Goal: Task Accomplishment & Management: Manage account settings

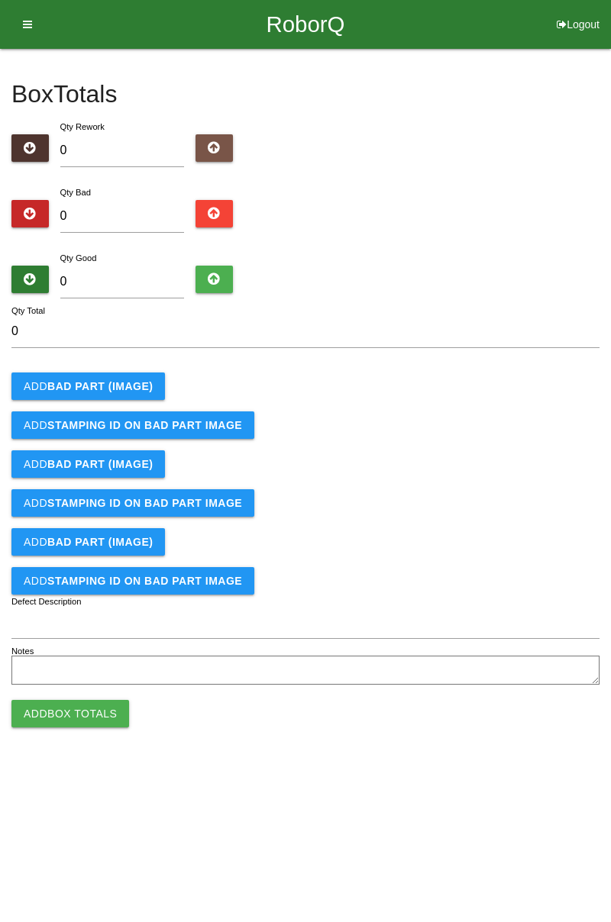
type input "1"
click at [125, 380] on b "BAD PART (IMAGE)" at bounding box center [99, 386] width 105 height 12
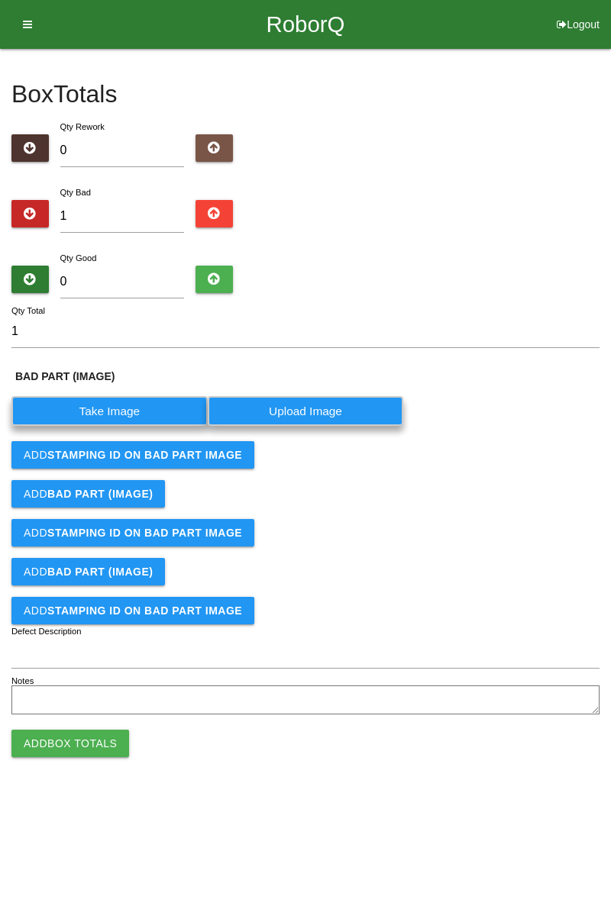
click at [151, 405] on label "Take Image" at bounding box center [109, 411] width 196 height 30
click at [0, 0] on \(IMAGE\) "Take Image" at bounding box center [0, 0] width 0 height 0
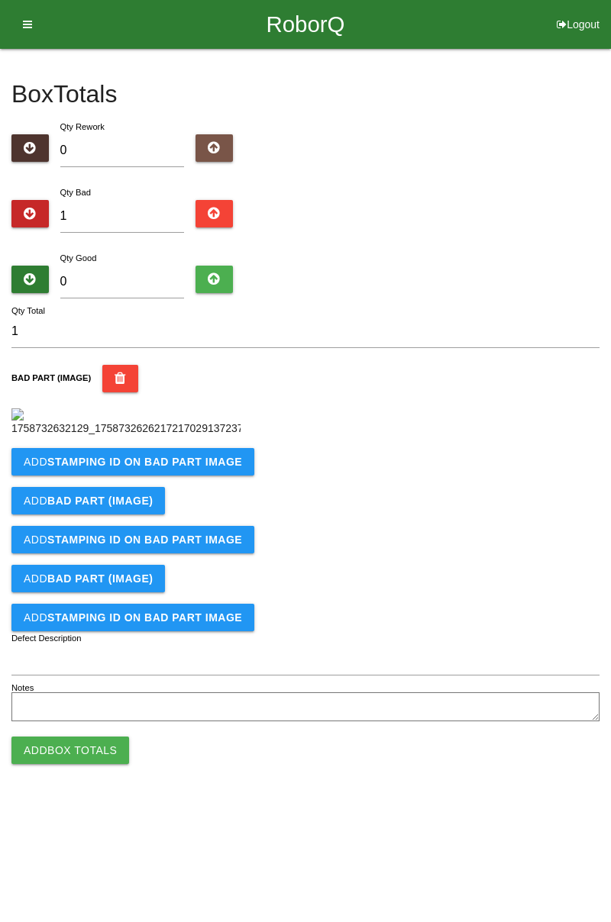
click at [195, 468] on b "STAMPING ID on BAD PART Image" at bounding box center [144, 462] width 195 height 12
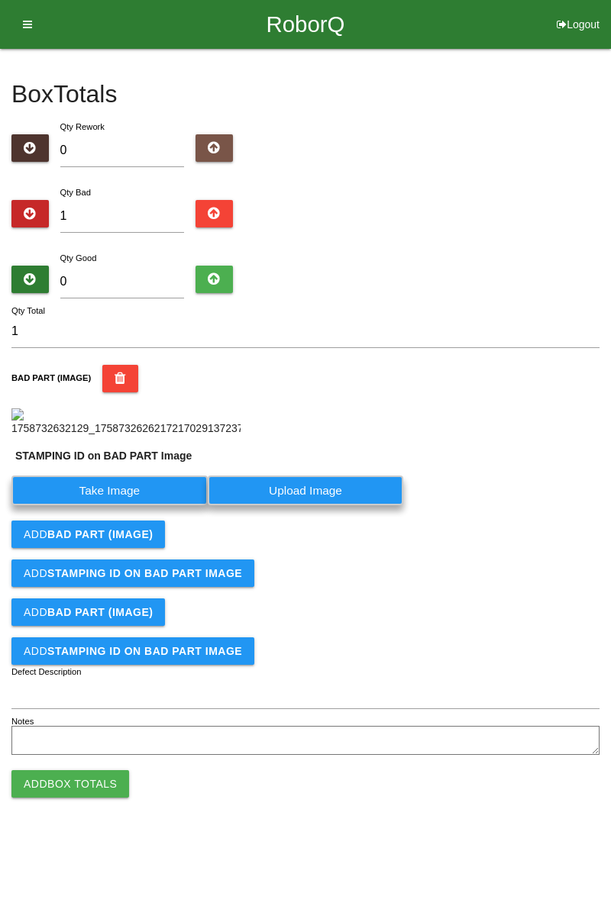
click at [140, 505] on label "Take Image" at bounding box center [109, 491] width 196 height 30
click at [0, 0] on PART "Take Image" at bounding box center [0, 0] width 0 height 0
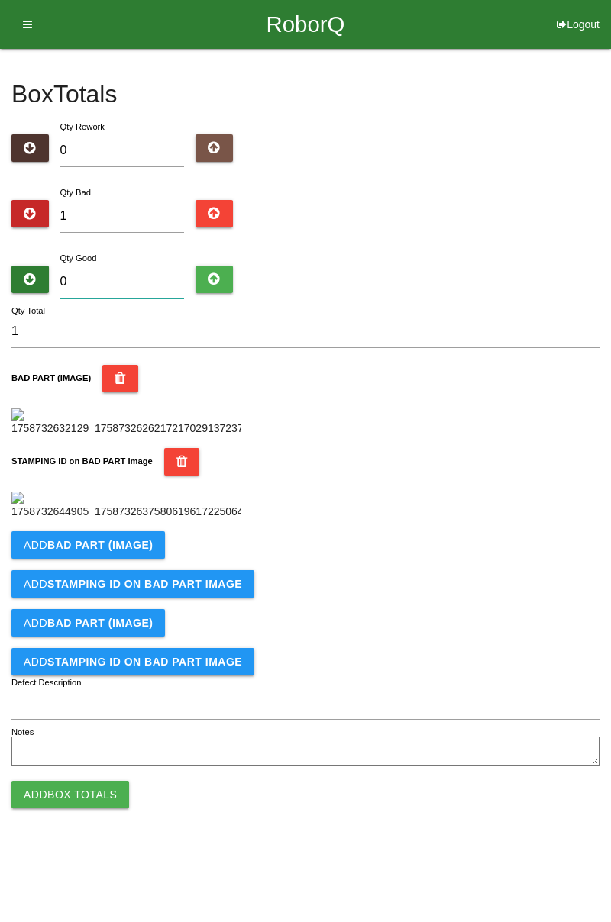
click at [148, 266] on input "0" at bounding box center [122, 282] width 124 height 33
type input "8"
type input "9"
type input "83"
type input "84"
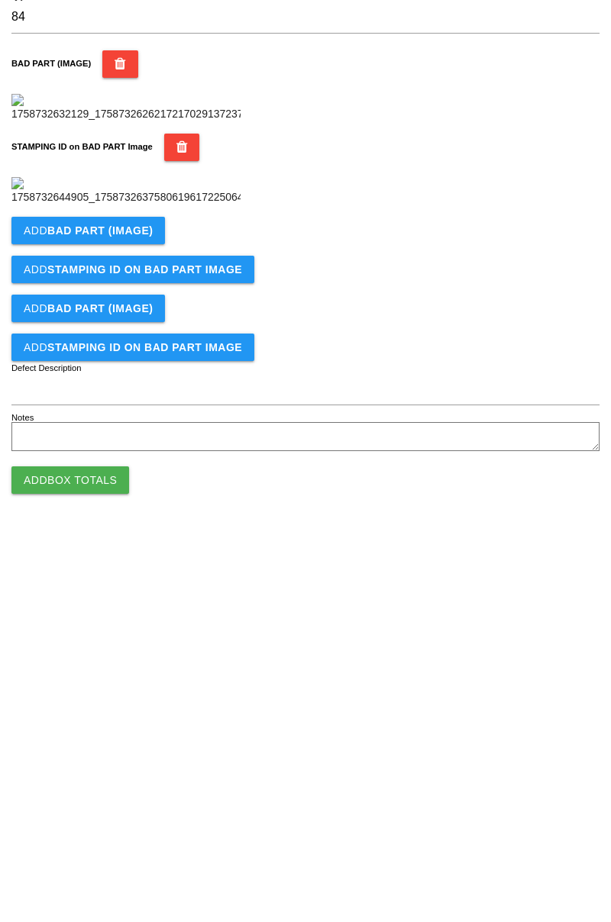
scroll to position [336, 0]
type input "83"
click at [103, 808] on button "Add Box Totals" at bounding box center [70, 794] width 118 height 27
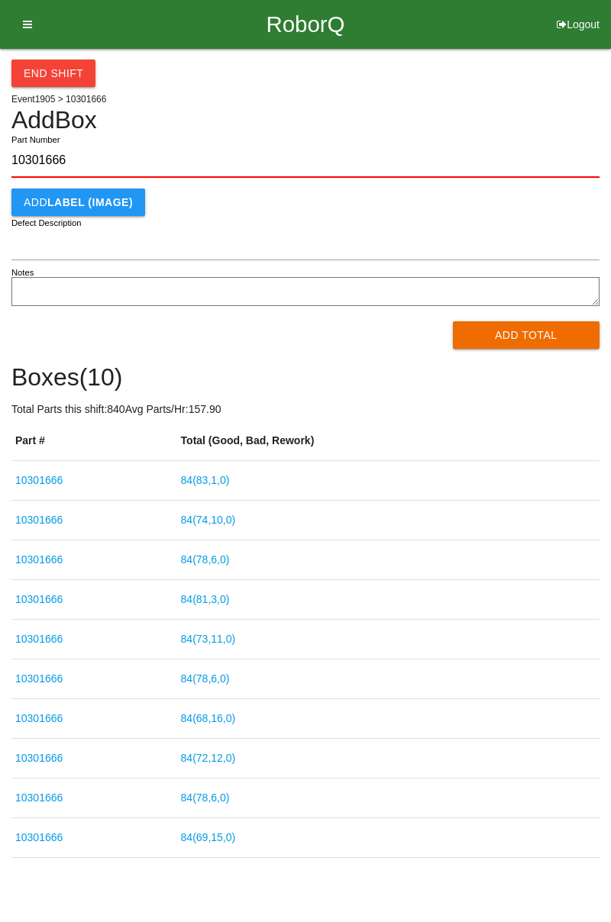
type input "10301666"
click at [553, 344] on button "Add Total" at bounding box center [526, 334] width 147 height 27
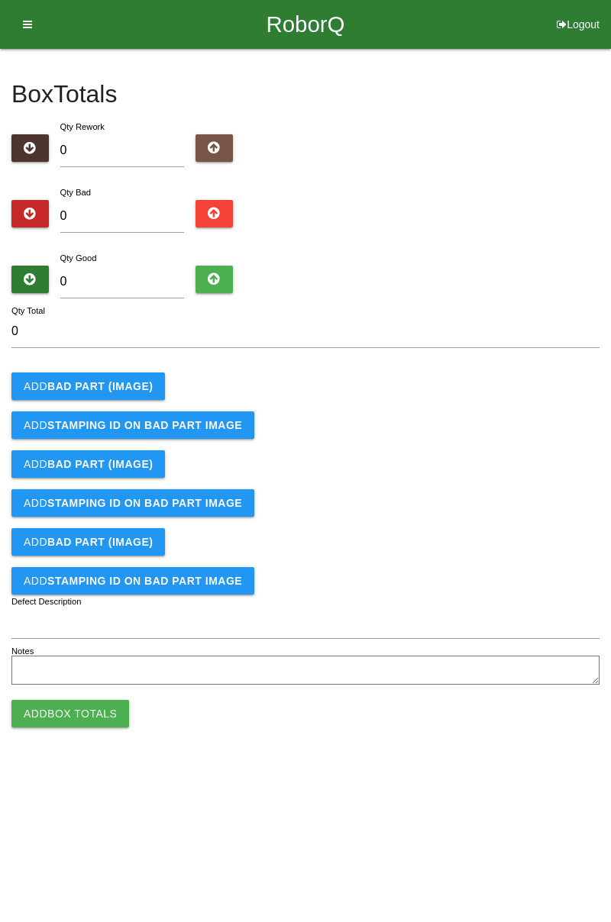
click at [111, 182] on div "Box Totals Translate Weight Weight unit: Rework Weight Bad Weight Good Weight 0…" at bounding box center [305, 369] width 588 height 641
click at [144, 212] on input "0" at bounding box center [122, 216] width 124 height 33
type input "3"
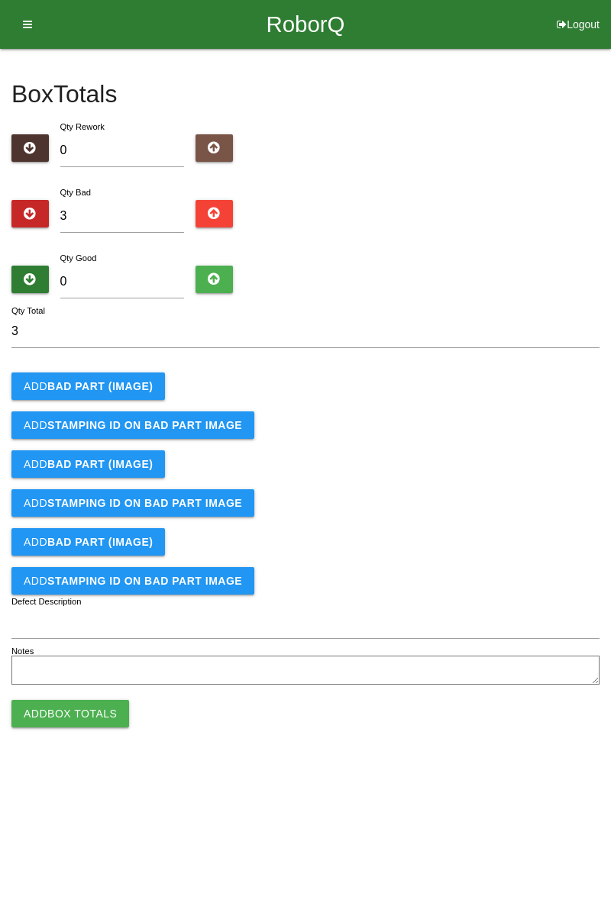
click at [144, 388] on b "BAD PART (IMAGE)" at bounding box center [99, 386] width 105 height 12
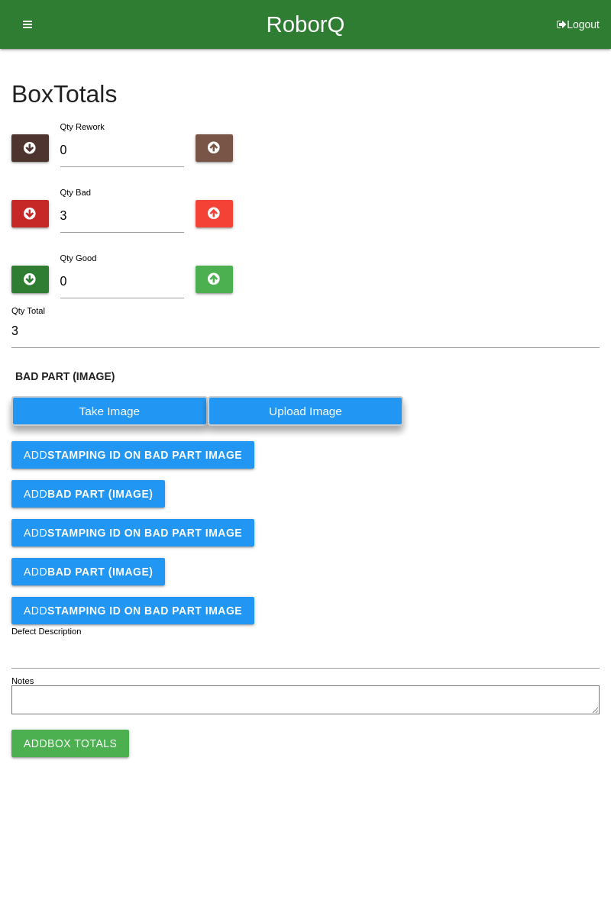
click at [128, 408] on label "Take Image" at bounding box center [109, 411] width 196 height 30
click at [0, 0] on \(IMAGE\) "Take Image" at bounding box center [0, 0] width 0 height 0
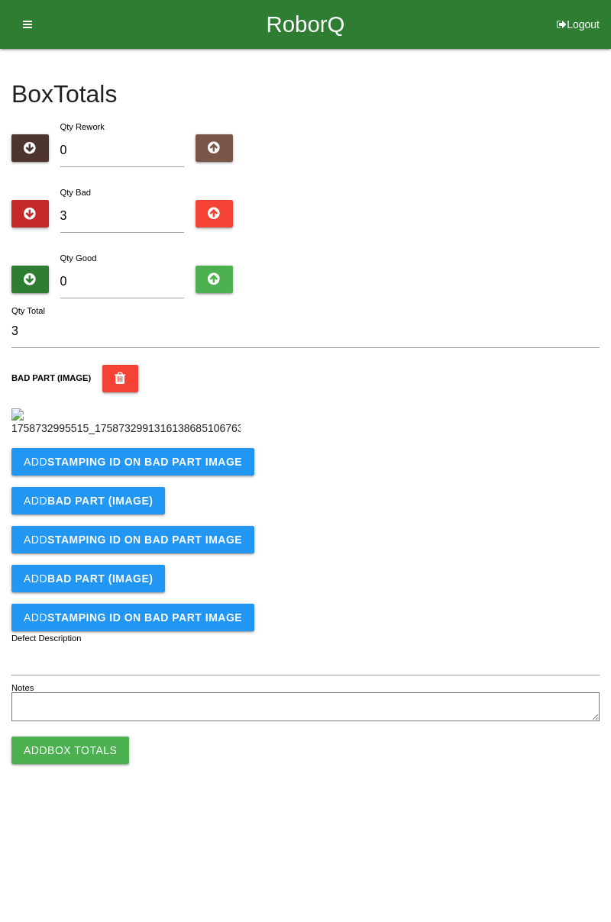
click at [192, 468] on b "STAMPING ID on BAD PART Image" at bounding box center [144, 462] width 195 height 12
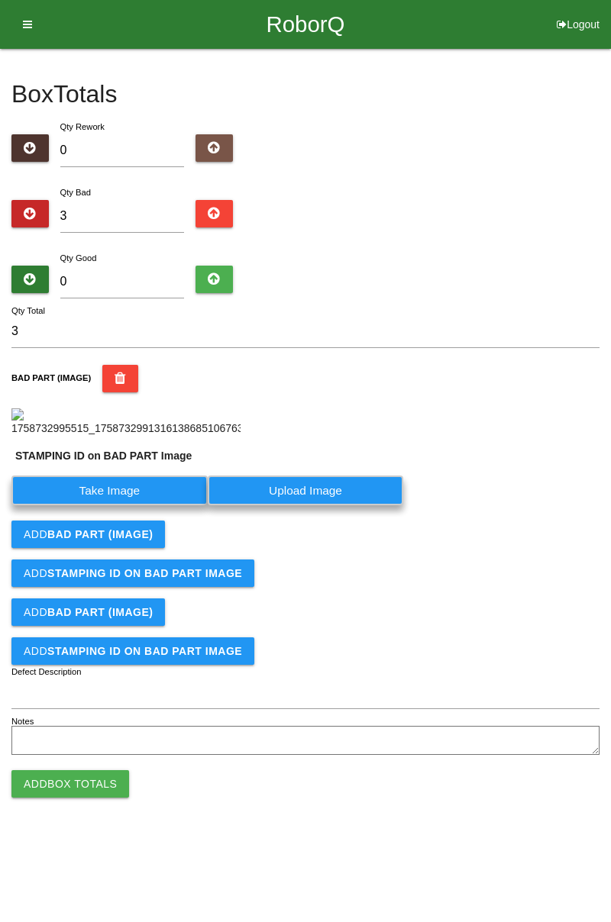
click at [142, 505] on label "Take Image" at bounding box center [109, 491] width 196 height 30
click at [0, 0] on PART "Take Image" at bounding box center [0, 0] width 0 height 0
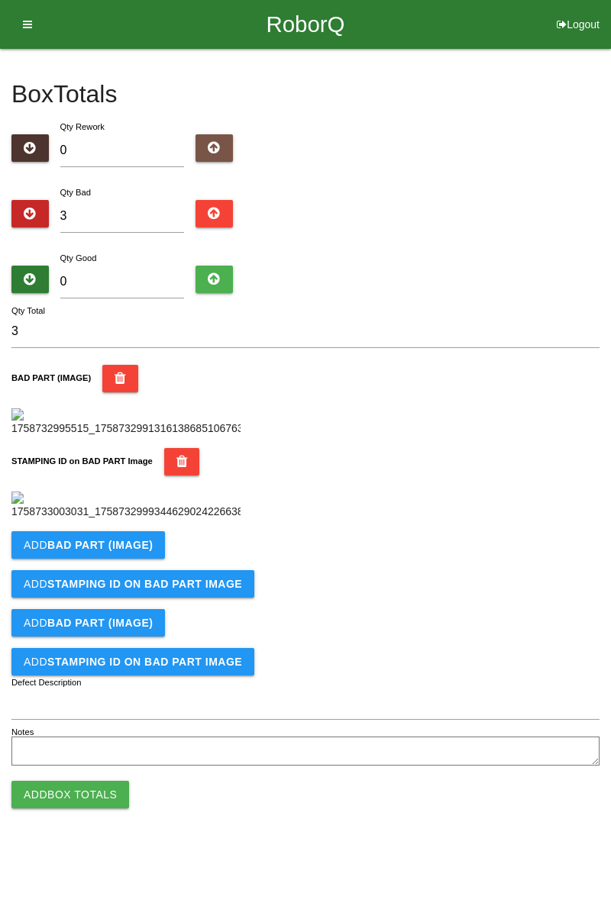
scroll to position [336, 0]
click at [149, 559] on button "Add BAD PART (IMAGE)" at bounding box center [87, 544] width 153 height 27
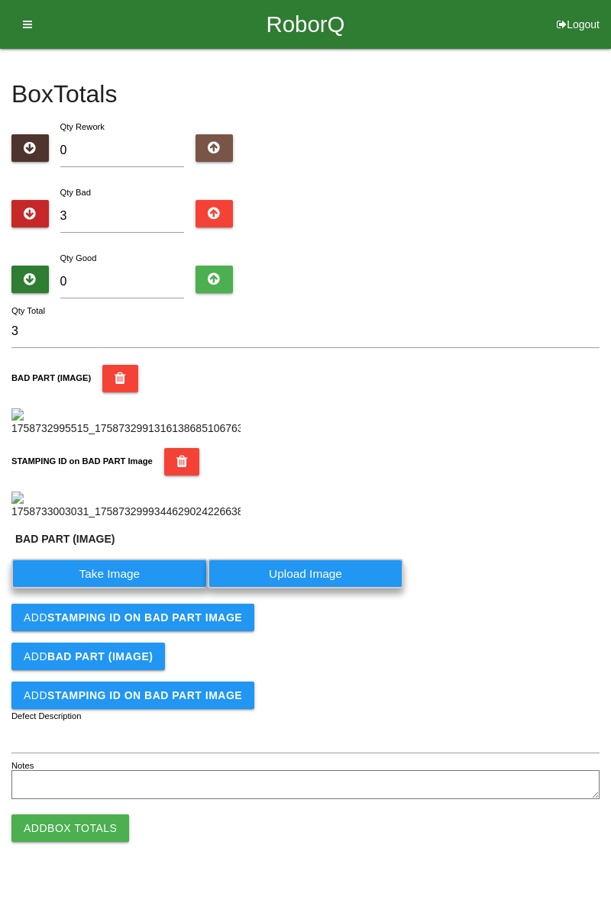
click at [144, 589] on label "Take Image" at bounding box center [109, 574] width 196 height 30
click at [0, 0] on \(IMAGE\) "Take Image" at bounding box center [0, 0] width 0 height 0
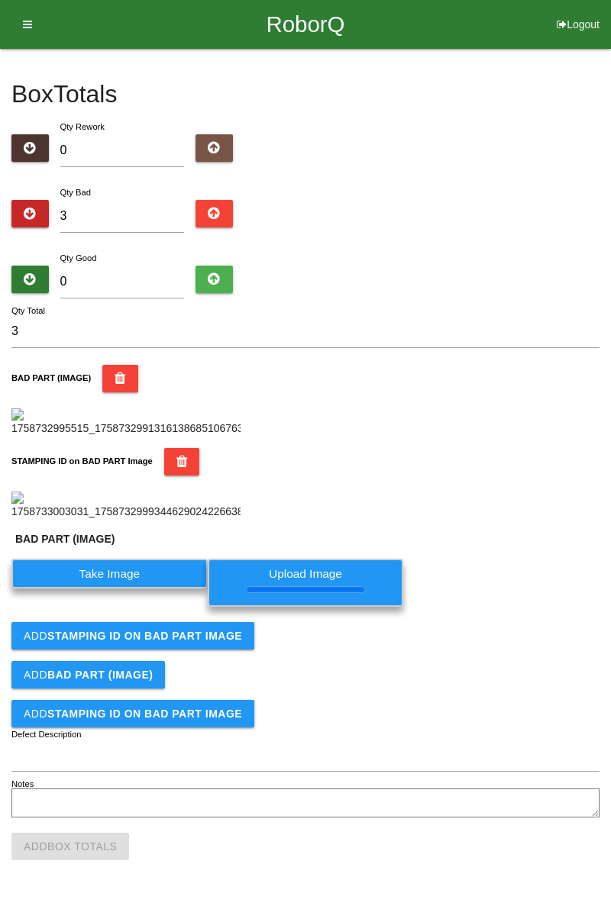
click at [207, 708] on form "3 Qty Total BAD PART (IMAGE) STAMPING ID on BAD PART Image BAD PART (IMAGE) Tak…" at bounding box center [305, 568] width 588 height 506
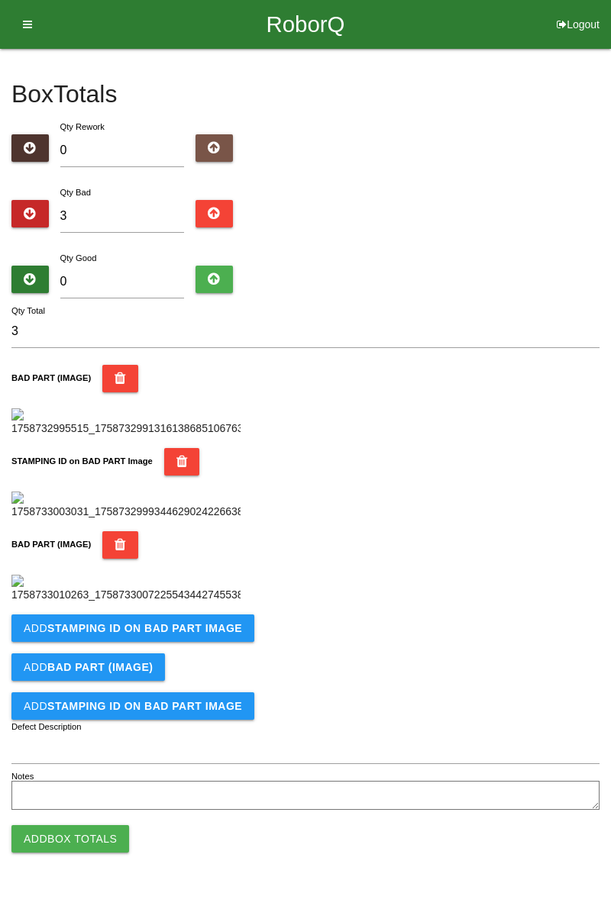
scroll to position [586, 0]
click at [163, 634] on b "STAMPING ID on BAD PART Image" at bounding box center [144, 628] width 195 height 12
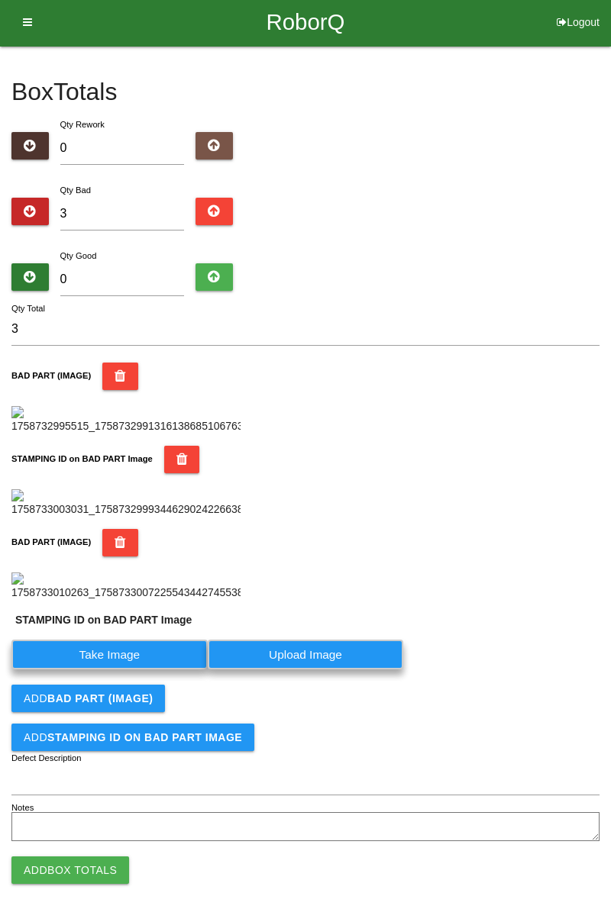
click at [165, 670] on label "Take Image" at bounding box center [109, 655] width 196 height 30
click at [0, 0] on PART "Take Image" at bounding box center [0, 0] width 0 height 0
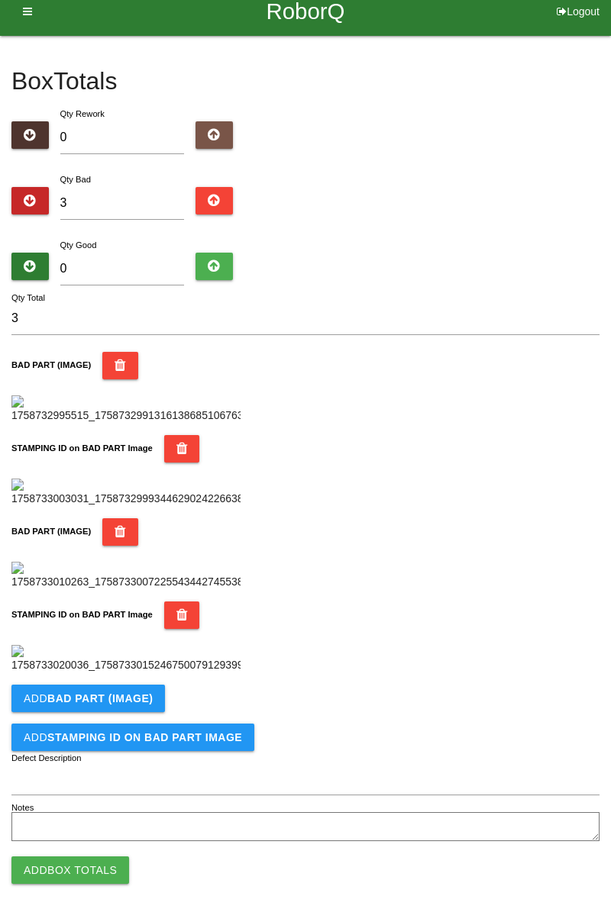
scroll to position [837, 0]
click at [150, 692] on button "Add BAD PART (IMAGE)" at bounding box center [87, 698] width 153 height 27
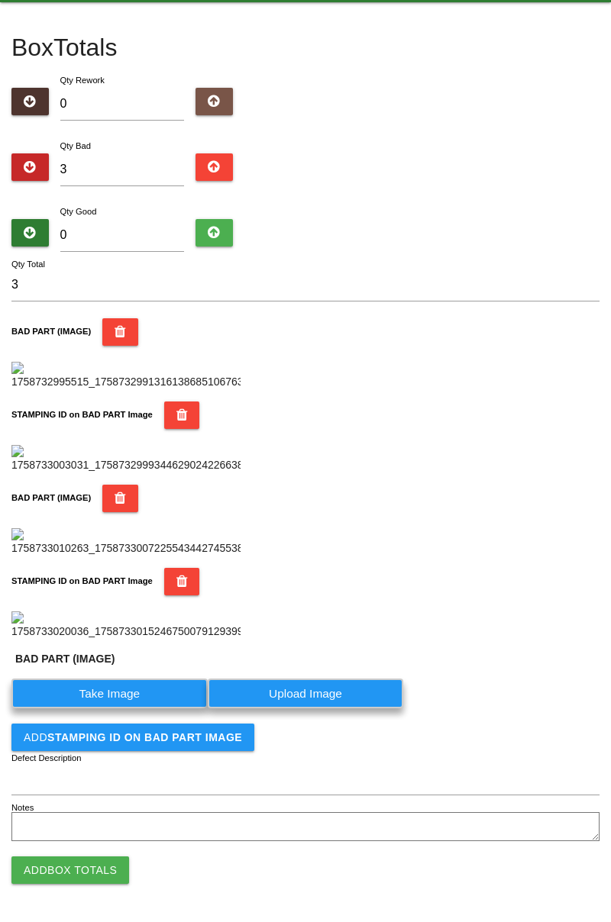
click at [133, 708] on label "Take Image" at bounding box center [109, 694] width 196 height 30
click at [0, 0] on \(IMAGE\) "Take Image" at bounding box center [0, 0] width 0 height 0
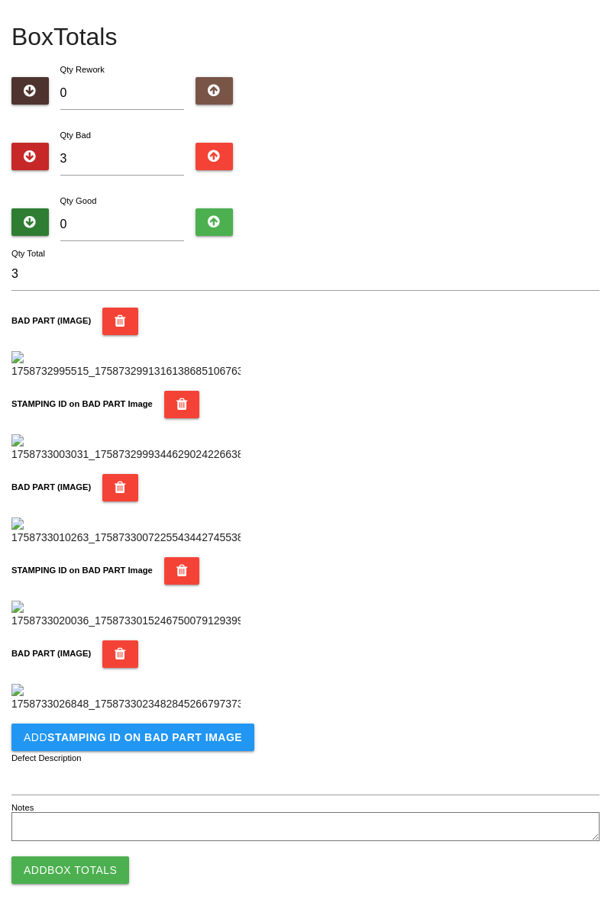
scroll to position [1087, 0]
click at [163, 737] on b "STAMPING ID on BAD PART Image" at bounding box center [144, 737] width 195 height 12
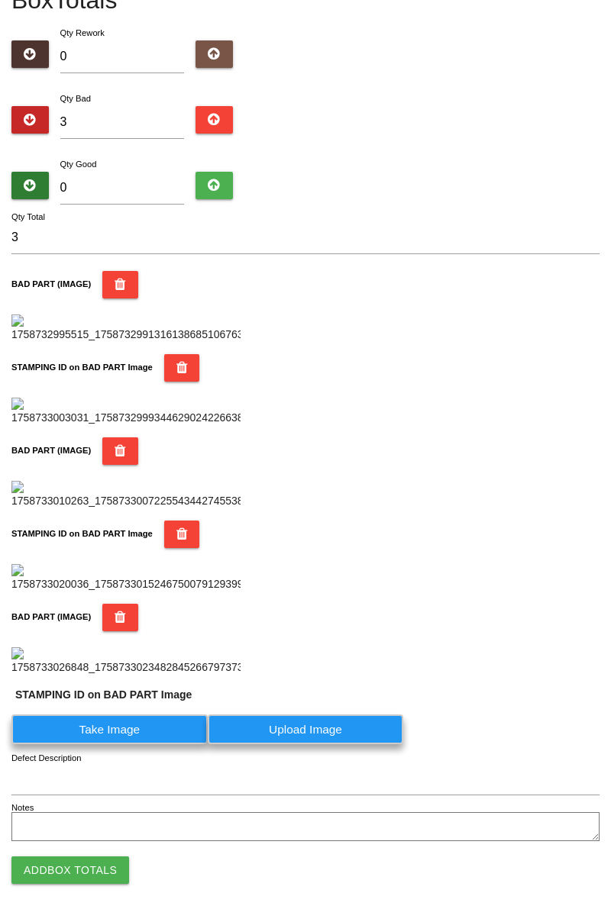
click at [127, 744] on label "Take Image" at bounding box center [109, 730] width 196 height 30
click at [0, 0] on PART "Take Image" at bounding box center [0, 0] width 0 height 0
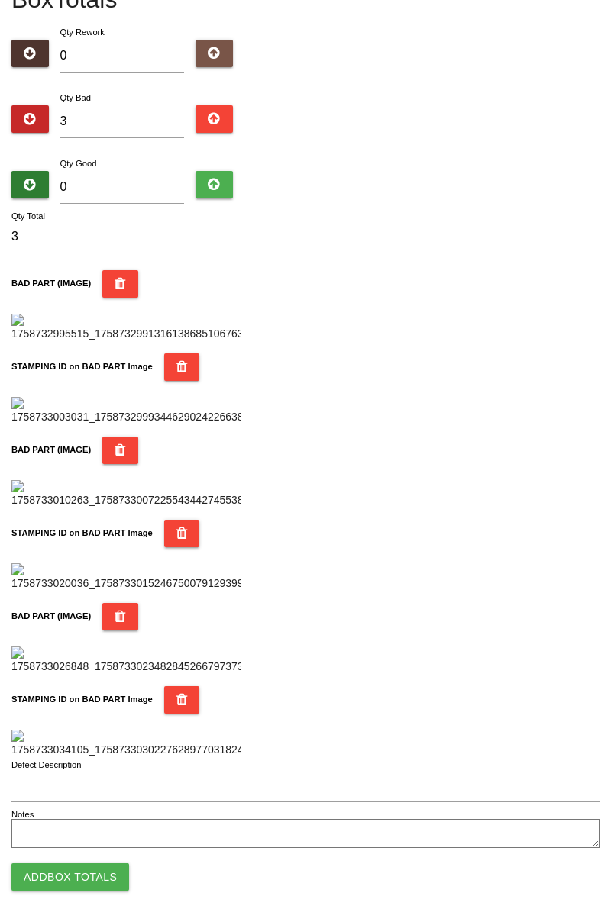
scroll to position [0, 0]
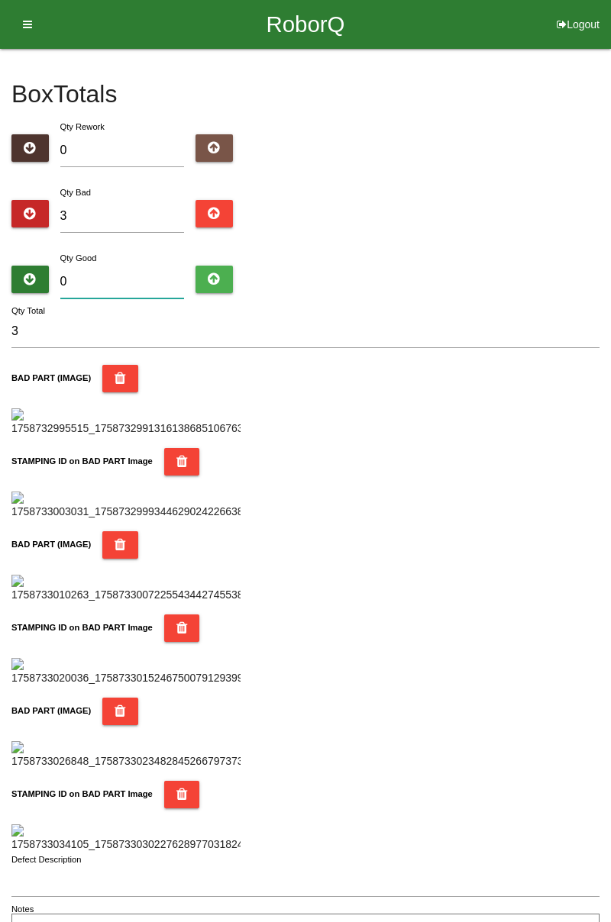
click at [141, 269] on input "0" at bounding box center [122, 282] width 124 height 33
type input "8"
type input "11"
type input "81"
type input "84"
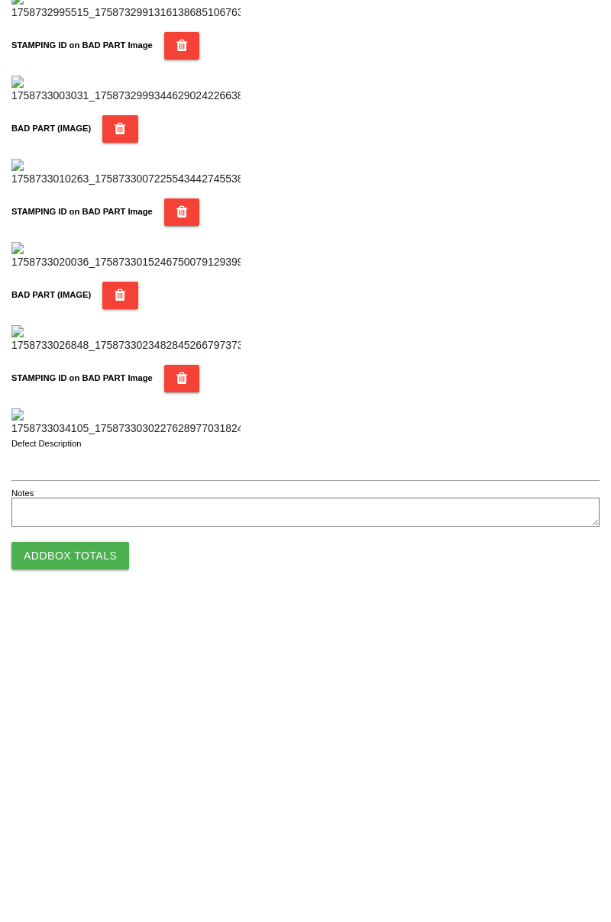
type input "81"
click at [113, 873] on button "Add Box Totals" at bounding box center [70, 870] width 118 height 27
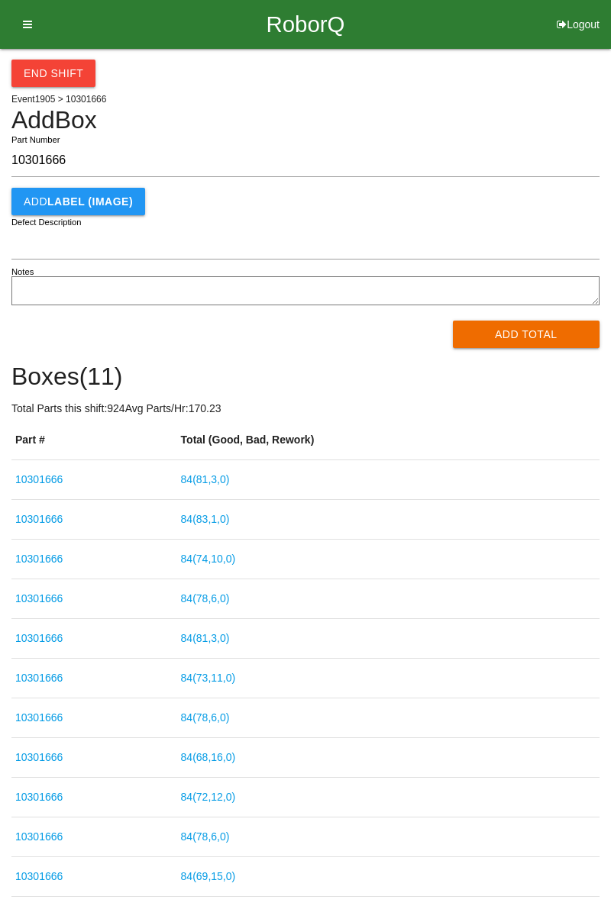
type input "10301666"
click at [554, 333] on button "Add Total" at bounding box center [526, 334] width 147 height 27
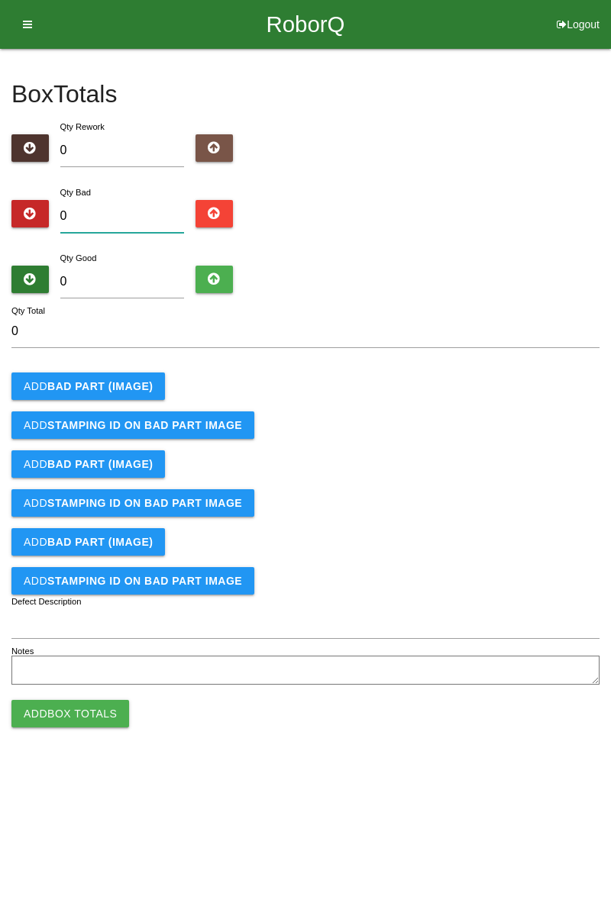
click at [158, 211] on input "0" at bounding box center [122, 216] width 124 height 33
type input "4"
click at [139, 386] on b "BAD PART (IMAGE)" at bounding box center [99, 386] width 105 height 12
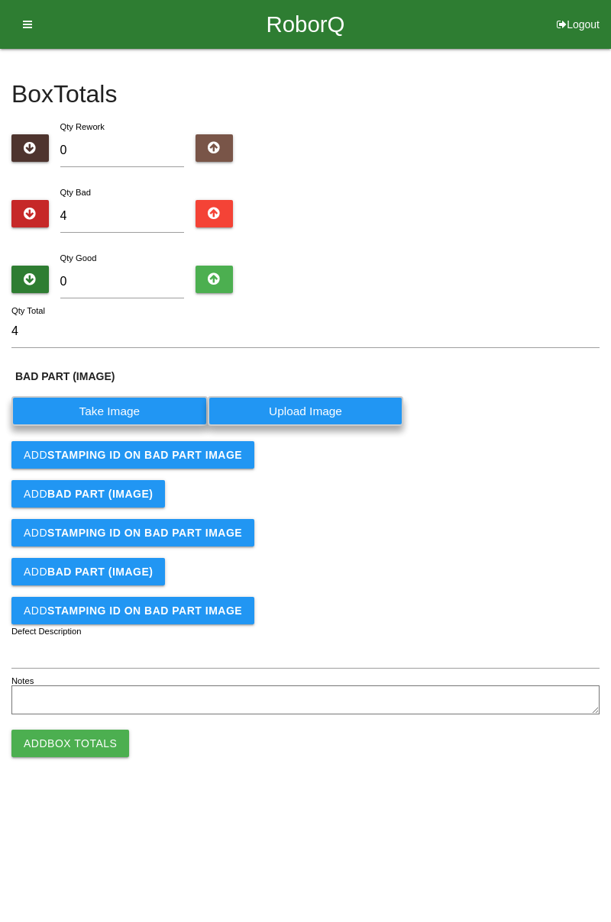
click at [134, 406] on label "Take Image" at bounding box center [109, 411] width 196 height 30
click at [0, 0] on \(IMAGE\) "Take Image" at bounding box center [0, 0] width 0 height 0
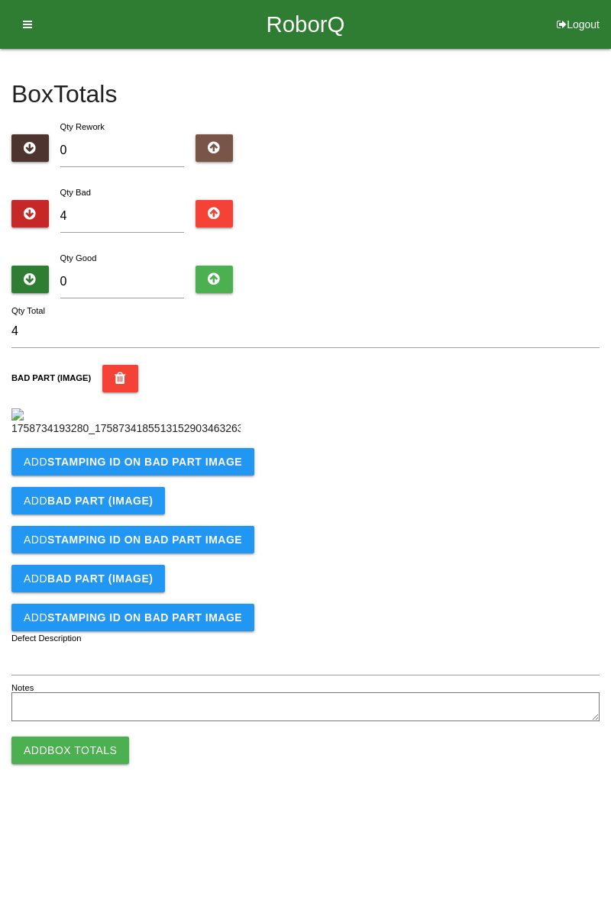
scroll to position [86, 0]
click at [198, 468] on b "STAMPING ID on BAD PART Image" at bounding box center [144, 462] width 195 height 12
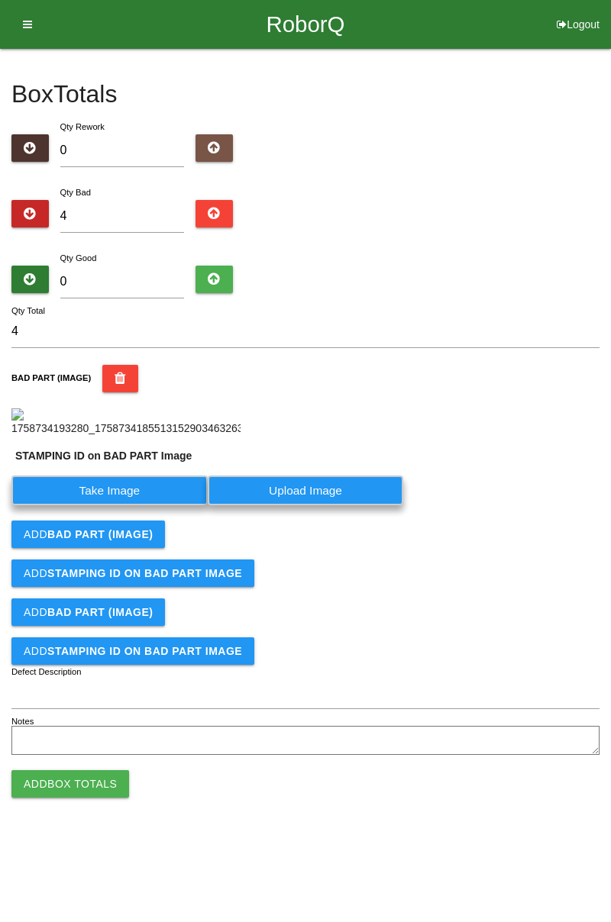
click at [156, 505] on label "Take Image" at bounding box center [109, 491] width 196 height 30
click at [0, 0] on PART "Take Image" at bounding box center [0, 0] width 0 height 0
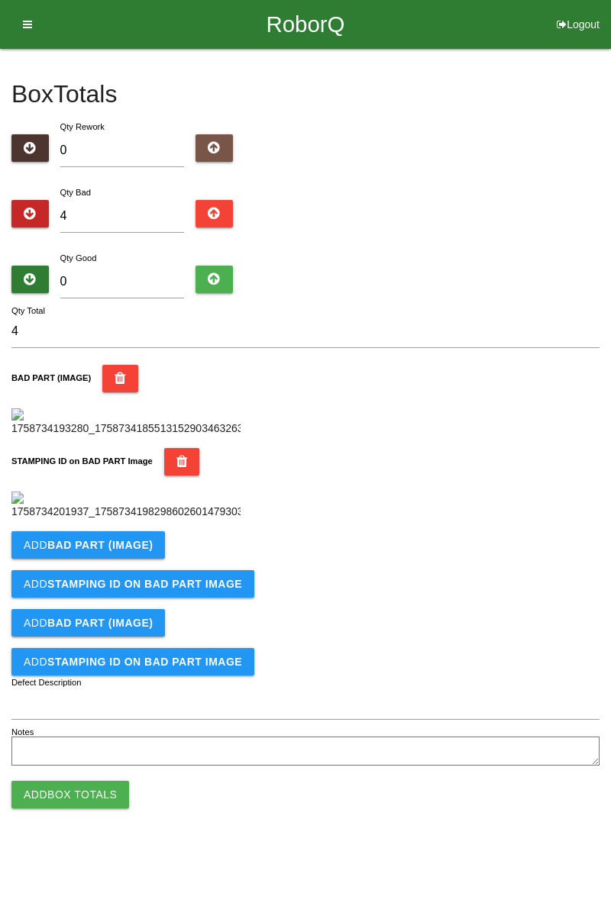
scroll to position [336, 0]
click at [134, 551] on b "BAD PART (IMAGE)" at bounding box center [99, 545] width 105 height 12
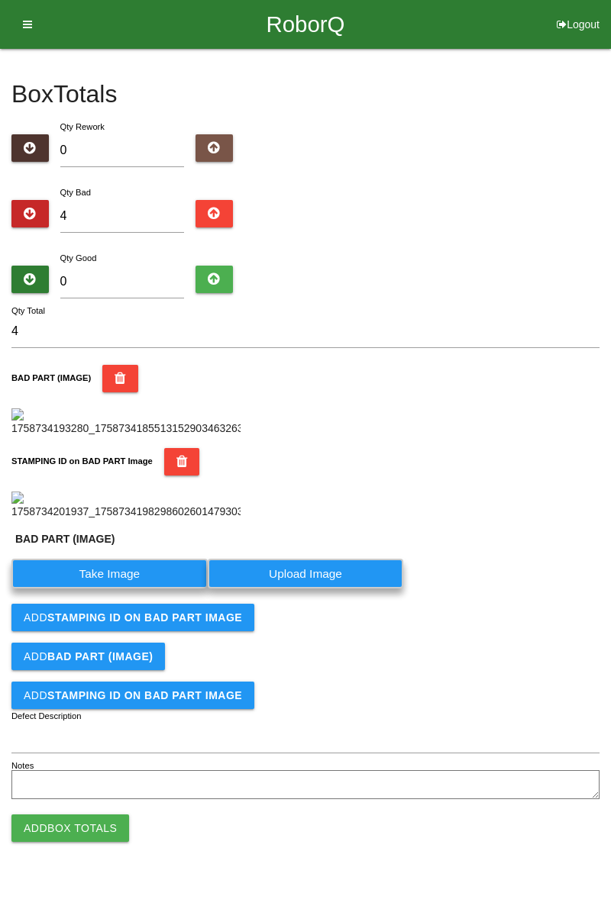
click at [139, 589] on label "Take Image" at bounding box center [109, 574] width 196 height 30
click at [0, 0] on \(IMAGE\) "Take Image" at bounding box center [0, 0] width 0 height 0
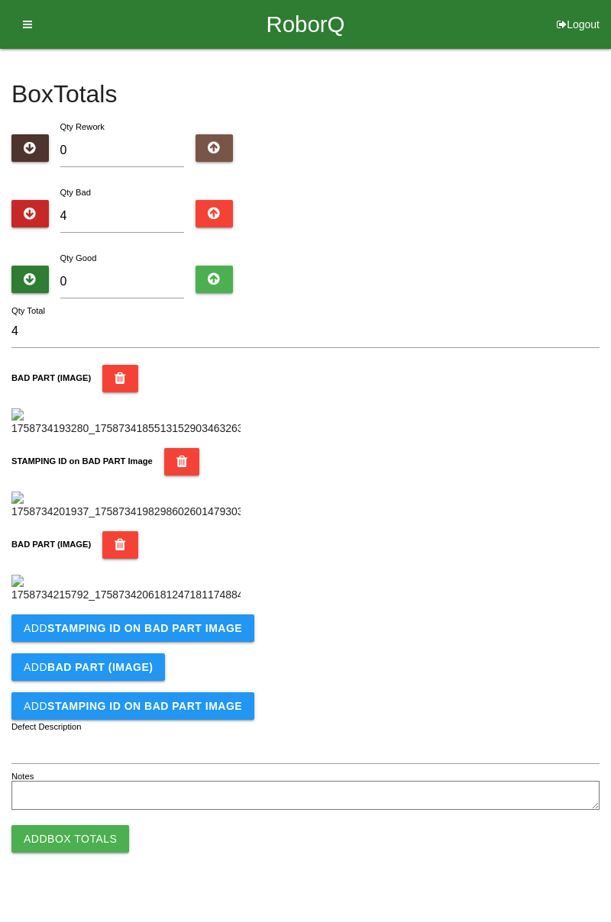
scroll to position [586, 0]
click at [205, 634] on b "STAMPING ID on BAD PART Image" at bounding box center [144, 628] width 195 height 12
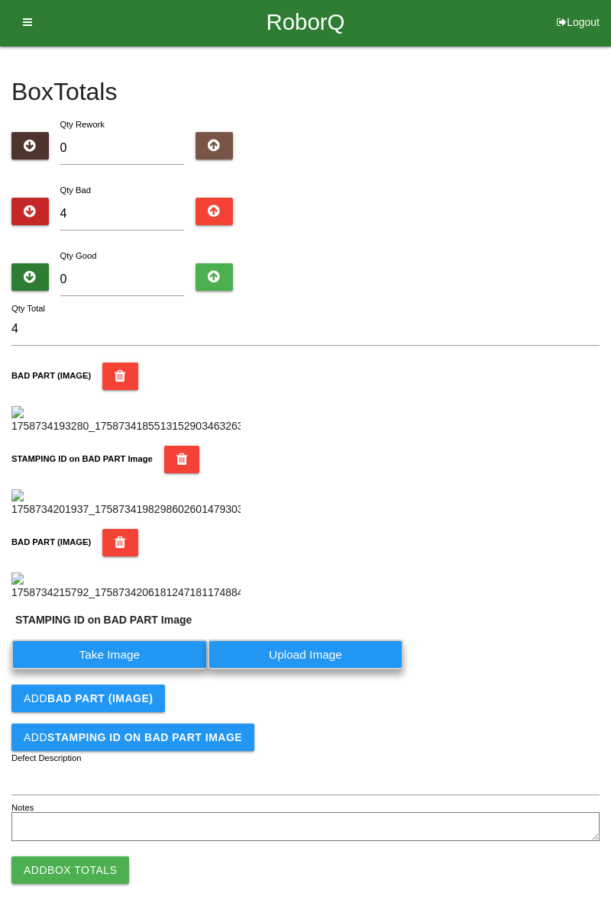
click at [138, 670] on label "Take Image" at bounding box center [109, 655] width 196 height 30
click at [0, 0] on PART "Take Image" at bounding box center [0, 0] width 0 height 0
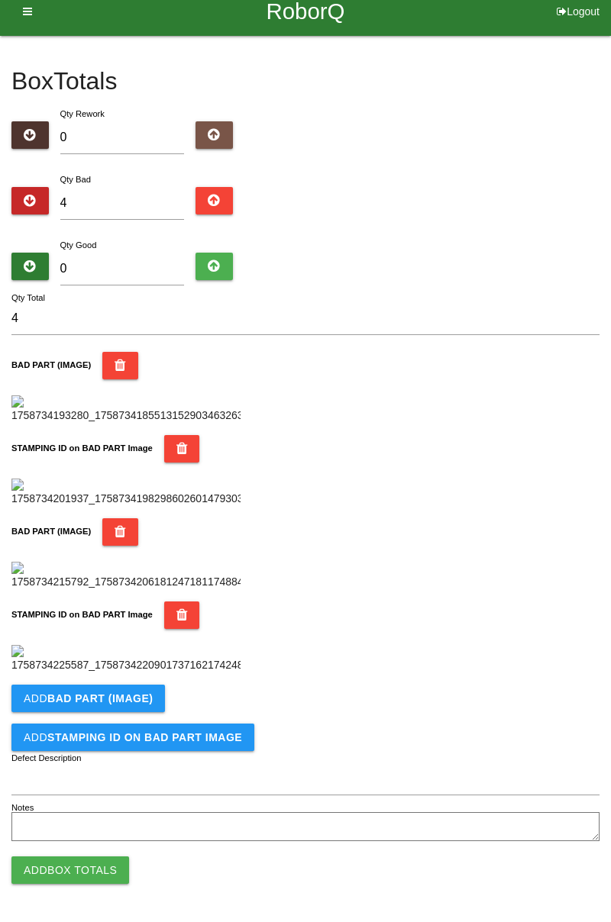
scroll to position [837, 0]
click at [132, 696] on b "BAD PART (IMAGE)" at bounding box center [99, 698] width 105 height 12
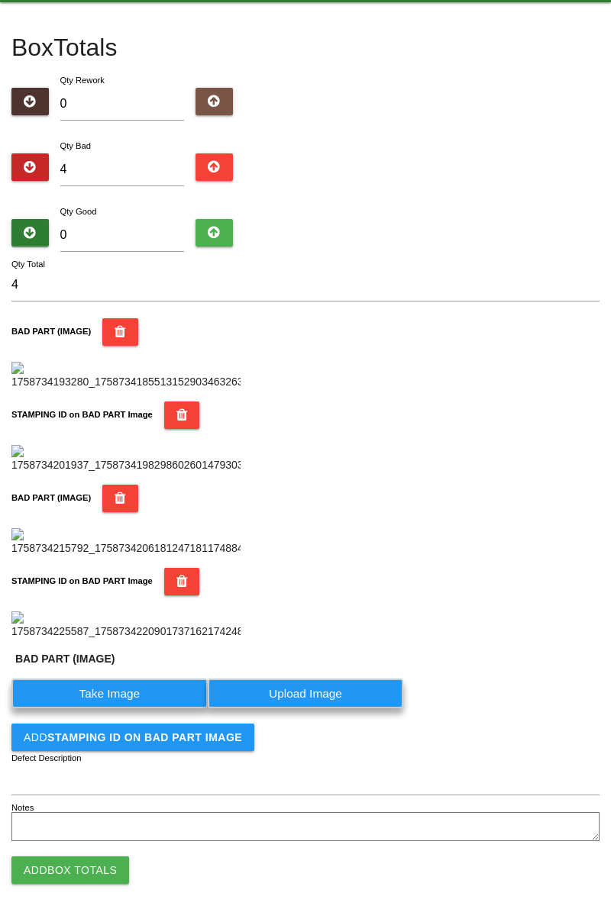
click at [130, 708] on label "Take Image" at bounding box center [109, 694] width 196 height 30
click at [0, 0] on \(IMAGE\) "Take Image" at bounding box center [0, 0] width 0 height 0
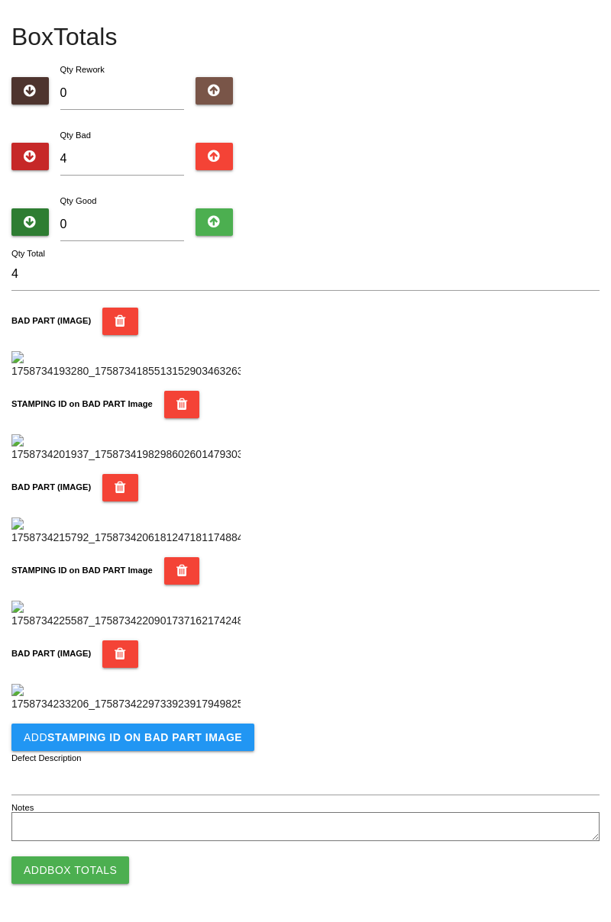
scroll to position [1087, 0]
click at [144, 742] on b "STAMPING ID on BAD PART Image" at bounding box center [144, 737] width 195 height 12
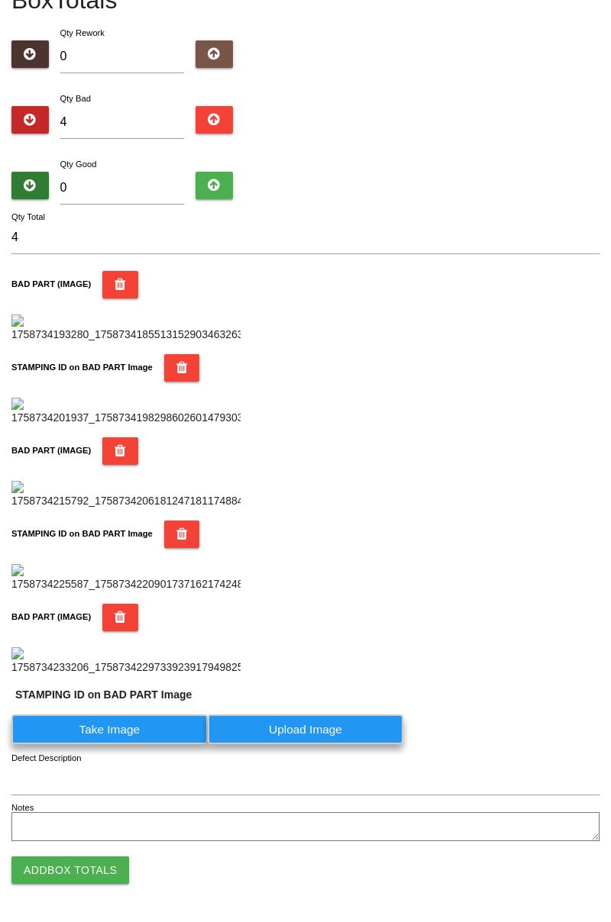
click at [120, 744] on label "Take Image" at bounding box center [109, 730] width 196 height 30
click at [0, 0] on PART "Take Image" at bounding box center [0, 0] width 0 height 0
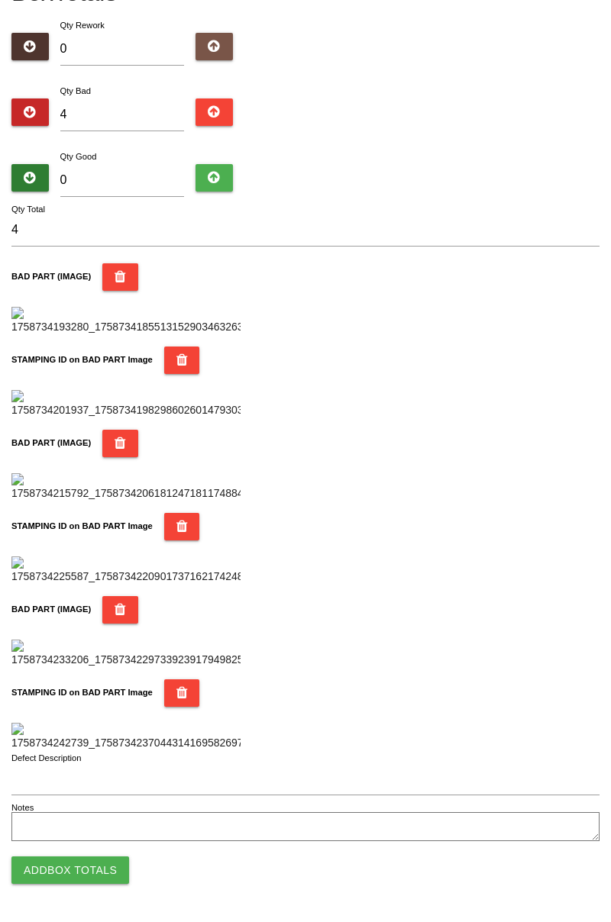
scroll to position [0, 0]
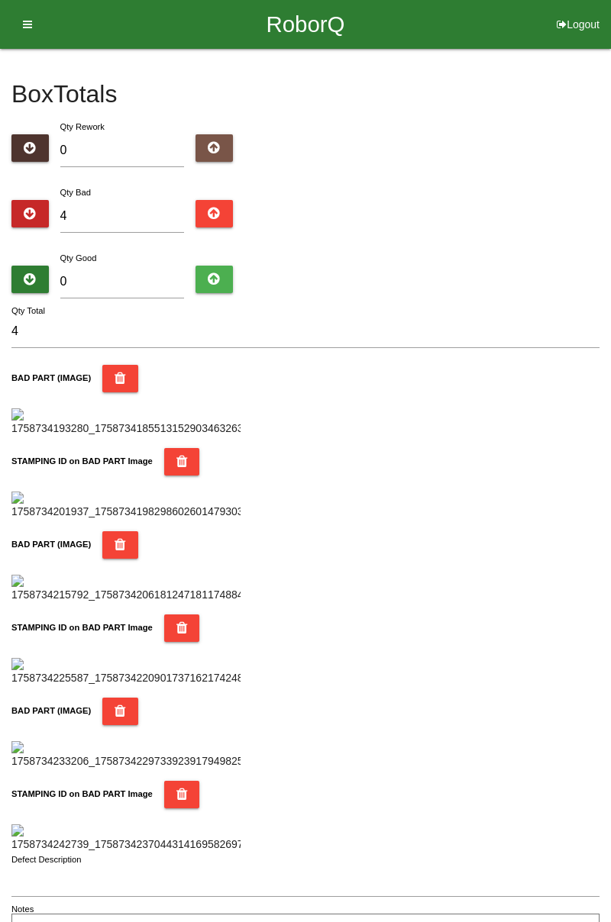
click at [135, 253] on div "Qty Good 0" at bounding box center [122, 277] width 147 height 55
click at [125, 276] on input "0" at bounding box center [122, 282] width 124 height 33
type input "8"
type input "12"
type input "80"
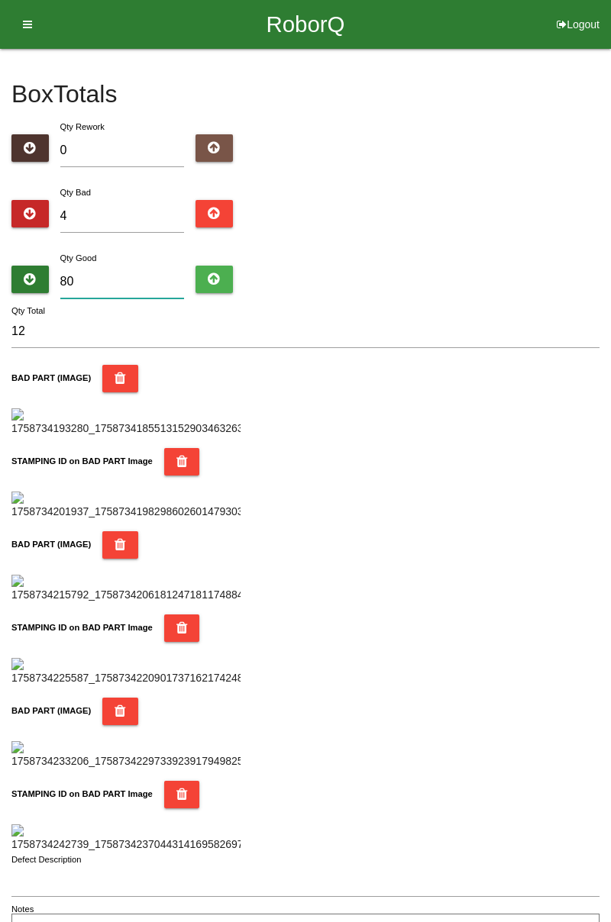
type input "84"
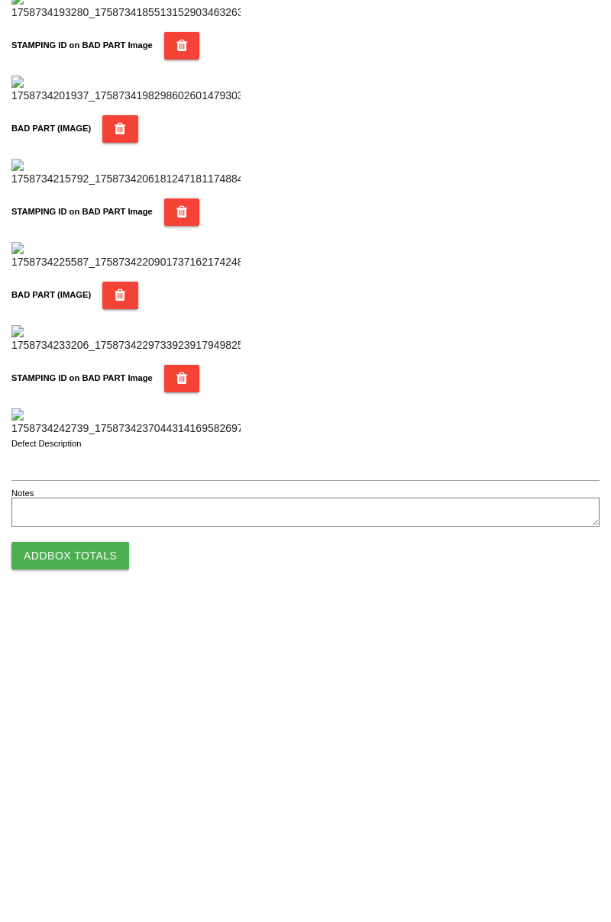
type input "80"
click at [104, 870] on button "Add Box Totals" at bounding box center [70, 870] width 118 height 27
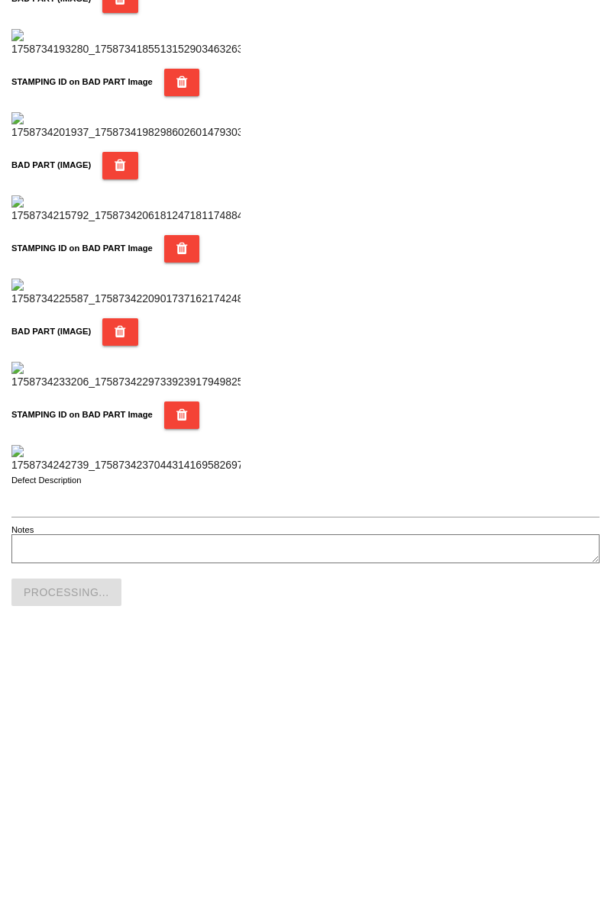
scroll to position [1338, 0]
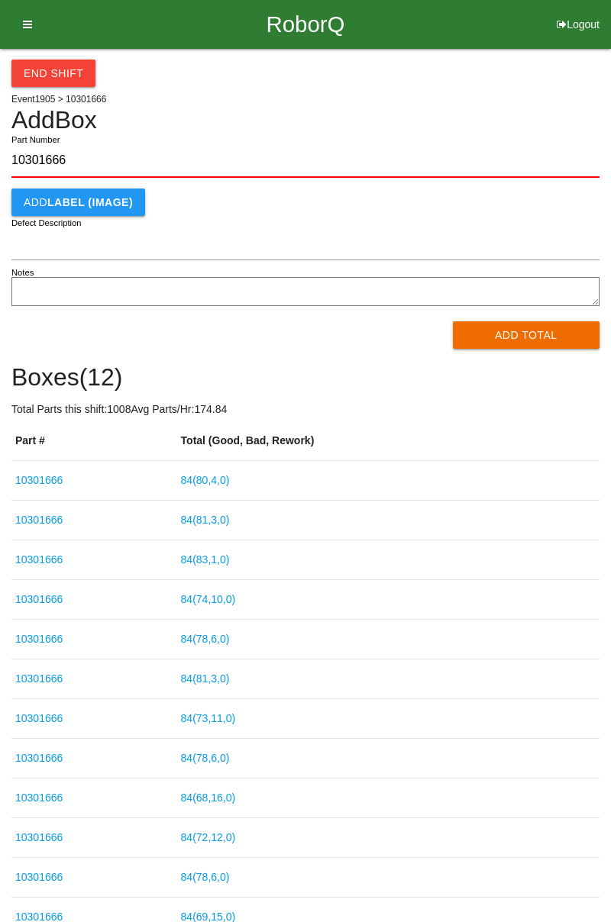
type input "10301666"
click at [563, 332] on button "Add Total" at bounding box center [526, 334] width 147 height 27
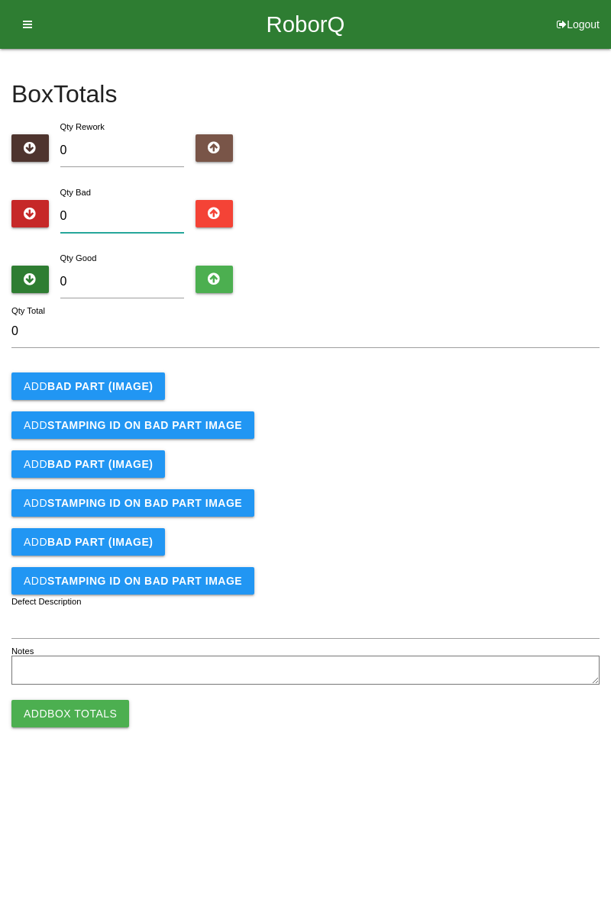
click at [113, 211] on input "0" at bounding box center [122, 216] width 124 height 33
click at [125, 213] on input "0" at bounding box center [122, 216] width 124 height 33
type input "1"
click at [122, 387] on b "BAD PART (IMAGE)" at bounding box center [99, 386] width 105 height 12
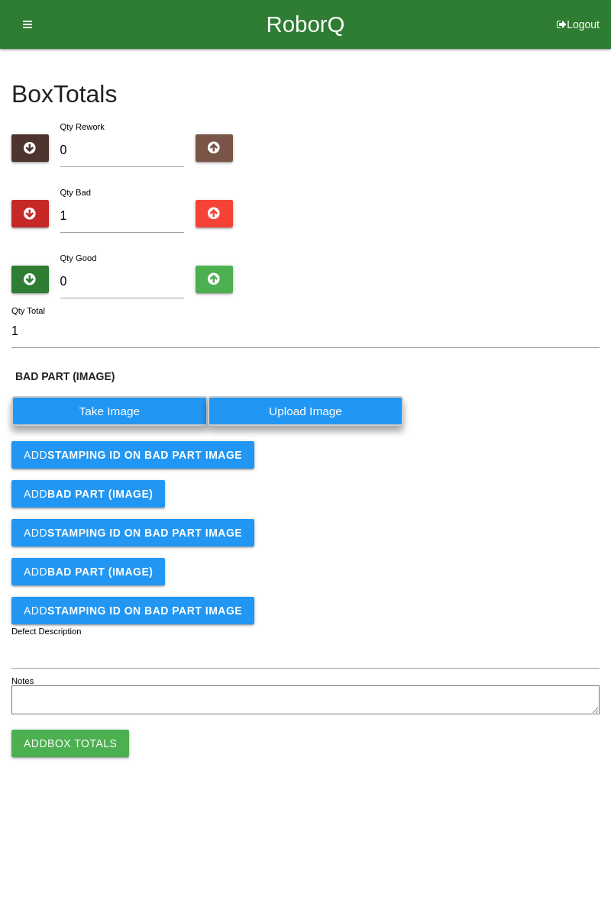
click at [124, 400] on label "Take Image" at bounding box center [109, 411] width 196 height 30
click at [0, 0] on \(IMAGE\) "Take Image" at bounding box center [0, 0] width 0 height 0
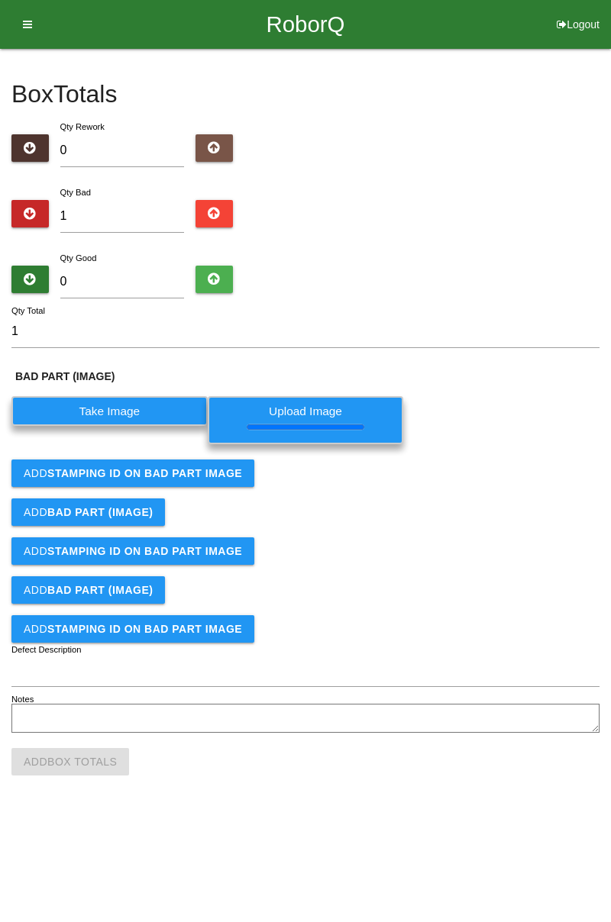
click at [215, 467] on b "STAMPING ID on BAD PART Image" at bounding box center [144, 473] width 195 height 12
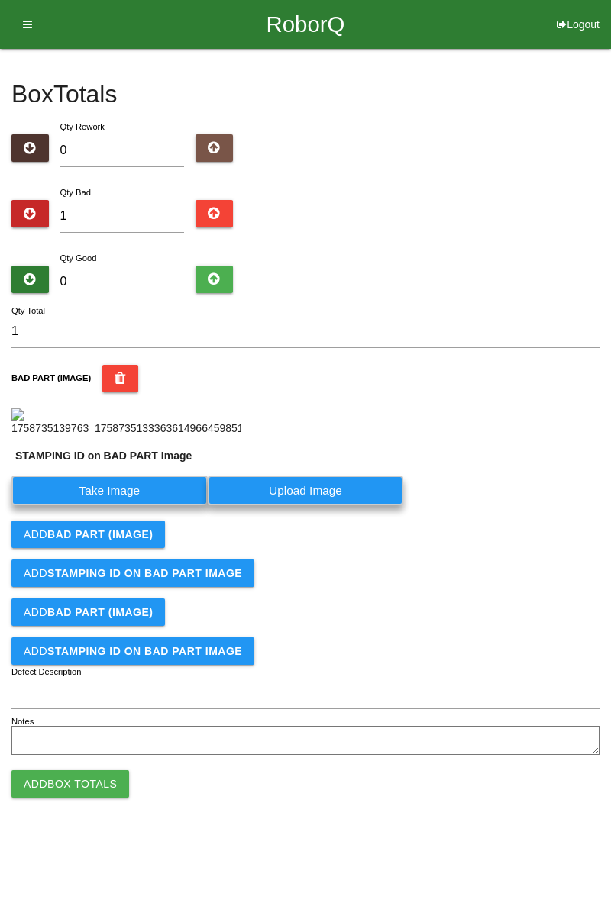
click at [160, 505] on form "1 Qty Total BAD PART (IMAGE) STAMPING ID on BAD PART Image Take Image Upload Im…" at bounding box center [305, 537] width 588 height 444
click at [169, 505] on label "Take Image" at bounding box center [109, 491] width 196 height 30
click at [0, 0] on PART "Take Image" at bounding box center [0, 0] width 0 height 0
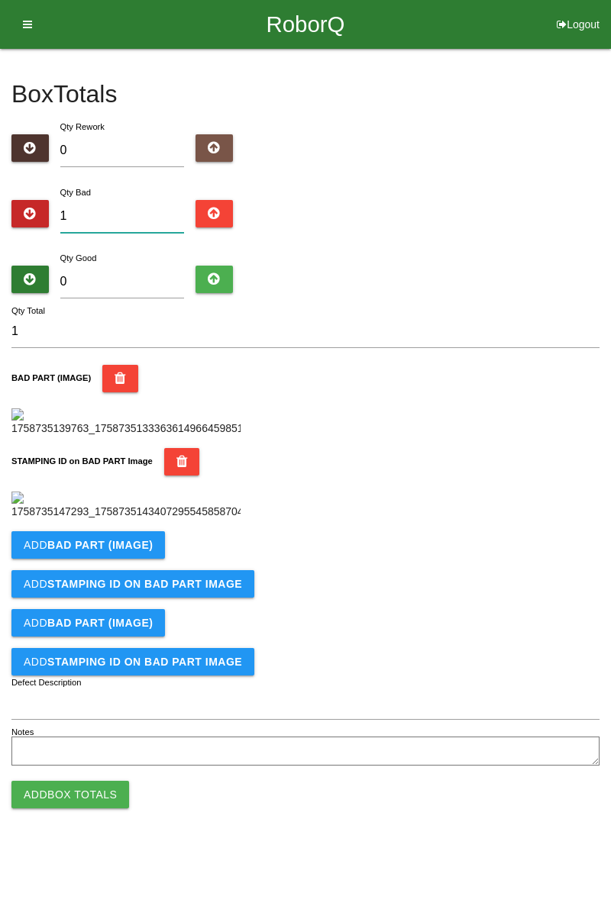
click at [115, 200] on input "1" at bounding box center [122, 216] width 124 height 33
type input "0"
type input "3"
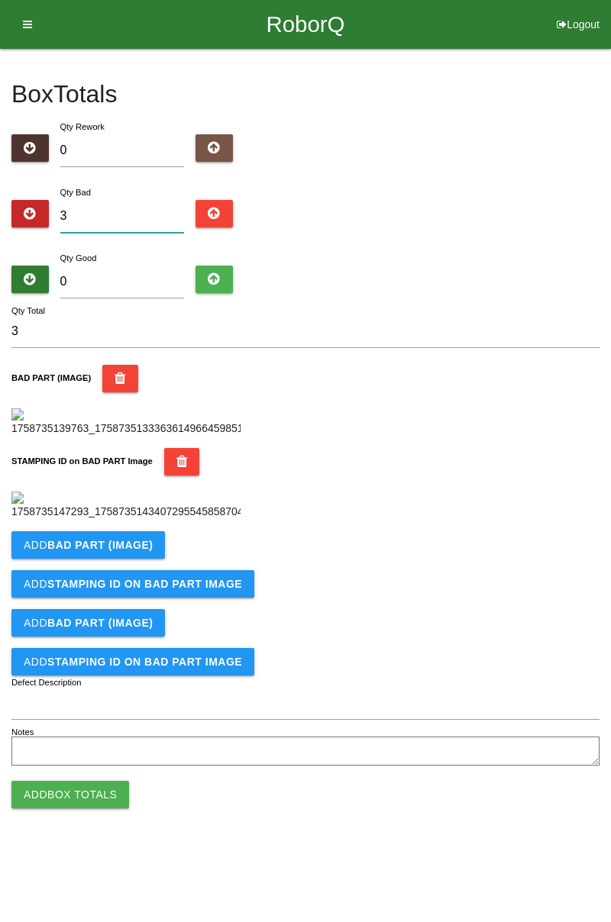
type input "3"
click at [151, 266] on input "0" at bounding box center [122, 282] width 124 height 33
type input "8"
type input "11"
type input "81"
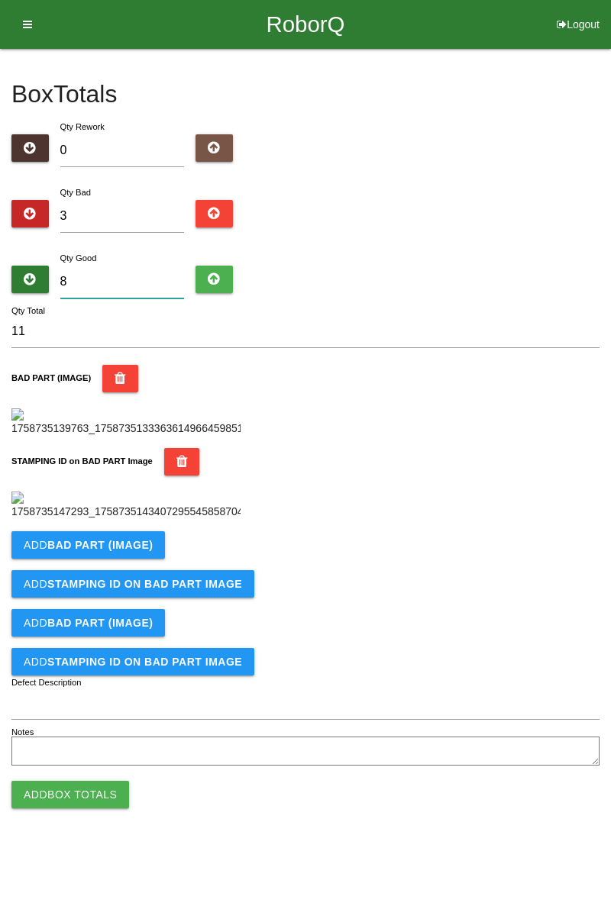
type input "84"
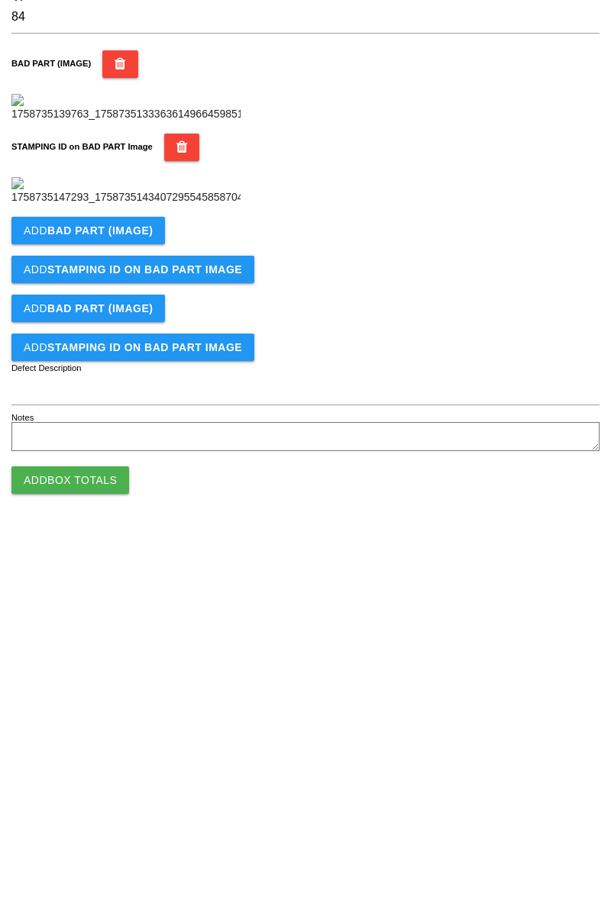
type input "81"
click at [145, 551] on b "BAD PART (IMAGE)" at bounding box center [99, 545] width 105 height 12
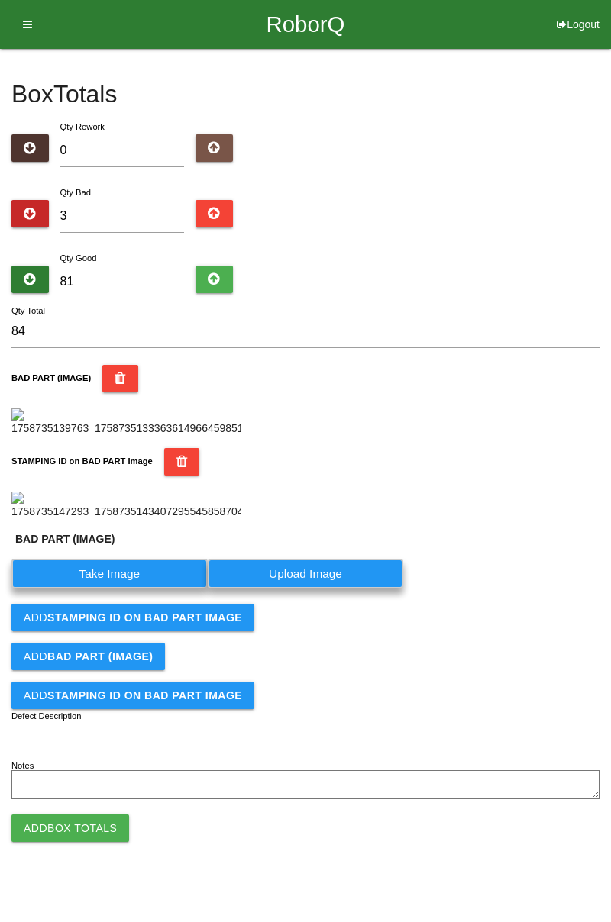
click at [142, 589] on label "Take Image" at bounding box center [109, 574] width 196 height 30
click at [0, 0] on \(IMAGE\) "Take Image" at bounding box center [0, 0] width 0 height 0
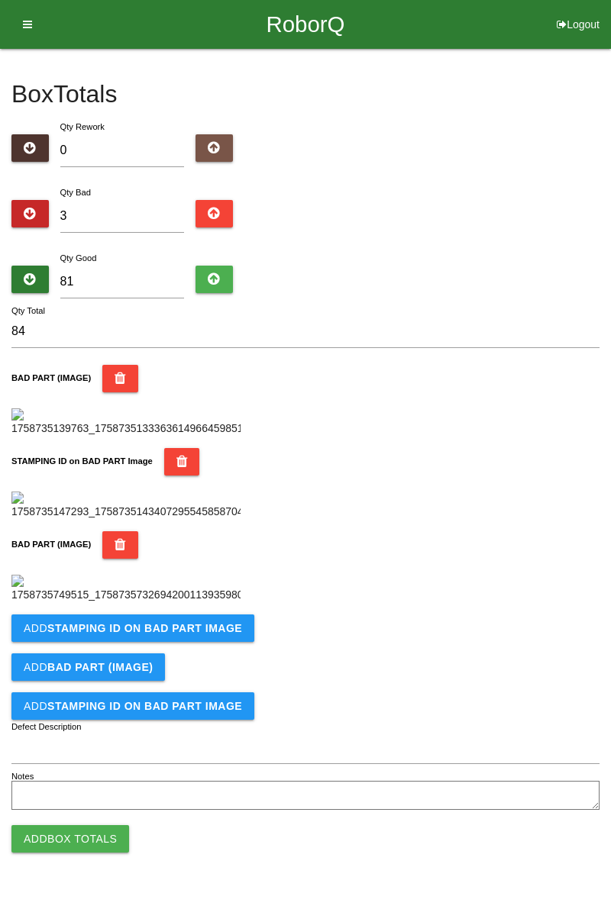
scroll to position [388, 0]
click at [203, 634] on b "STAMPING ID on BAD PART Image" at bounding box center [144, 628] width 195 height 12
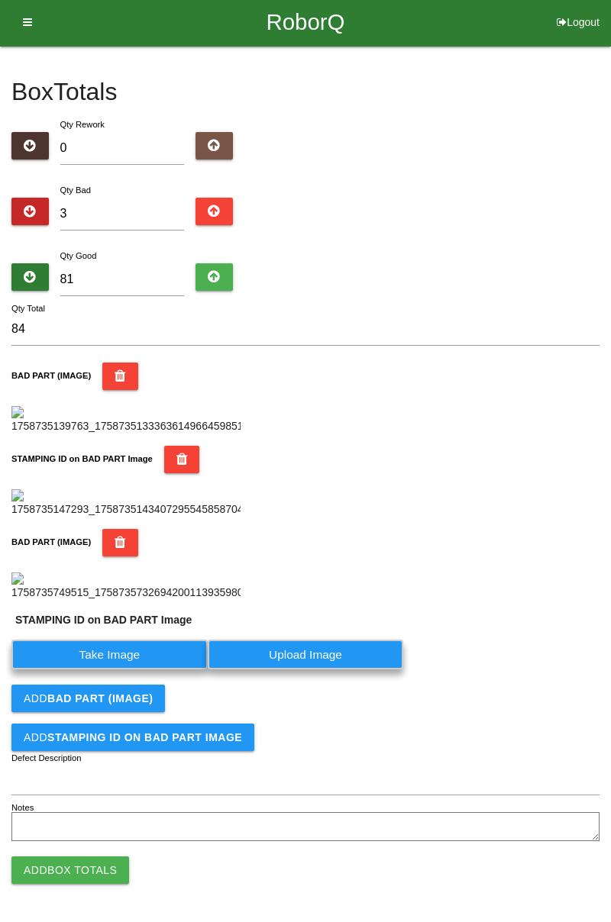
scroll to position [620, 0]
click at [173, 660] on label "Take Image" at bounding box center [109, 655] width 196 height 30
click at [0, 0] on PART "Take Image" at bounding box center [0, 0] width 0 height 0
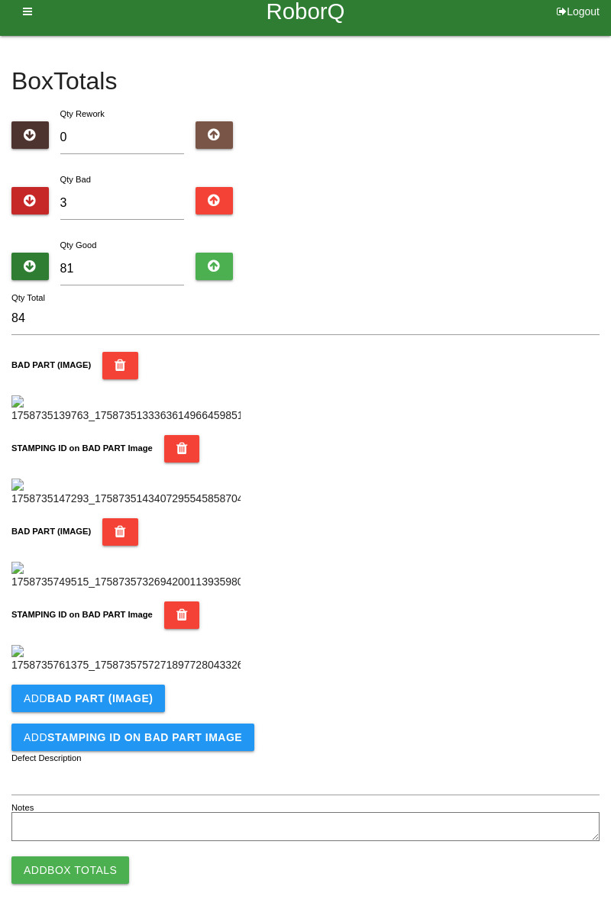
scroll to position [837, 0]
click at [157, 699] on button "Add BAD PART (IMAGE)" at bounding box center [87, 698] width 153 height 27
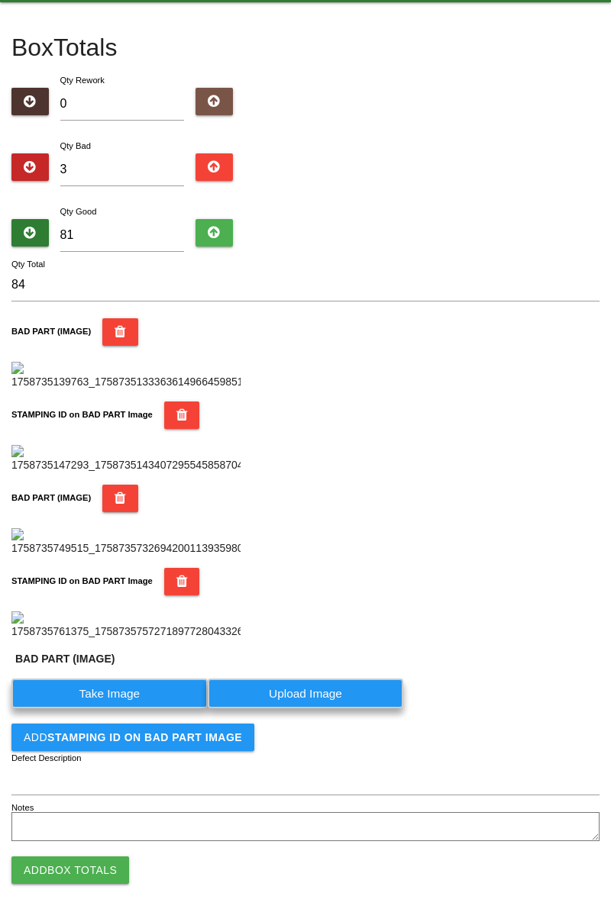
click at [136, 708] on label "Take Image" at bounding box center [109, 694] width 196 height 30
click at [0, 0] on \(IMAGE\) "Take Image" at bounding box center [0, 0] width 0 height 0
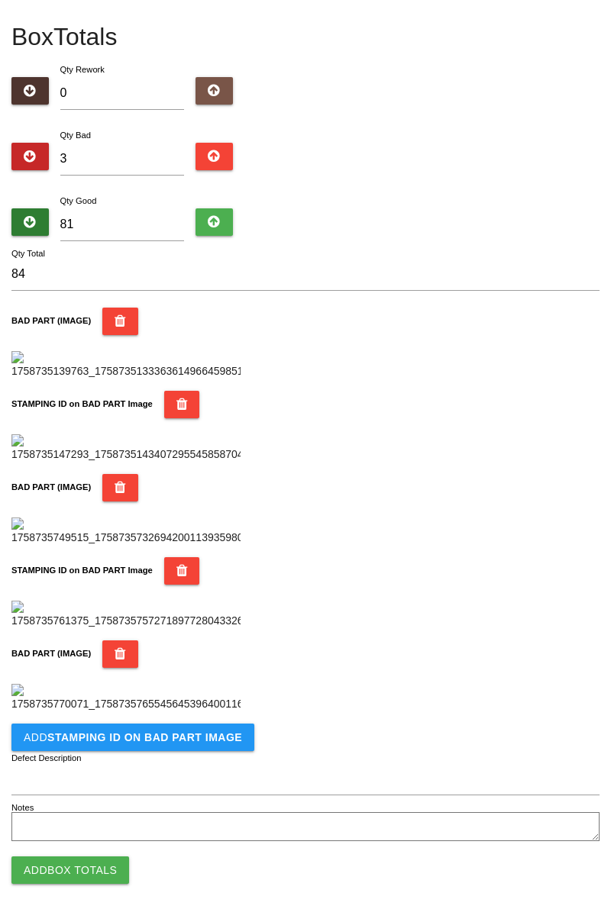
scroll to position [1087, 0]
click at [183, 744] on button "Add STAMPING ID on BAD PART Image" at bounding box center [132, 737] width 243 height 27
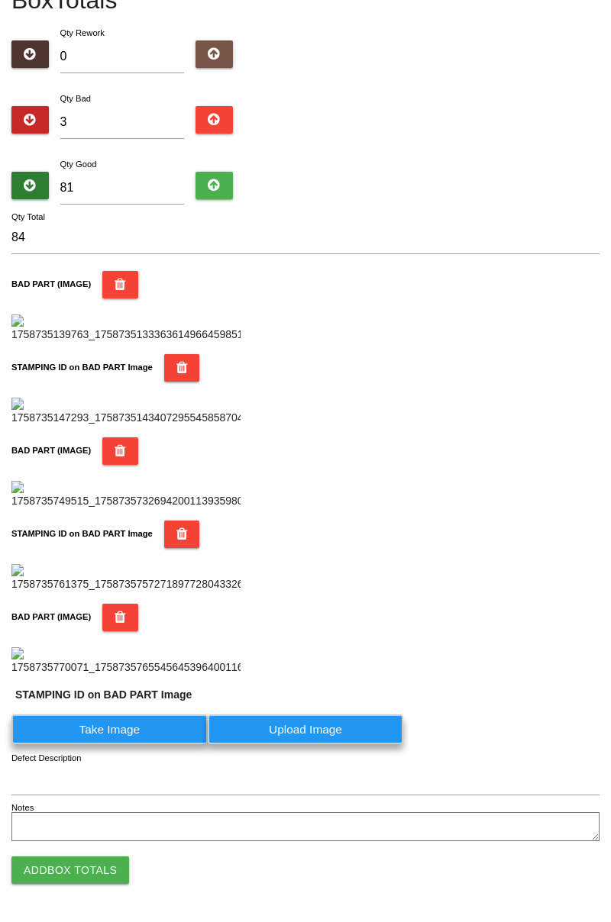
click at [152, 744] on label "Take Image" at bounding box center [109, 730] width 196 height 30
click at [0, 0] on PART "Take Image" at bounding box center [0, 0] width 0 height 0
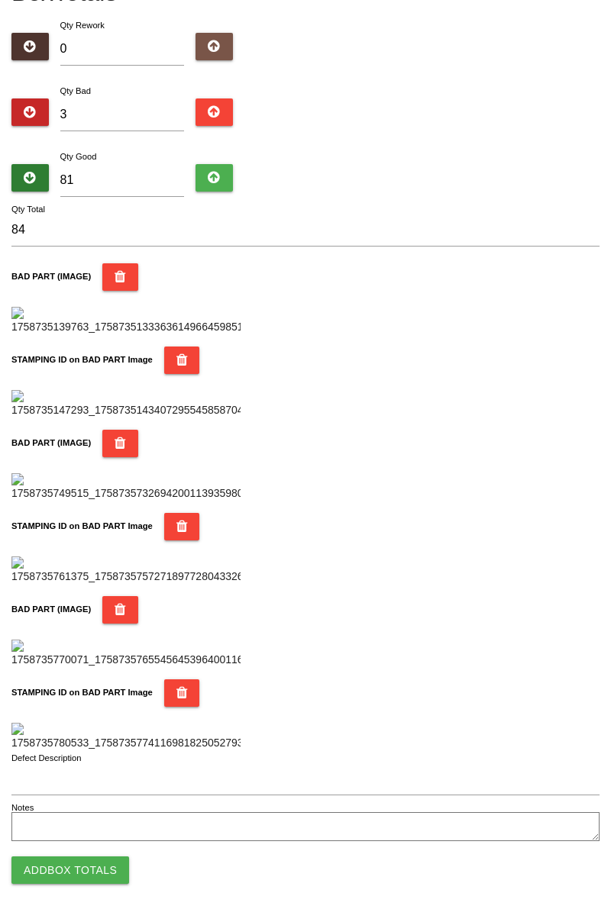
scroll to position [1338, 0]
click at [98, 875] on button "Add Box Totals" at bounding box center [70, 870] width 118 height 27
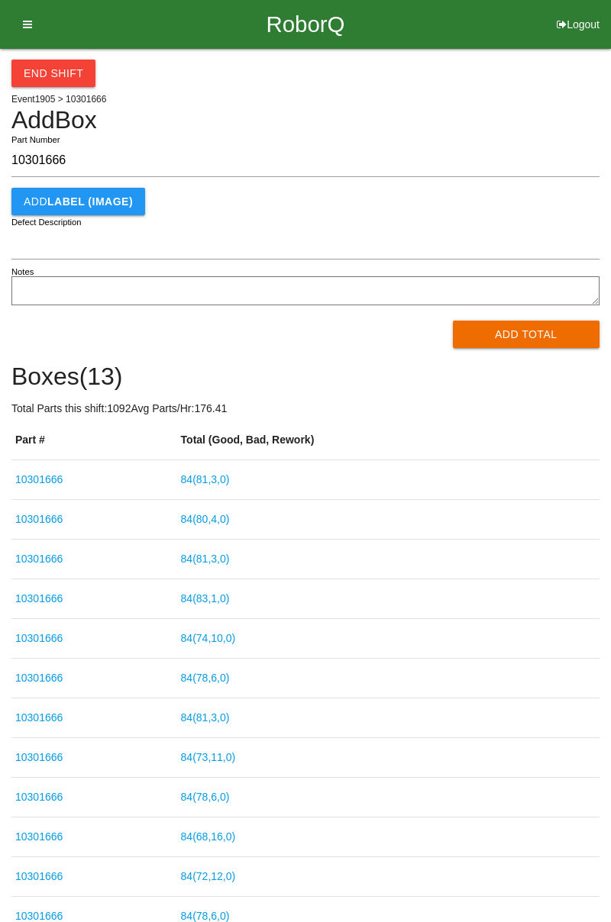
type input "10301666"
click at [540, 334] on button "Add Total" at bounding box center [526, 334] width 147 height 27
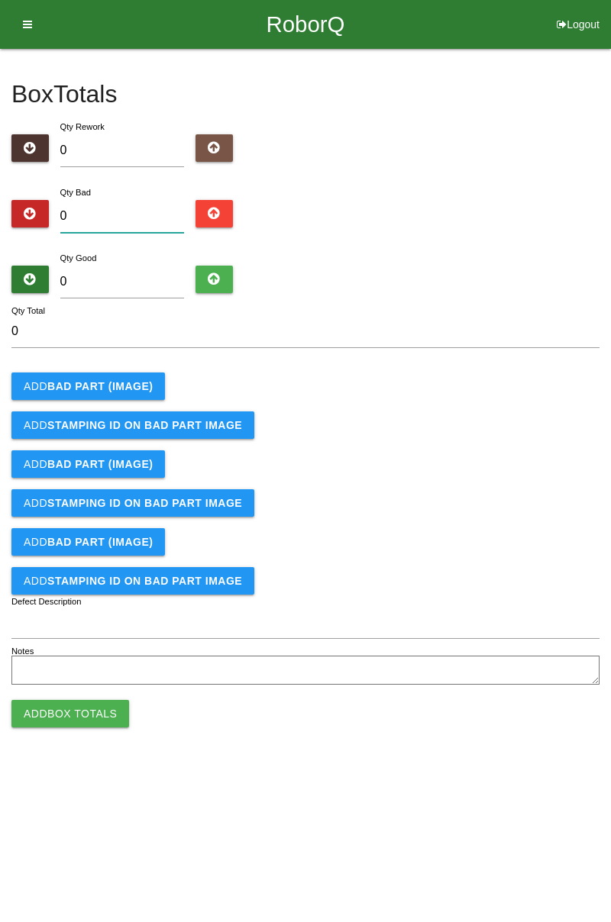
click at [136, 220] on input "0" at bounding box center [122, 216] width 124 height 33
type input "1"
type input "10"
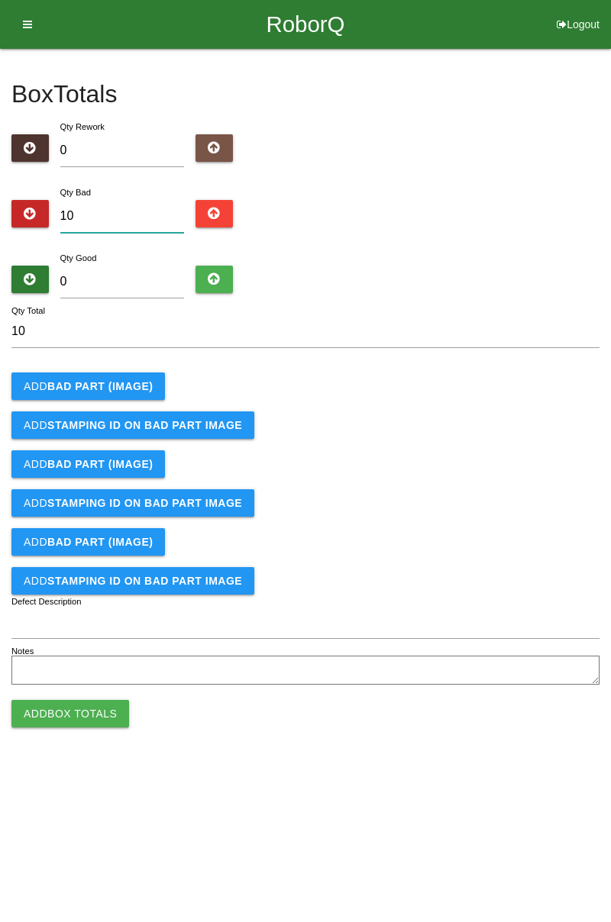
type input "10"
click at [154, 390] on button "Add BAD PART (IMAGE)" at bounding box center [87, 386] width 153 height 27
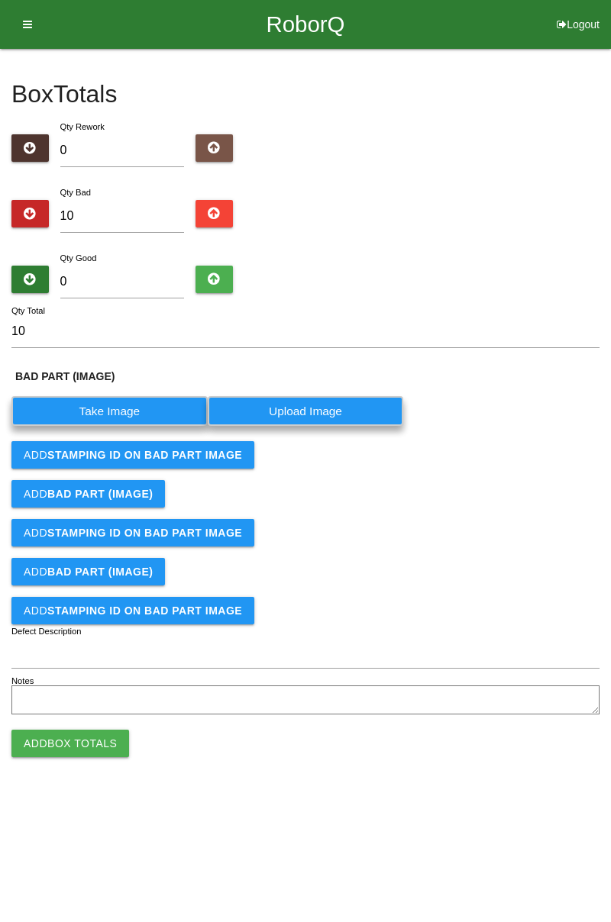
click at [127, 408] on label "Take Image" at bounding box center [109, 411] width 196 height 30
click at [0, 0] on \(IMAGE\) "Take Image" at bounding box center [0, 0] width 0 height 0
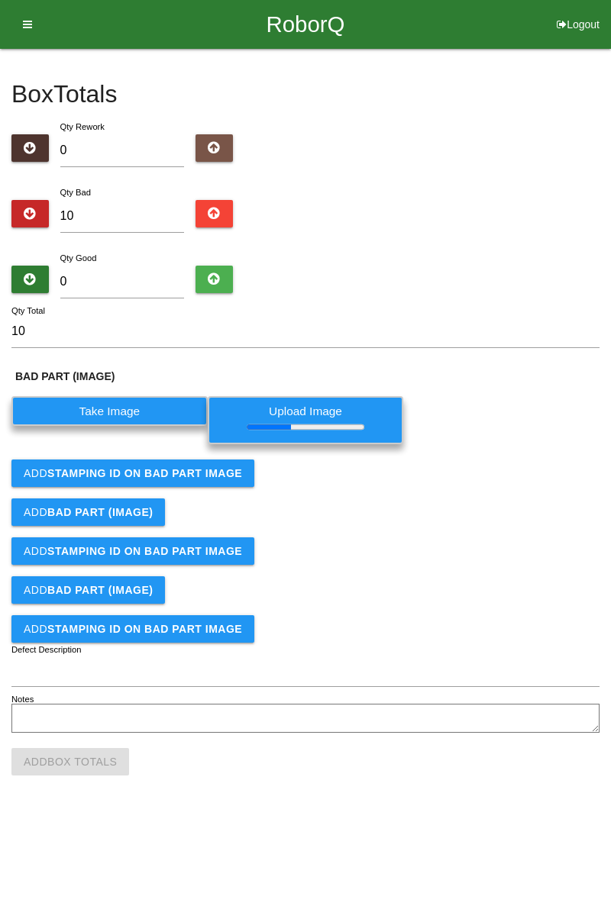
click at [206, 463] on button "Add STAMPING ID on BAD PART Image" at bounding box center [132, 473] width 243 height 27
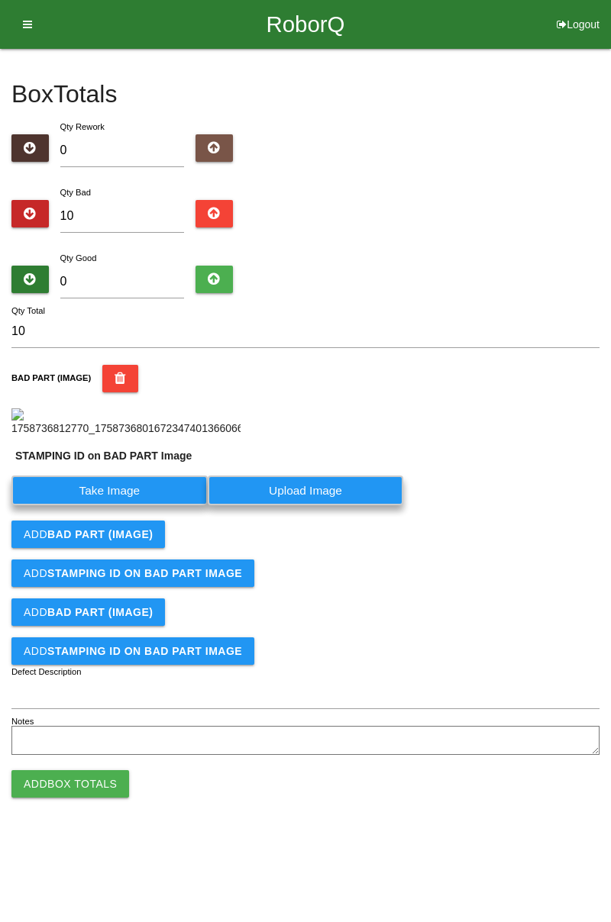
click at [174, 505] on label "Take Image" at bounding box center [109, 491] width 196 height 30
click at [0, 0] on PART "Take Image" at bounding box center [0, 0] width 0 height 0
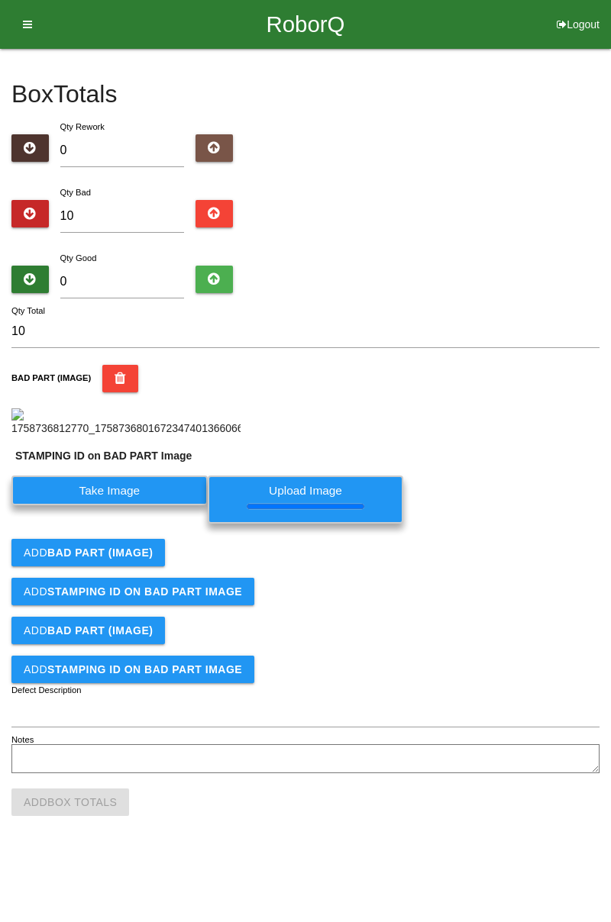
click at [132, 559] on b "BAD PART (IMAGE)" at bounding box center [99, 553] width 105 height 12
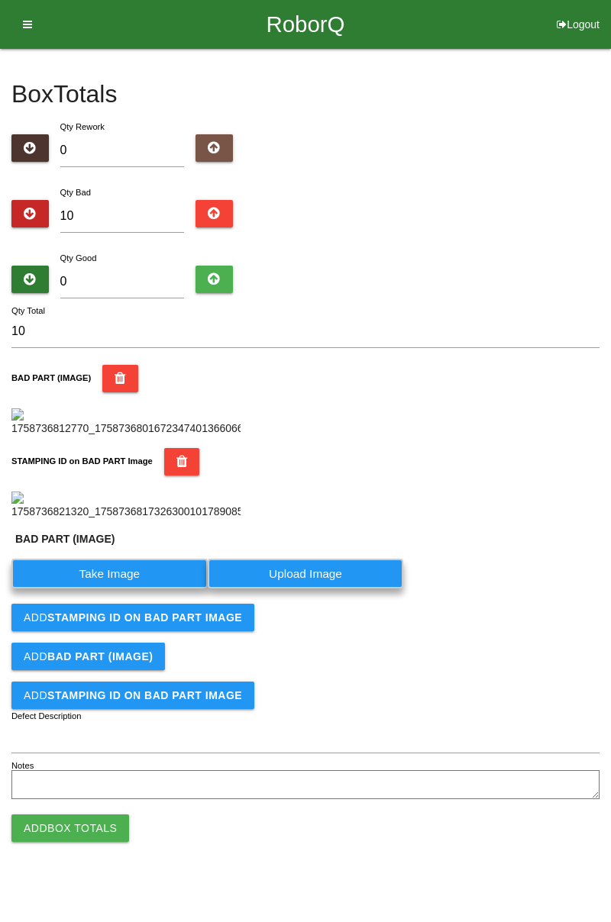
scroll to position [369, 0]
click at [153, 589] on label "Take Image" at bounding box center [109, 574] width 196 height 30
click at [0, 0] on \(IMAGE\) "Take Image" at bounding box center [0, 0] width 0 height 0
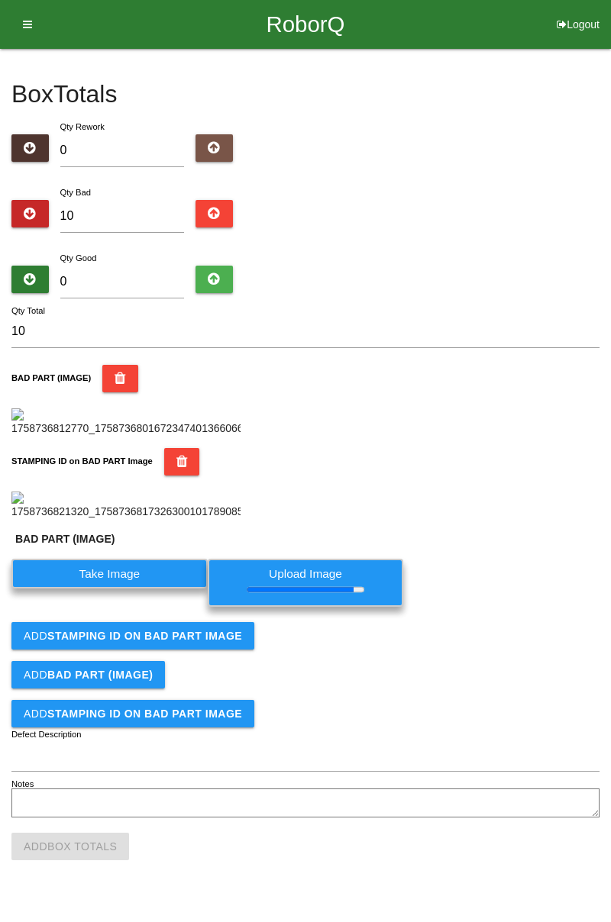
click at [208, 650] on button "Add STAMPING ID on BAD PART Image" at bounding box center [132, 635] width 243 height 27
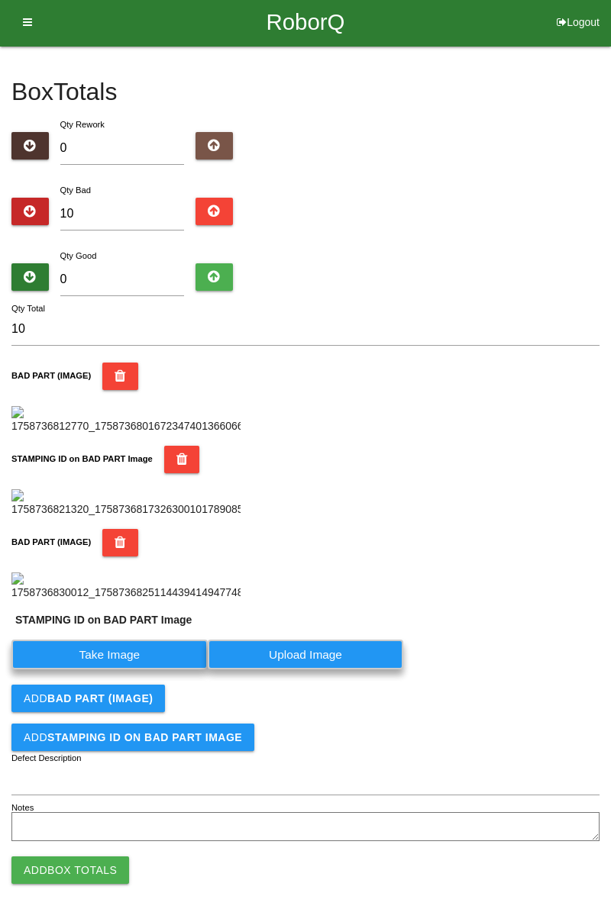
scroll to position [620, 0]
click at [162, 658] on label "Take Image" at bounding box center [109, 655] width 196 height 30
click at [0, 0] on PART "Take Image" at bounding box center [0, 0] width 0 height 0
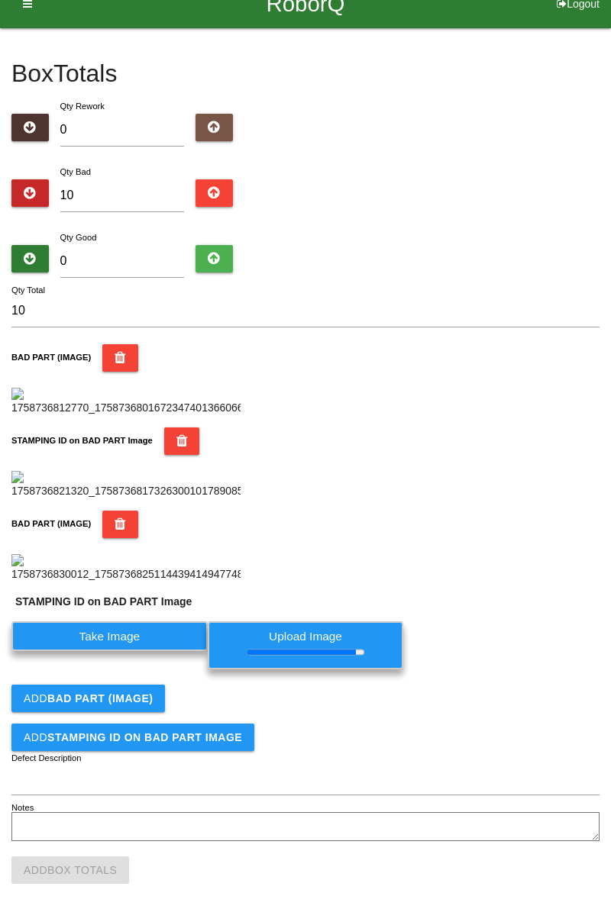
scroll to position [638, 0]
click at [134, 692] on b "BAD PART (IMAGE)" at bounding box center [99, 698] width 105 height 12
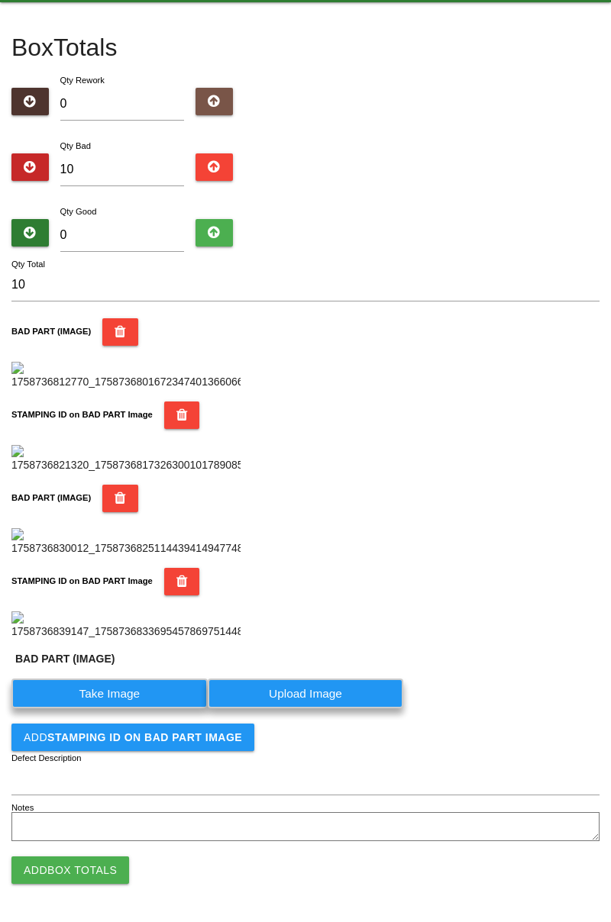
scroll to position [870, 0]
click at [142, 695] on label "Take Image" at bounding box center [109, 694] width 196 height 30
click at [0, 0] on \(IMAGE\) "Take Image" at bounding box center [0, 0] width 0 height 0
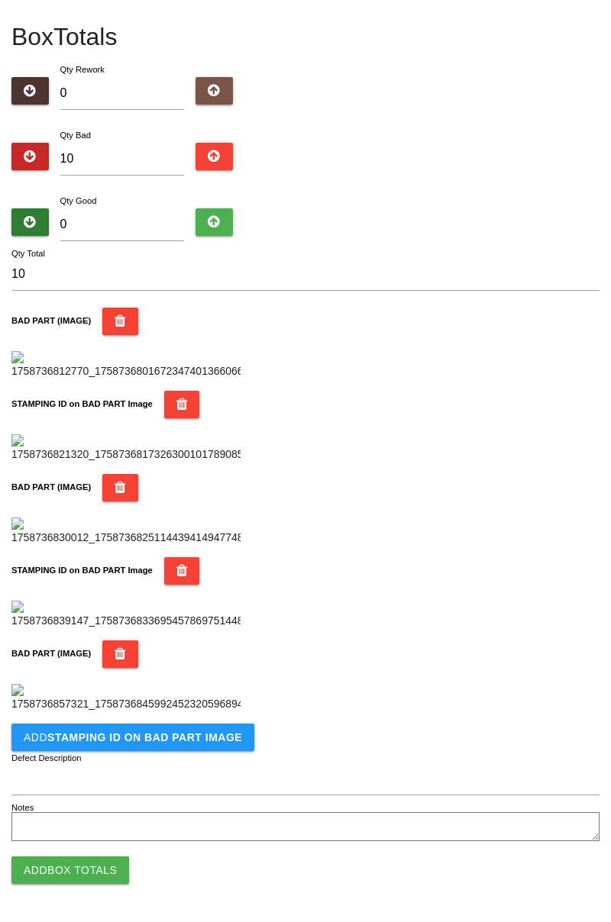
scroll to position [1087, 0]
click at [203, 730] on button "Add STAMPING ID on BAD PART Image" at bounding box center [132, 737] width 243 height 27
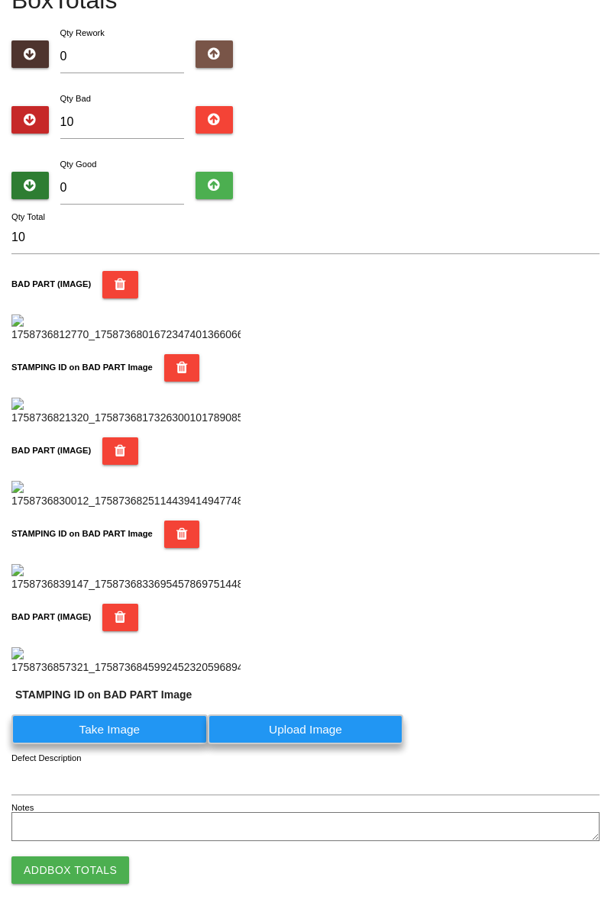
click at [130, 744] on label "Take Image" at bounding box center [109, 730] width 196 height 30
click at [0, 0] on PART "Take Image" at bounding box center [0, 0] width 0 height 0
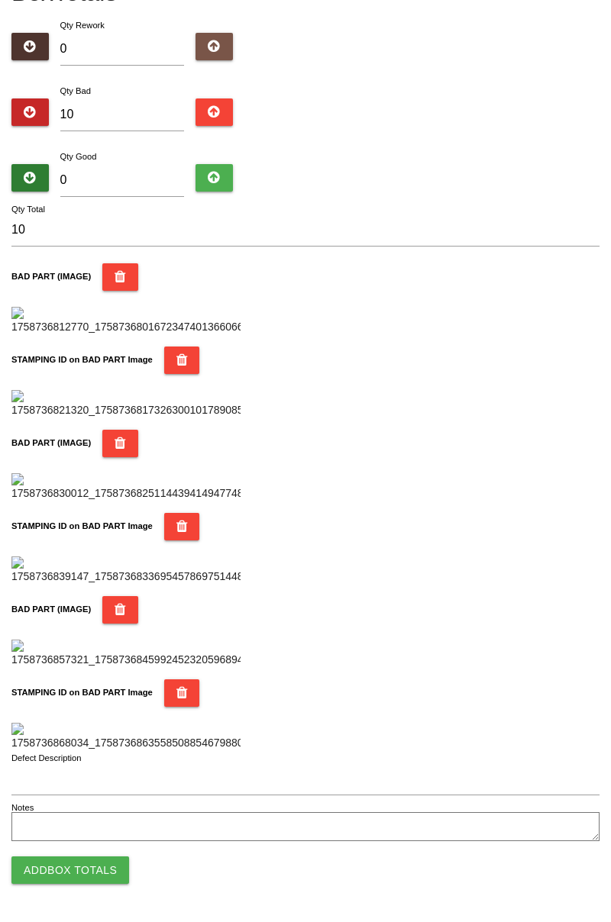
scroll to position [0, 0]
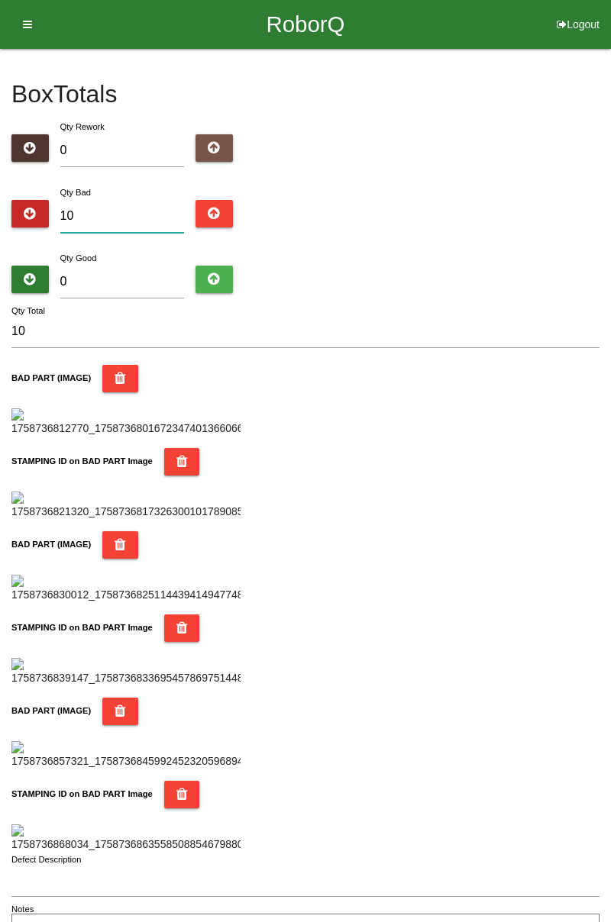
click at [142, 202] on input "10" at bounding box center [122, 216] width 124 height 33
click at [148, 266] on input "0" at bounding box center [122, 282] width 124 height 33
type input "7"
type input "17"
type input "70"
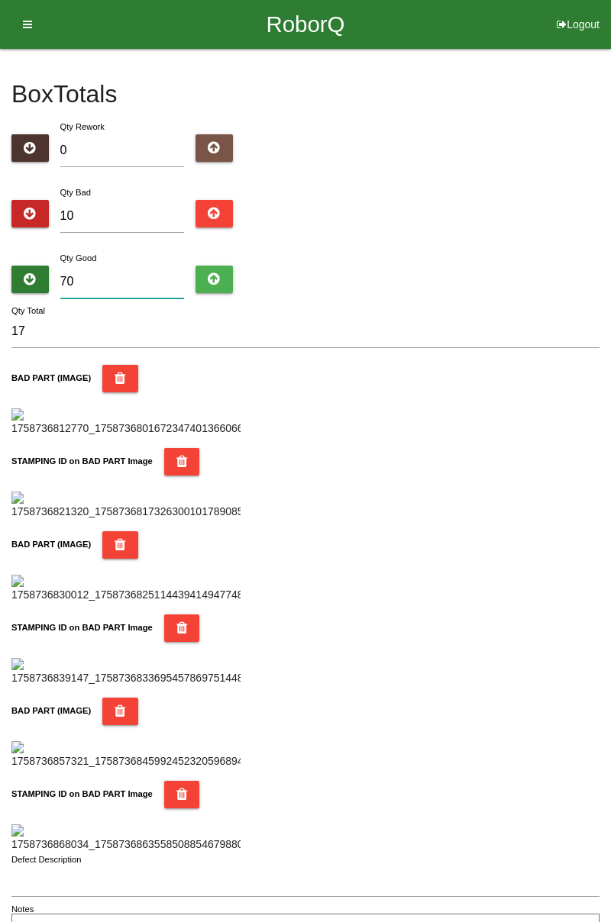
type input "80"
type input "7"
type input "17"
type input "74"
type input "84"
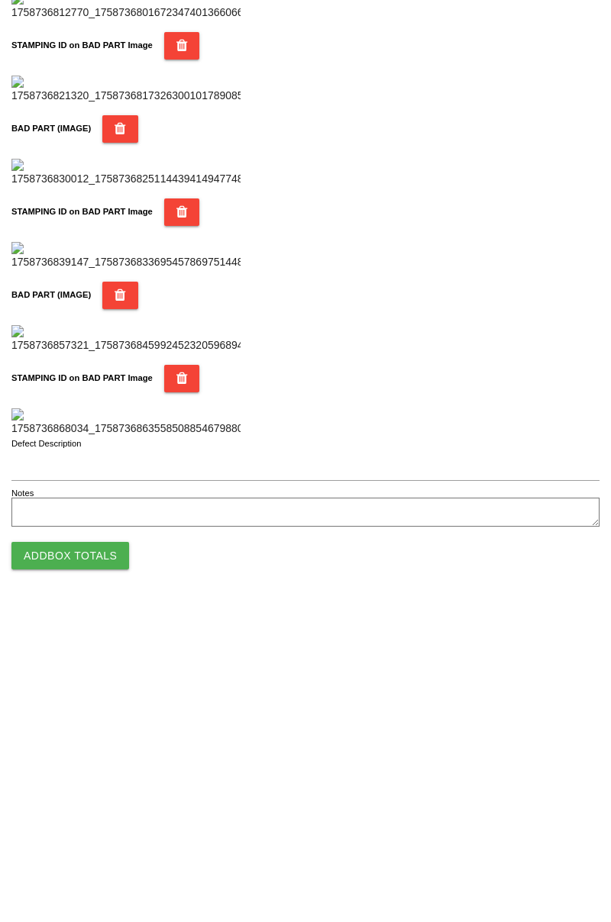
type input "74"
click at [109, 862] on button "Add Box Totals" at bounding box center [70, 870] width 118 height 27
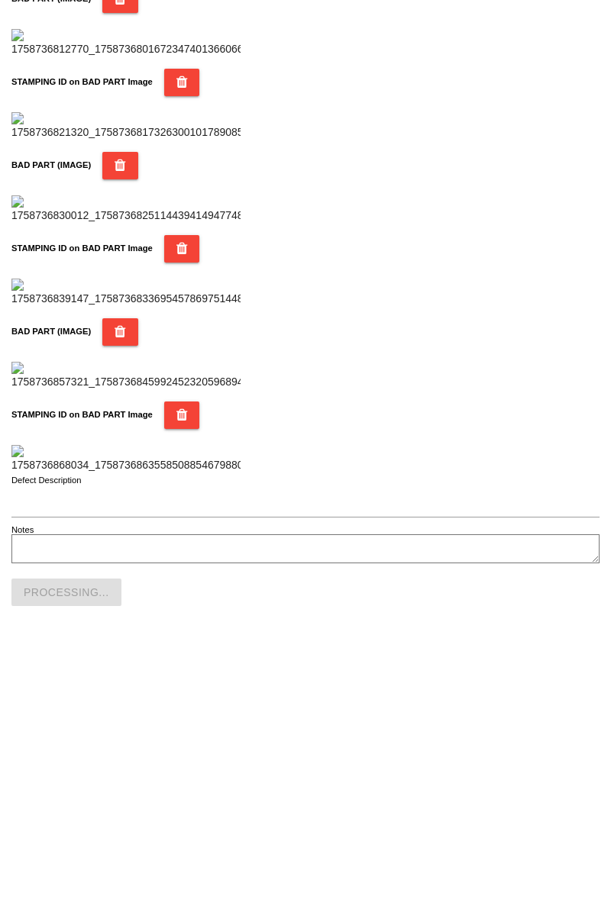
scroll to position [1338, 0]
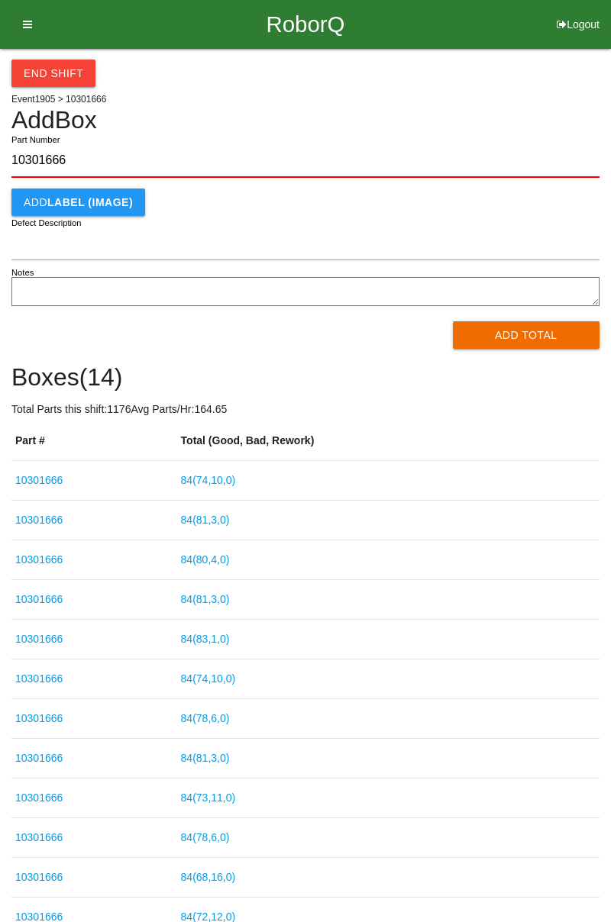
type input "10301666"
click at [528, 324] on button "Add Total" at bounding box center [526, 334] width 147 height 27
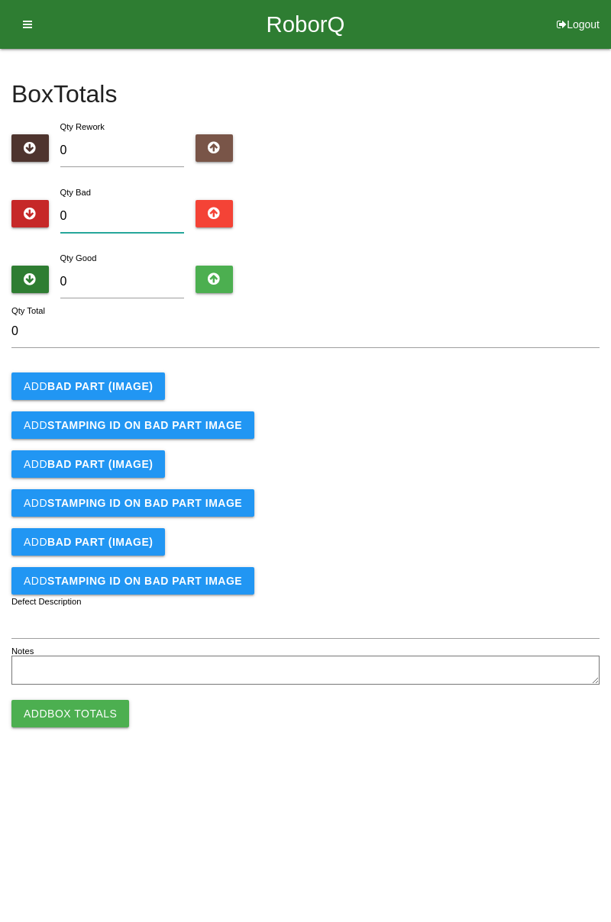
click at [123, 200] on input "0" at bounding box center [122, 216] width 124 height 33
type input "7"
click at [610, 185] on div "Box Totals Translate Weight Weight unit: Rework Weight Bad Weight Good Weight 0…" at bounding box center [305, 369] width 611 height 641
click at [128, 215] on input "7" at bounding box center [122, 216] width 124 height 33
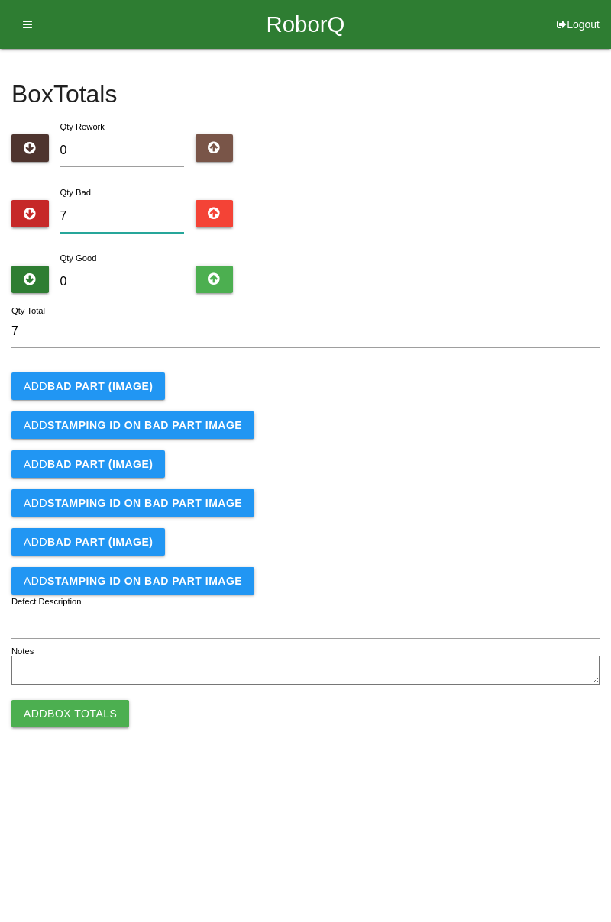
type input "0"
type input "9"
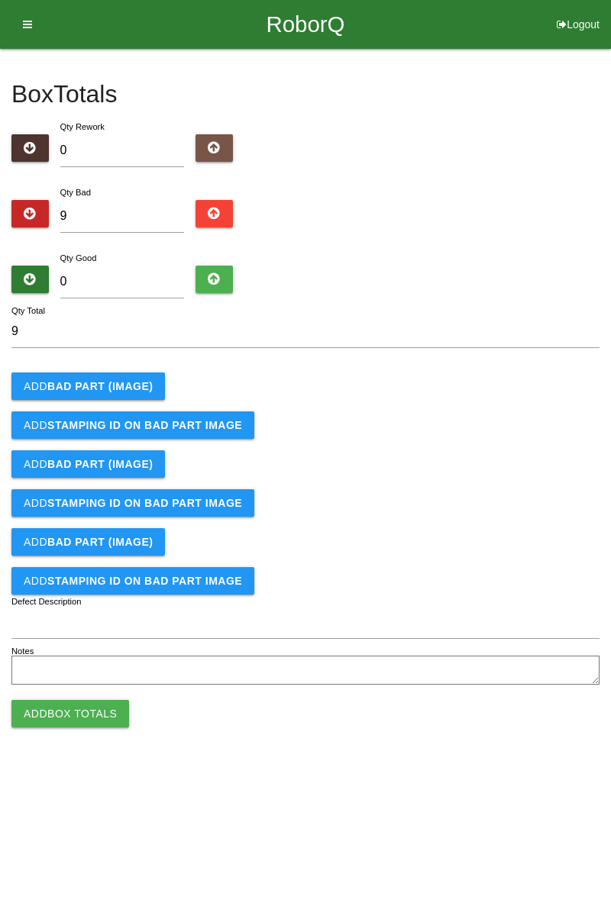
click at [147, 376] on button "Add BAD PART (IMAGE)" at bounding box center [87, 386] width 153 height 27
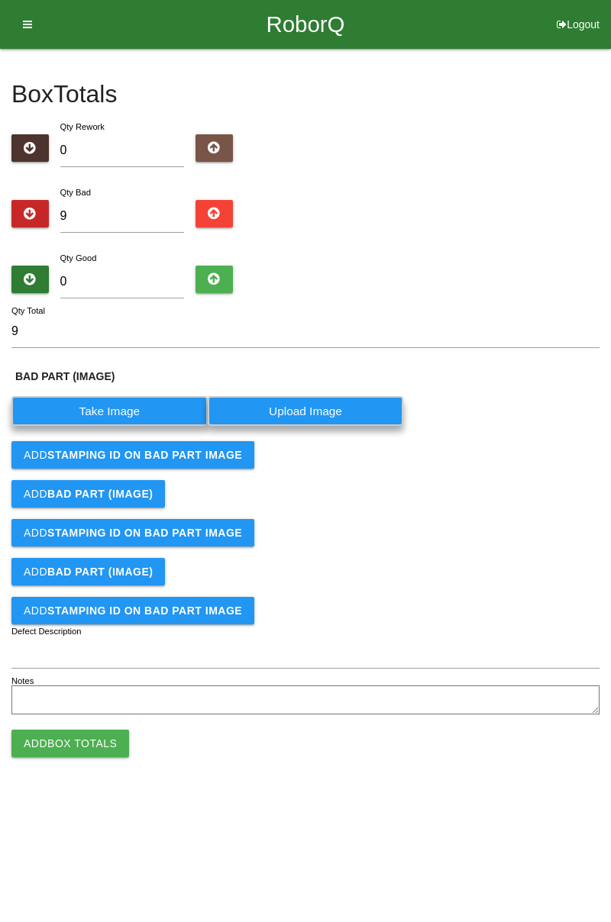
click at [144, 396] on label "Take Image" at bounding box center [109, 411] width 196 height 30
click at [0, 0] on \(IMAGE\) "Take Image" at bounding box center [0, 0] width 0 height 0
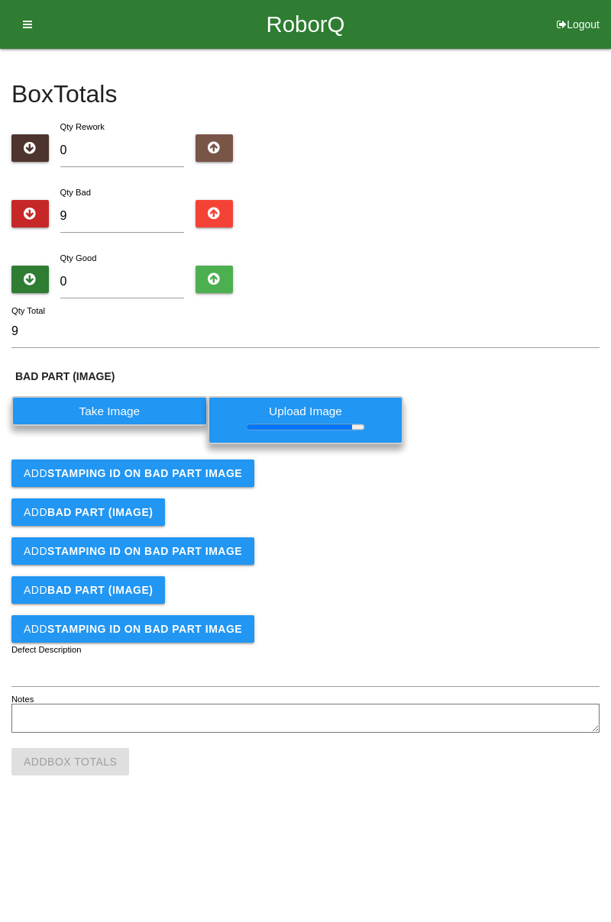
click at [229, 480] on button "Add STAMPING ID on BAD PART Image" at bounding box center [132, 473] width 243 height 27
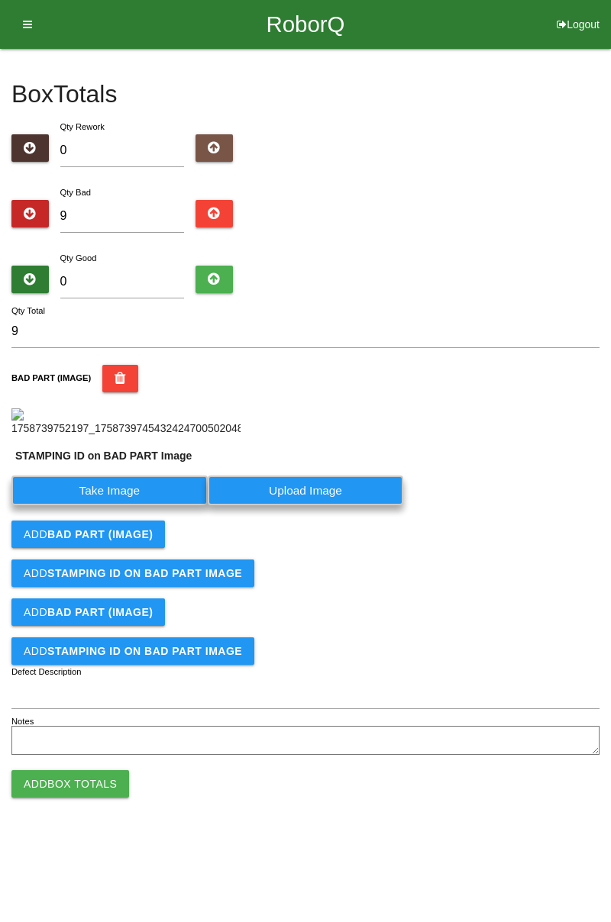
click at [189, 505] on label "Take Image" at bounding box center [109, 491] width 196 height 30
click at [0, 0] on PART "Take Image" at bounding box center [0, 0] width 0 height 0
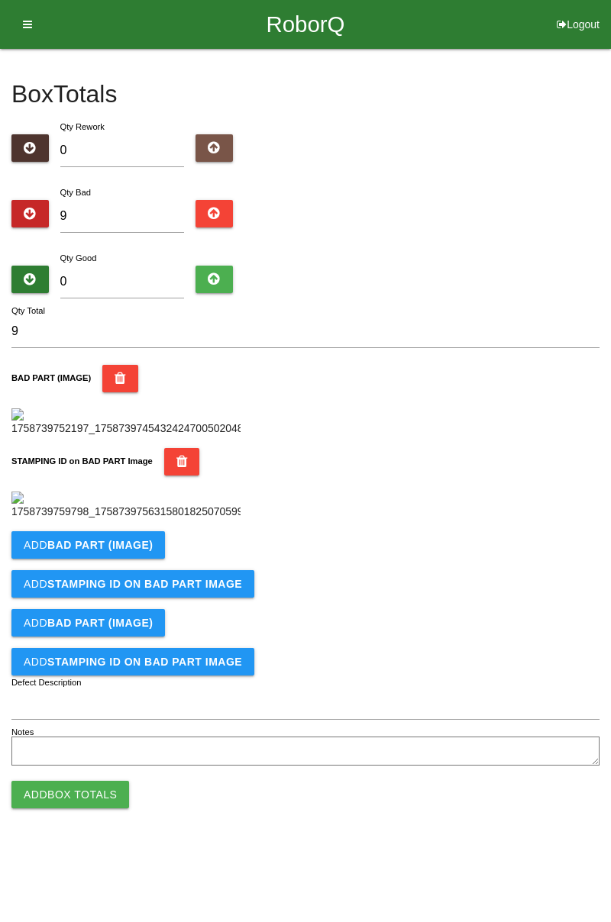
scroll to position [336, 0]
click at [142, 551] on b "BAD PART (IMAGE)" at bounding box center [99, 545] width 105 height 12
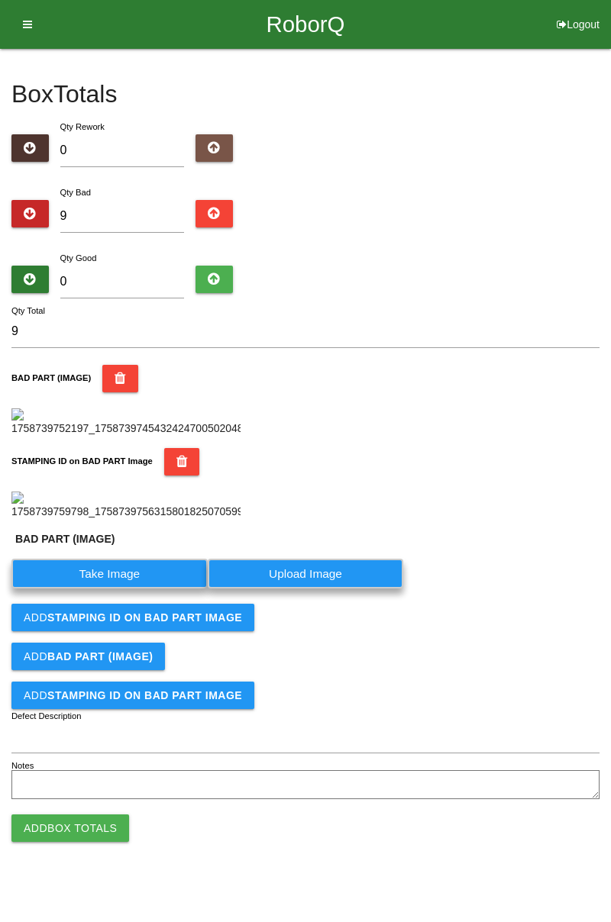
click at [125, 589] on label "Take Image" at bounding box center [109, 574] width 196 height 30
click at [0, 0] on \(IMAGE\) "Take Image" at bounding box center [0, 0] width 0 height 0
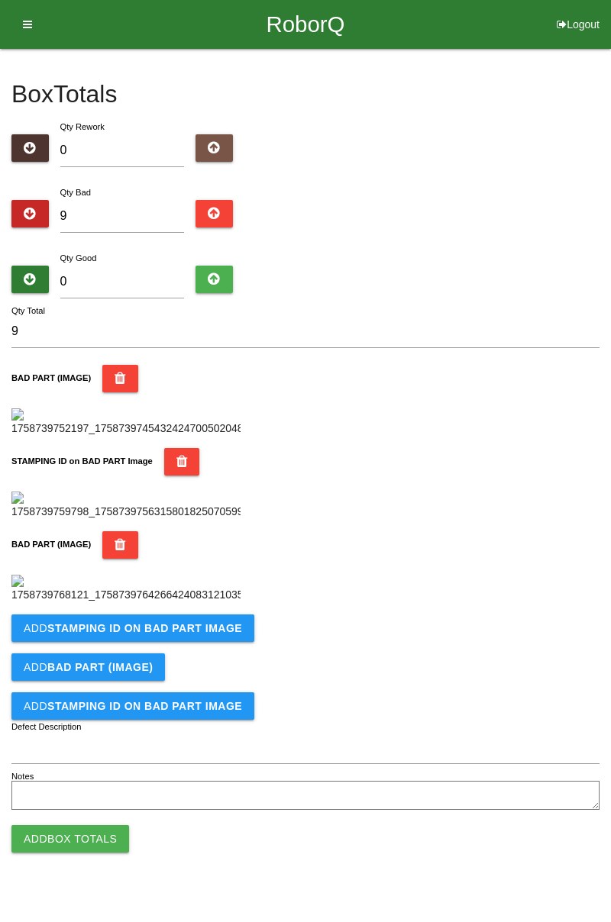
scroll to position [586, 0]
click at [205, 634] on b "STAMPING ID on BAD PART Image" at bounding box center [144, 628] width 195 height 12
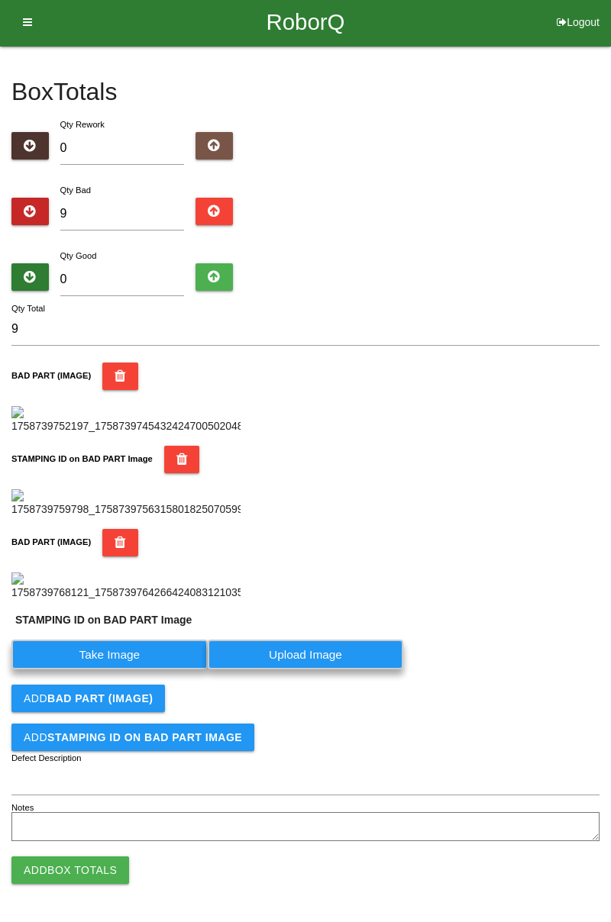
click at [169, 670] on label "Take Image" at bounding box center [109, 655] width 196 height 30
click at [0, 0] on PART "Take Image" at bounding box center [0, 0] width 0 height 0
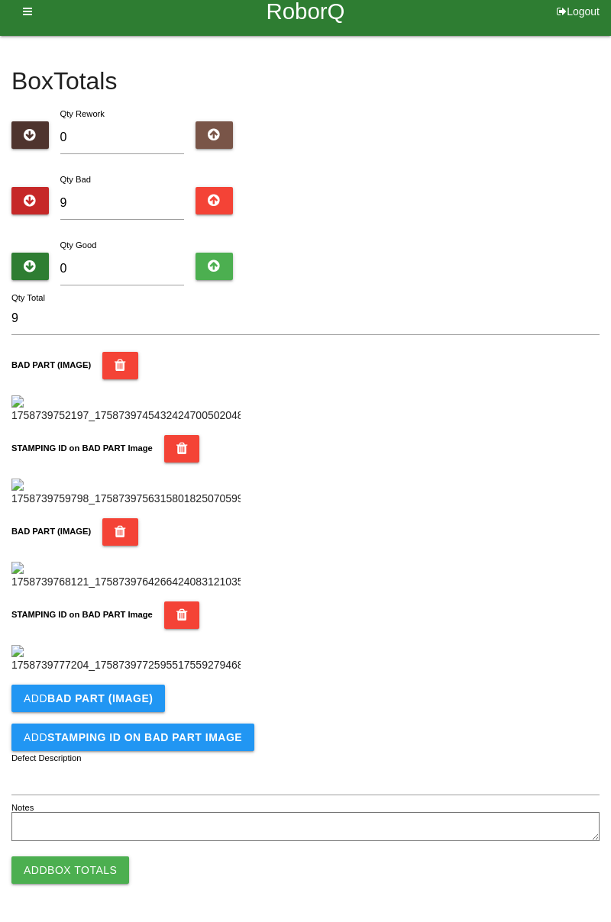
scroll to position [837, 0]
click at [148, 701] on button "Add BAD PART (IMAGE)" at bounding box center [87, 698] width 153 height 27
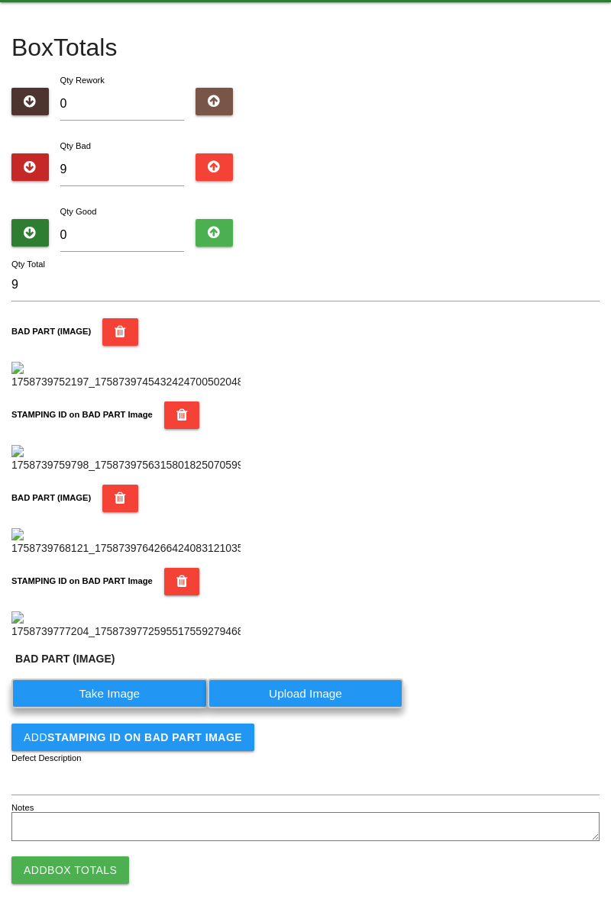
click at [126, 708] on label "Take Image" at bounding box center [109, 694] width 196 height 30
click at [0, 0] on \(IMAGE\) "Take Image" at bounding box center [0, 0] width 0 height 0
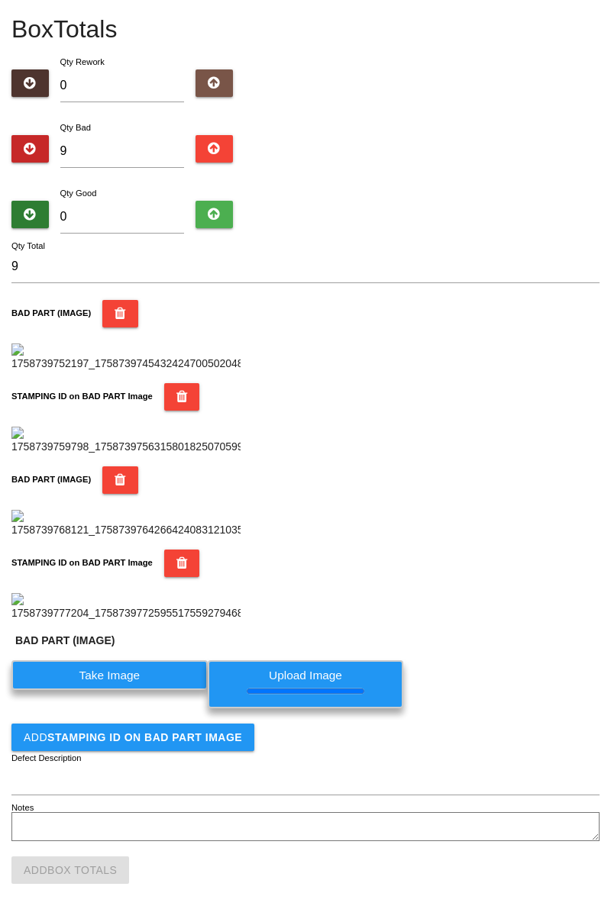
click at [198, 751] on button "Add STAMPING ID on BAD PART Image" at bounding box center [132, 737] width 243 height 27
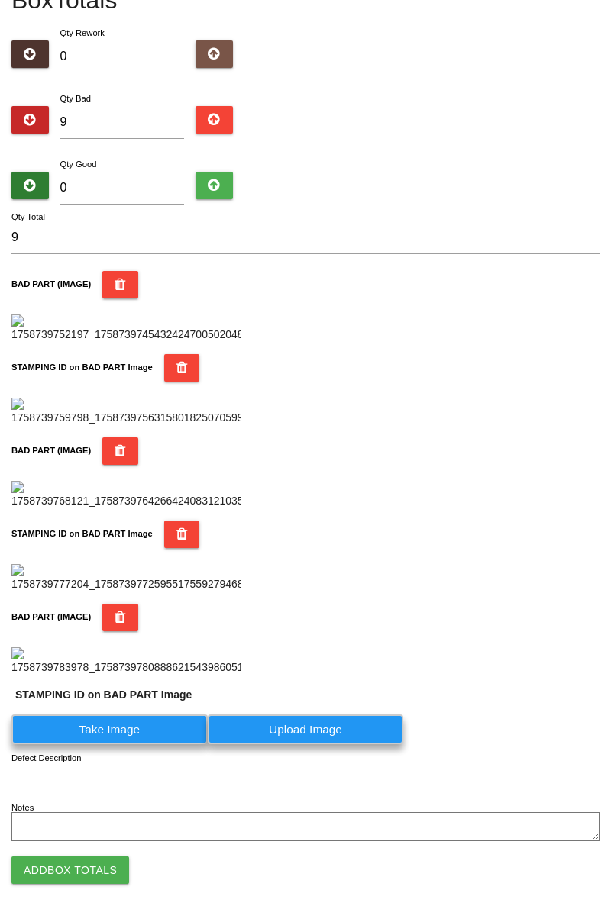
scroll to position [1124, 0]
click at [136, 733] on label "Take Image" at bounding box center [109, 730] width 196 height 30
click at [0, 0] on PART "Take Image" at bounding box center [0, 0] width 0 height 0
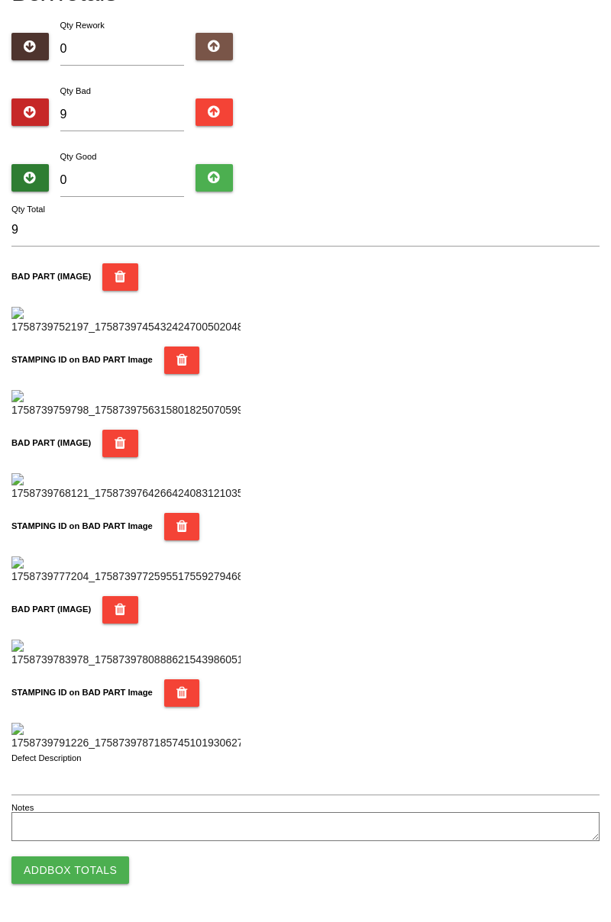
scroll to position [0, 0]
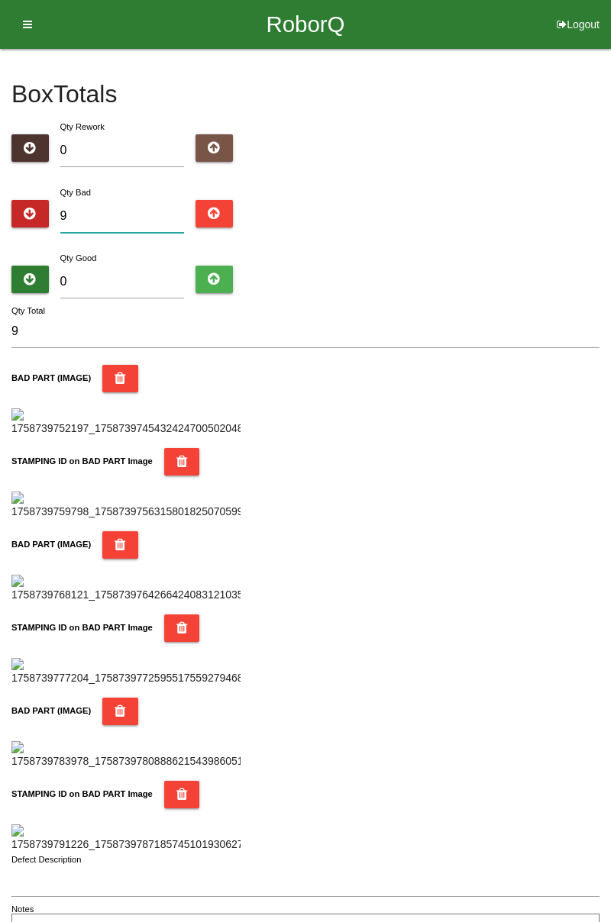
click at [130, 211] on input "9" at bounding box center [122, 216] width 124 height 33
click at [118, 266] on input "0" at bounding box center [122, 282] width 124 height 33
type input "7"
type input "16"
type input "76"
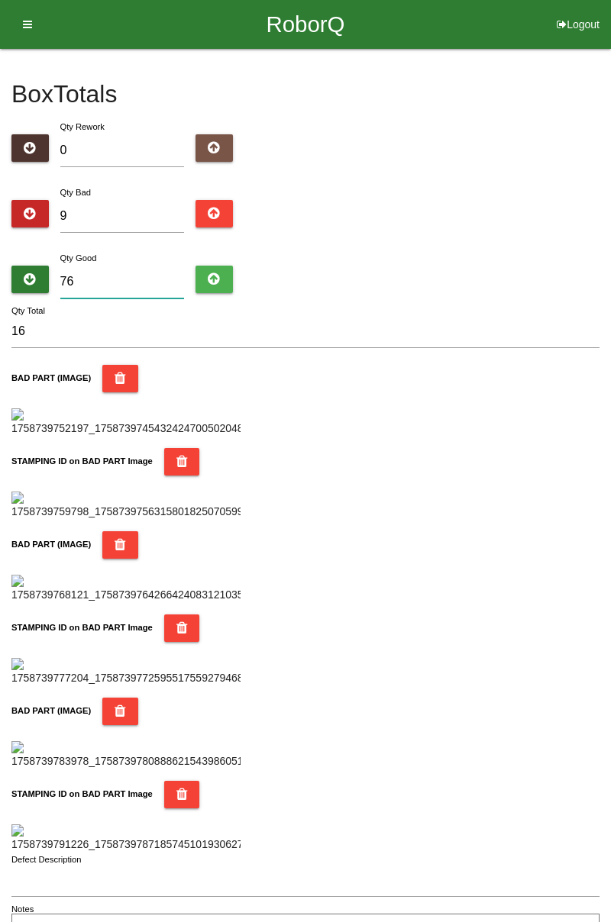
type input "85"
type input "7"
type input "16"
type input "75"
type input "84"
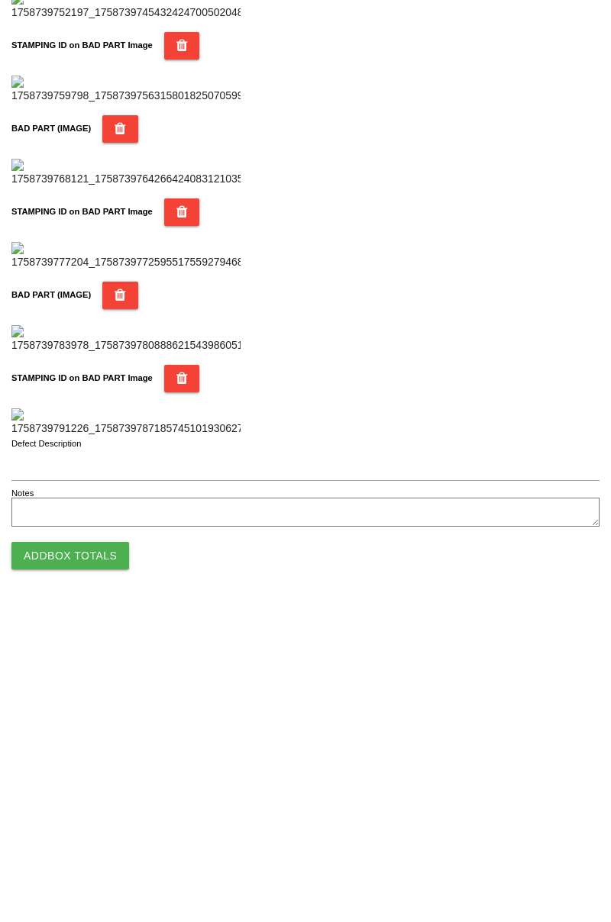
type input "75"
click at [110, 869] on button "Add Box Totals" at bounding box center [70, 870] width 118 height 27
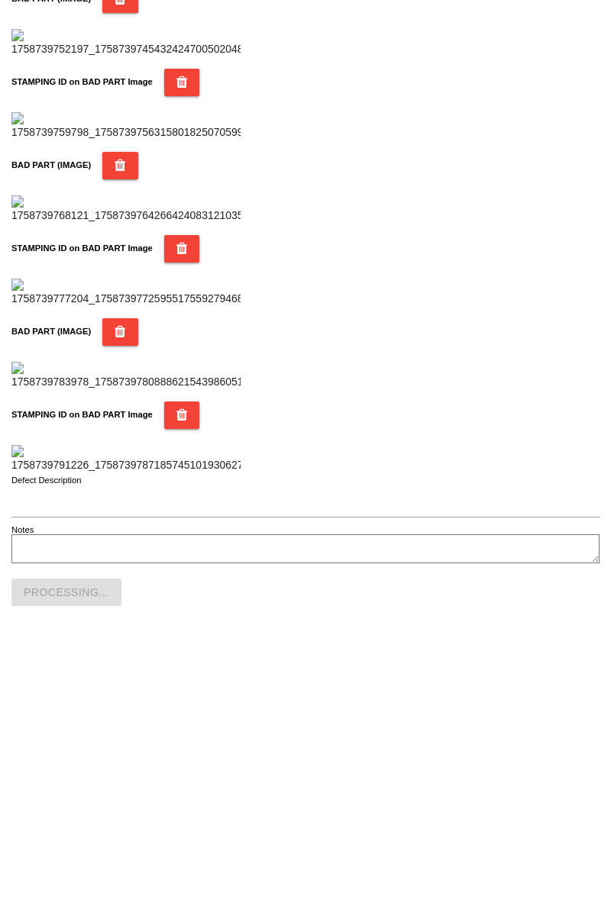
scroll to position [1338, 0]
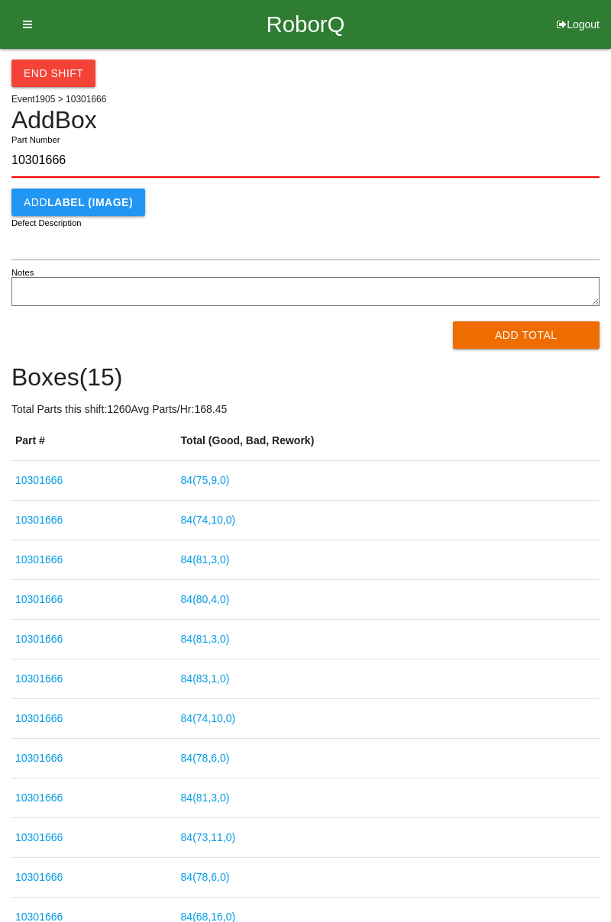
type input "10301666"
click at [513, 338] on button "Add Total" at bounding box center [526, 334] width 147 height 27
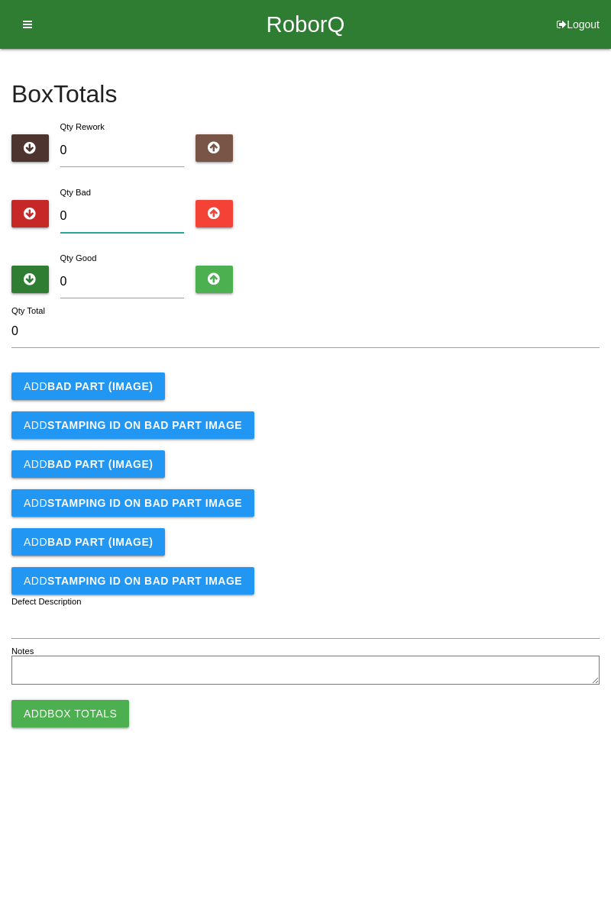
click at [142, 210] on input "0" at bounding box center [122, 216] width 124 height 33
type input "3"
type input "0"
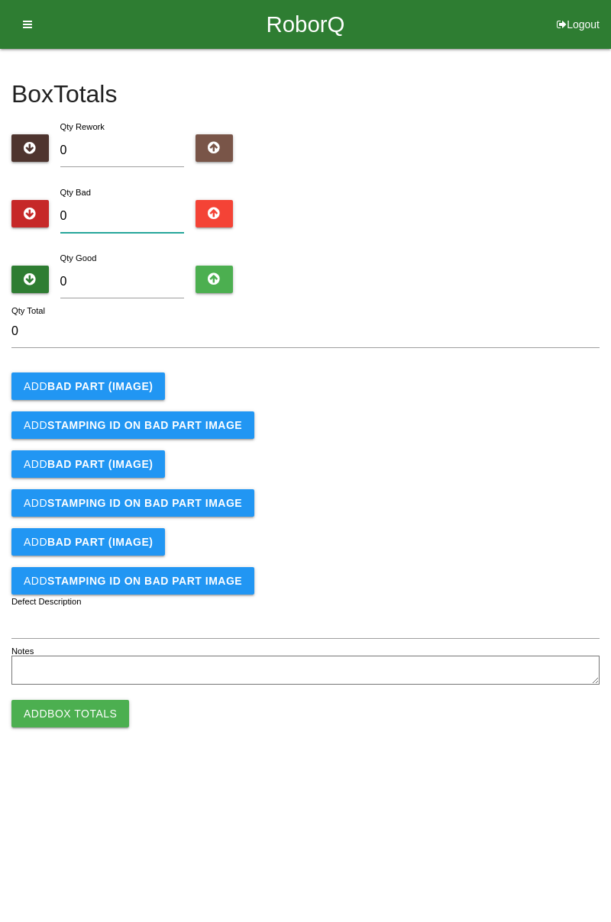
type input "7"
click at [134, 386] on b "BAD PART (IMAGE)" at bounding box center [99, 386] width 105 height 12
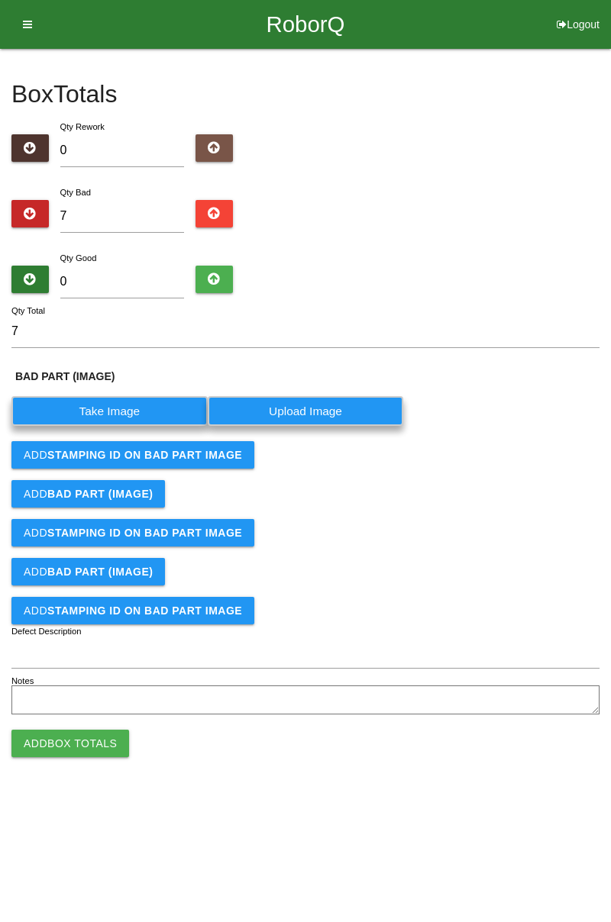
click at [129, 409] on label "Take Image" at bounding box center [109, 411] width 196 height 30
click at [0, 0] on \(IMAGE\) "Take Image" at bounding box center [0, 0] width 0 height 0
click at [128, 215] on input "7" at bounding box center [122, 216] width 124 height 33
type input "0"
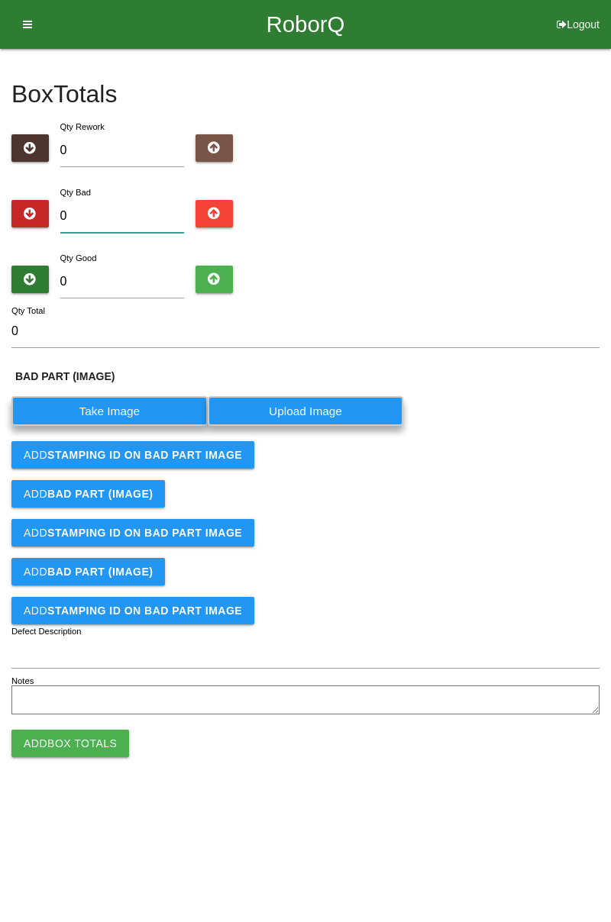
type input "8"
click at [149, 401] on label "Take Image" at bounding box center [109, 411] width 196 height 30
click at [0, 0] on \(IMAGE\) "Take Image" at bounding box center [0, 0] width 0 height 0
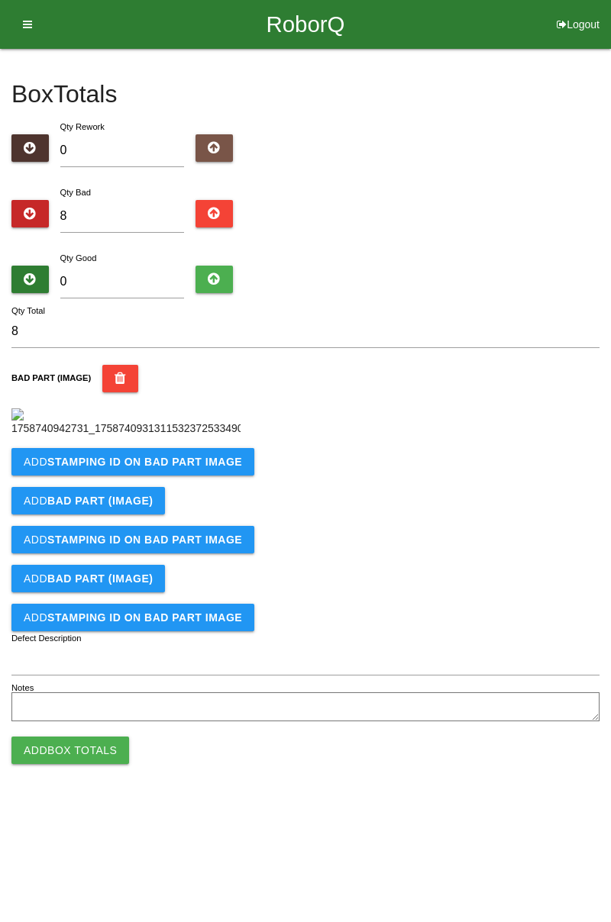
scroll to position [86, 0]
click at [189, 468] on b "STAMPING ID on BAD PART Image" at bounding box center [144, 462] width 195 height 12
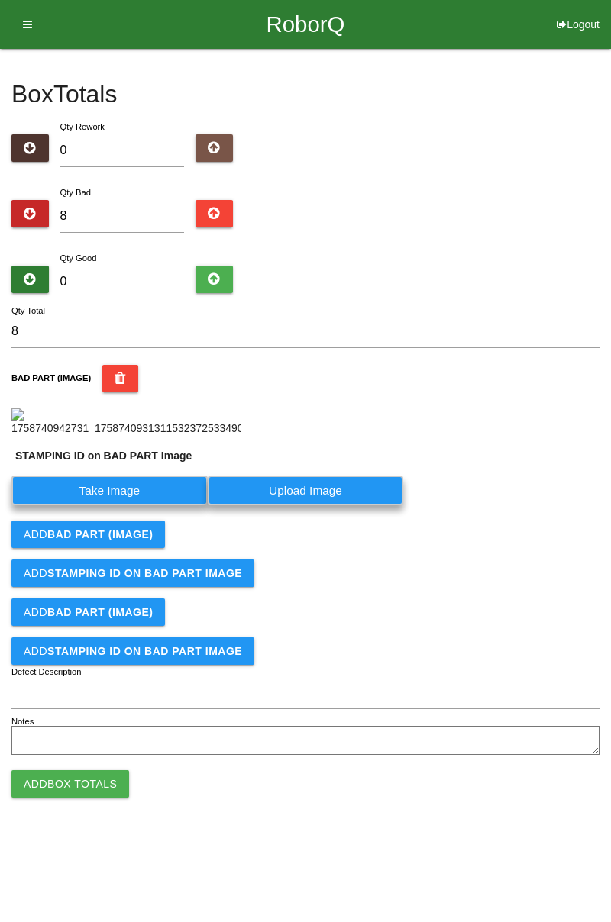
click at [130, 505] on label "Take Image" at bounding box center [109, 491] width 196 height 30
click at [0, 0] on PART "Take Image" at bounding box center [0, 0] width 0 height 0
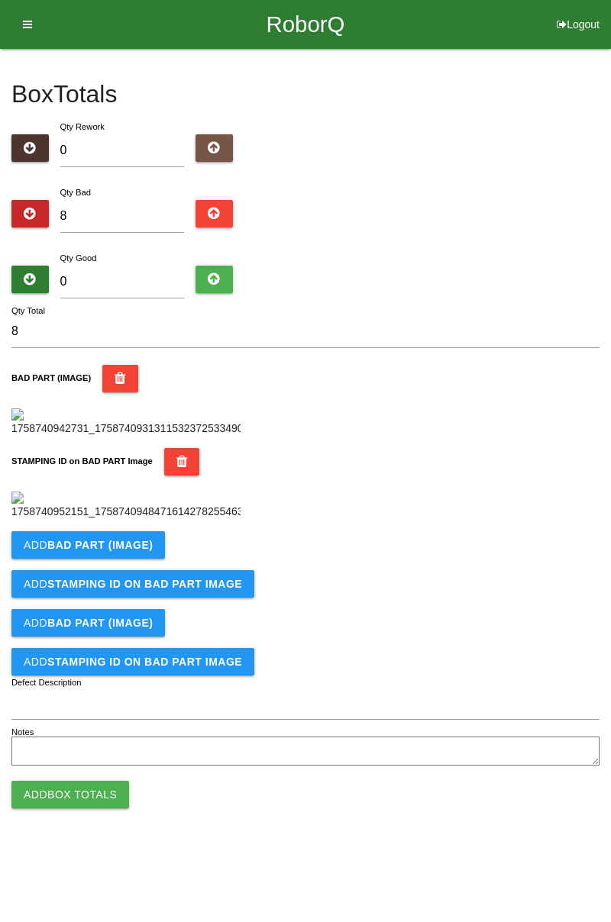
scroll to position [336, 0]
click at [140, 551] on b "BAD PART (IMAGE)" at bounding box center [99, 545] width 105 height 12
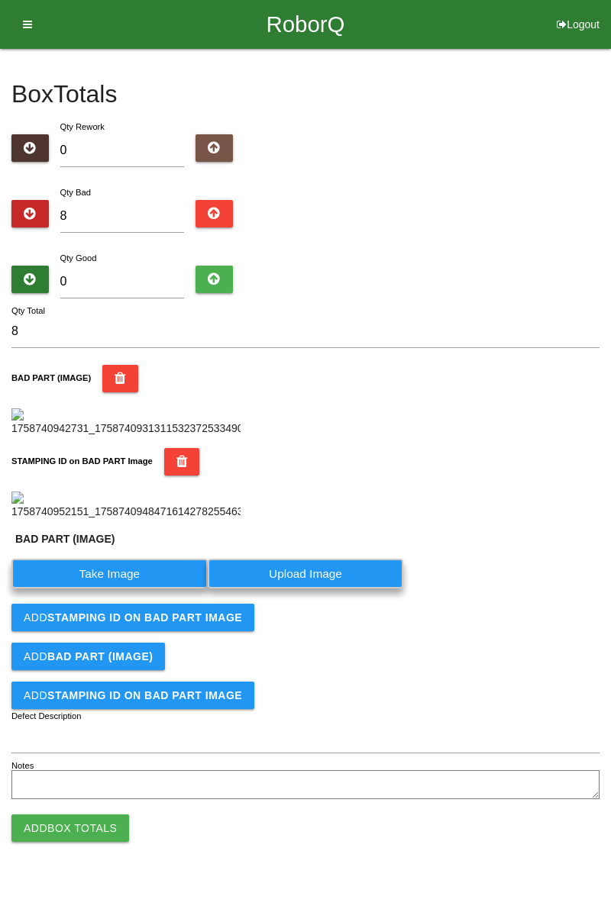
click at [130, 589] on label "Take Image" at bounding box center [109, 574] width 196 height 30
click at [0, 0] on \(IMAGE\) "Take Image" at bounding box center [0, 0] width 0 height 0
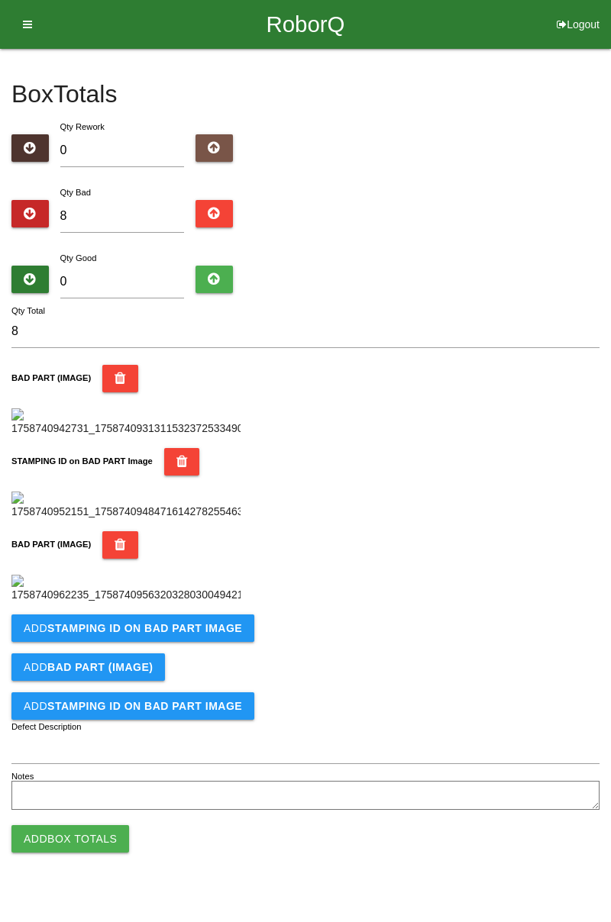
scroll to position [586, 0]
click at [195, 634] on b "STAMPING ID on BAD PART Image" at bounding box center [144, 628] width 195 height 12
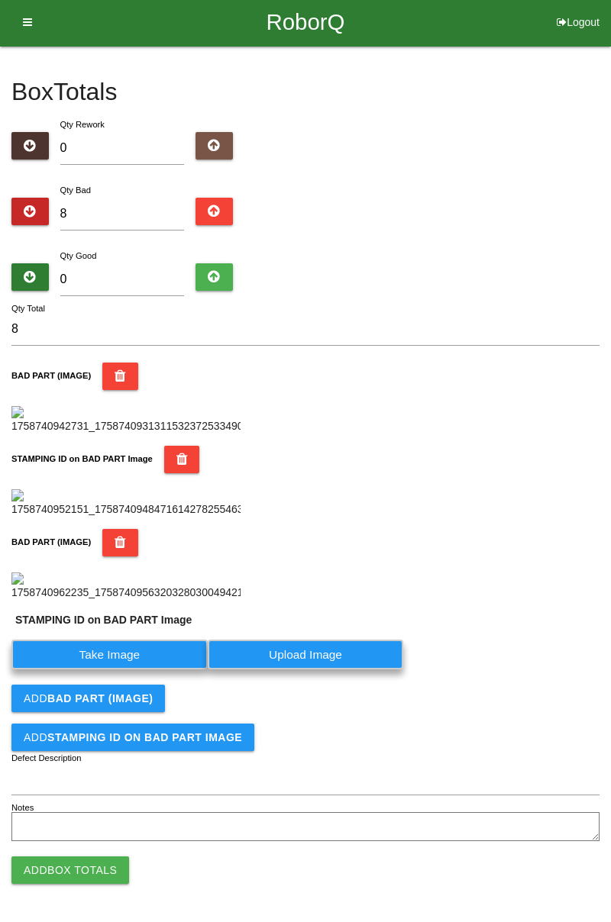
click at [125, 670] on label "Take Image" at bounding box center [109, 655] width 196 height 30
click at [0, 0] on PART "Take Image" at bounding box center [0, 0] width 0 height 0
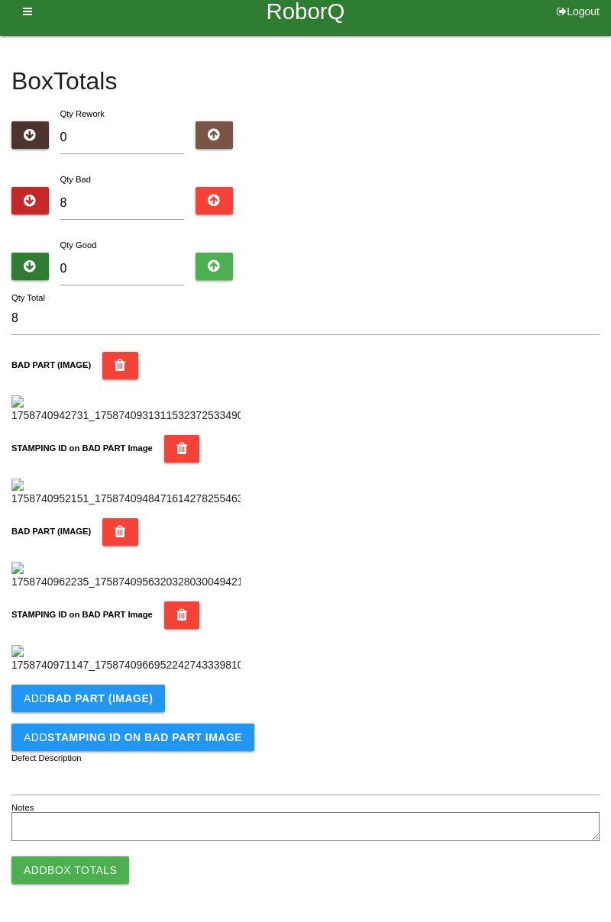
scroll to position [837, 0]
click at [134, 705] on button "Add BAD PART (IMAGE)" at bounding box center [87, 698] width 153 height 27
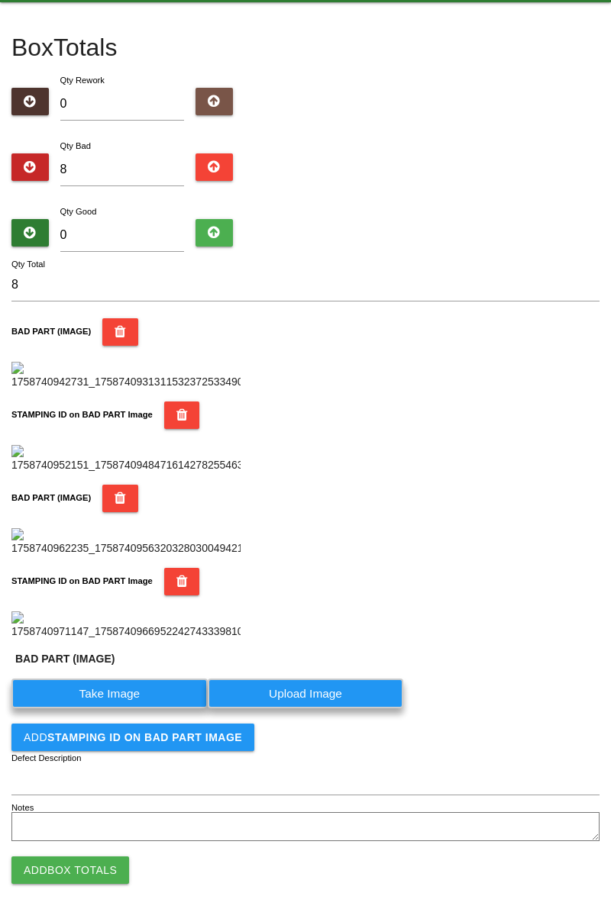
click at [134, 708] on label "Take Image" at bounding box center [109, 694] width 196 height 30
click at [0, 0] on \(IMAGE\) "Take Image" at bounding box center [0, 0] width 0 height 0
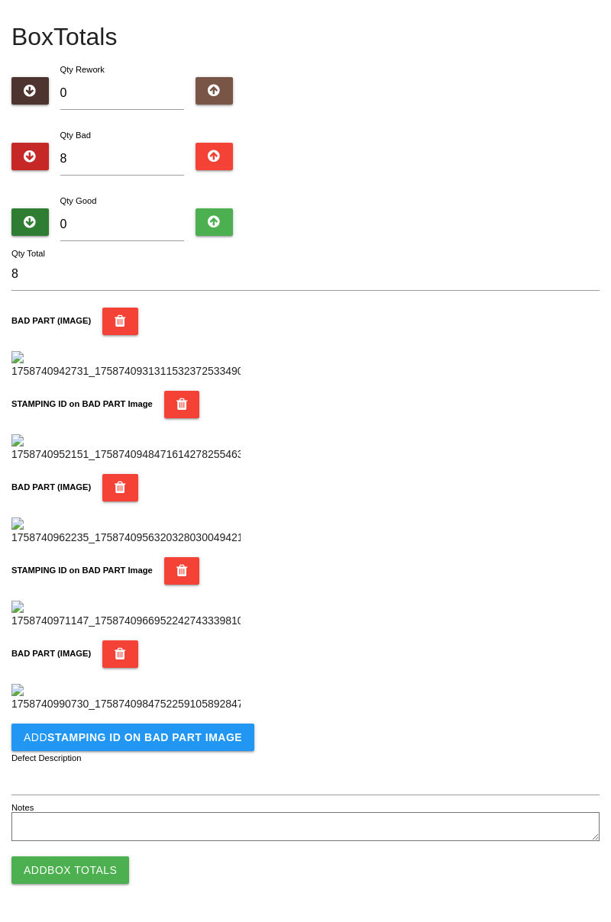
scroll to position [1087, 0]
click at [177, 745] on button "Add STAMPING ID on BAD PART Image" at bounding box center [132, 737] width 243 height 27
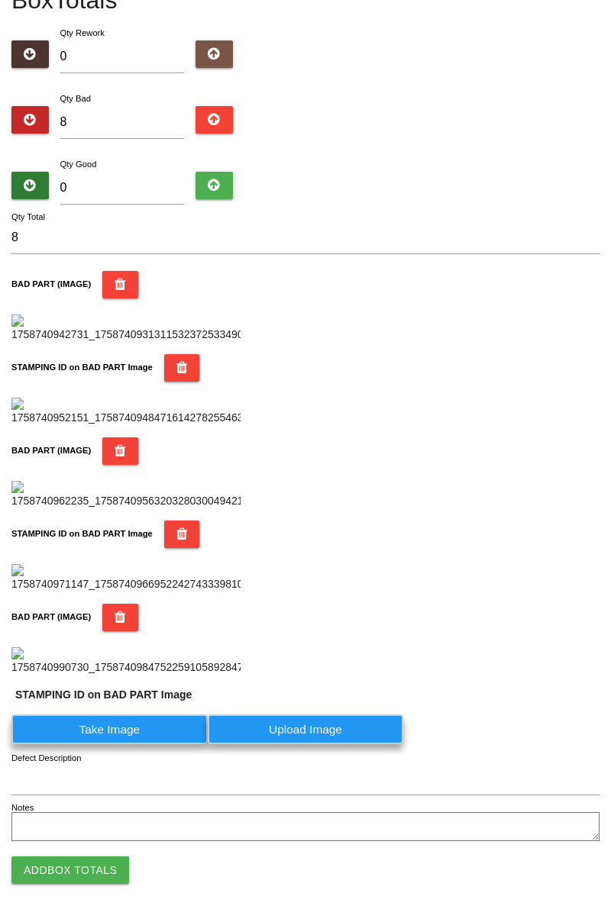
click at [135, 744] on label "Take Image" at bounding box center [109, 730] width 196 height 30
click at [0, 0] on PART "Take Image" at bounding box center [0, 0] width 0 height 0
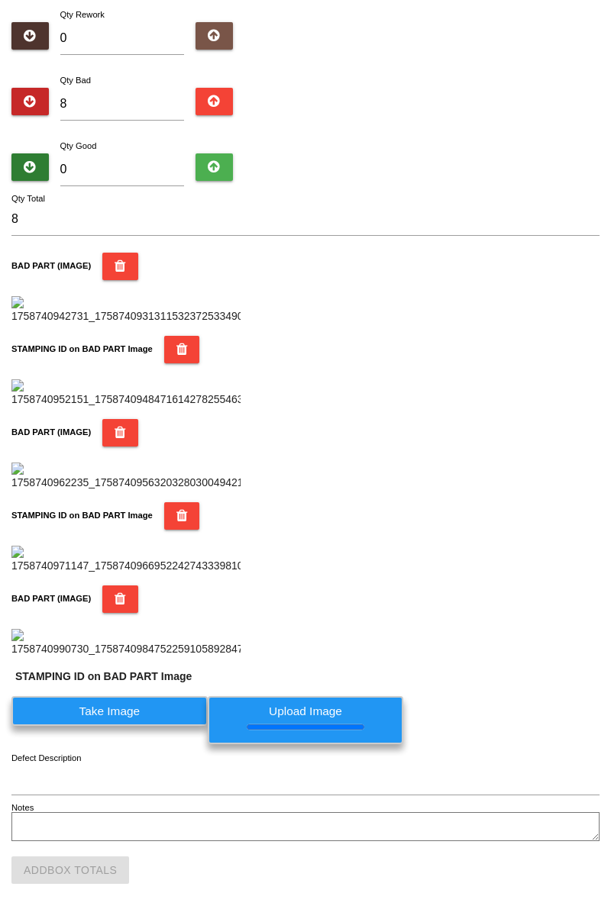
scroll to position [0, 0]
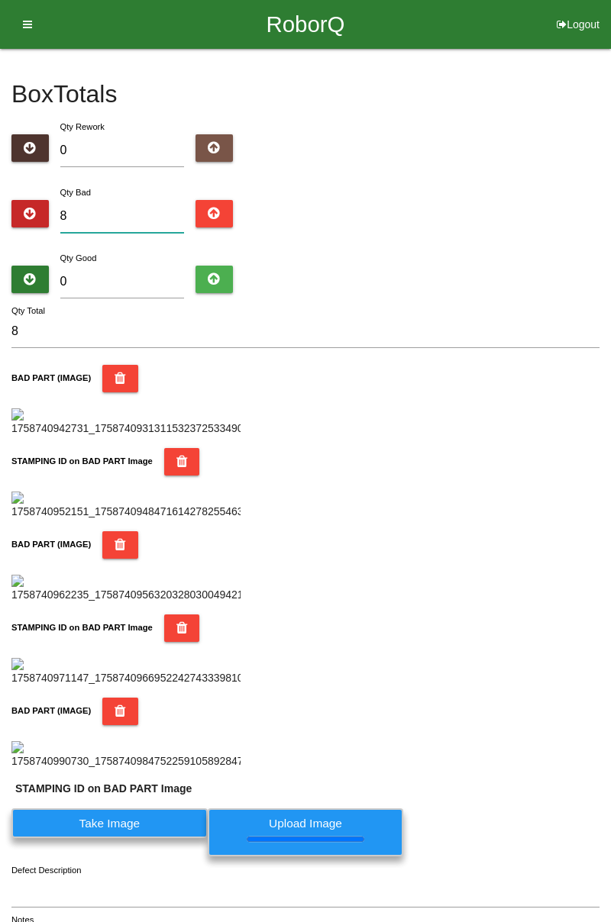
click at [144, 200] on input "8" at bounding box center [122, 216] width 124 height 33
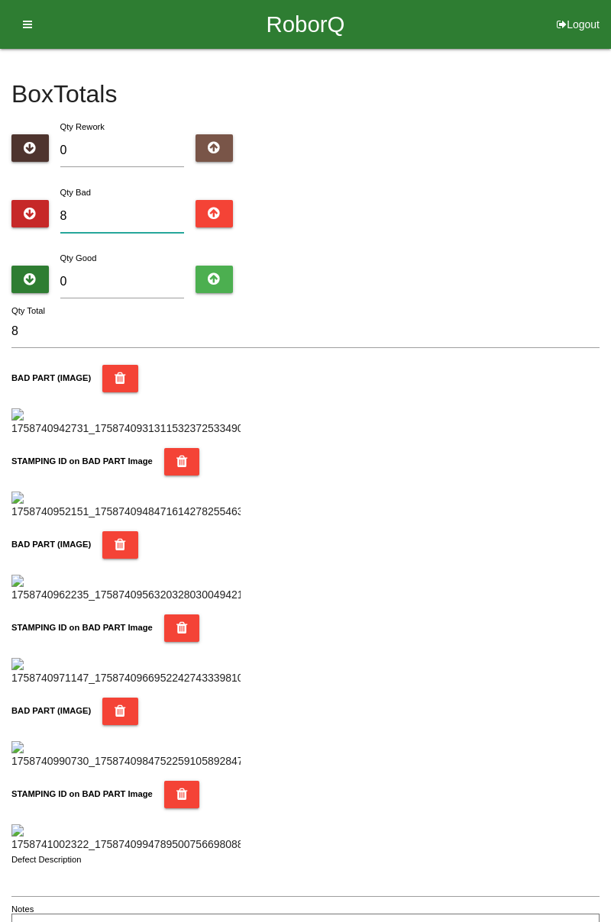
click at [111, 212] on input "8" at bounding box center [122, 216] width 124 height 33
type input "0"
type input "1"
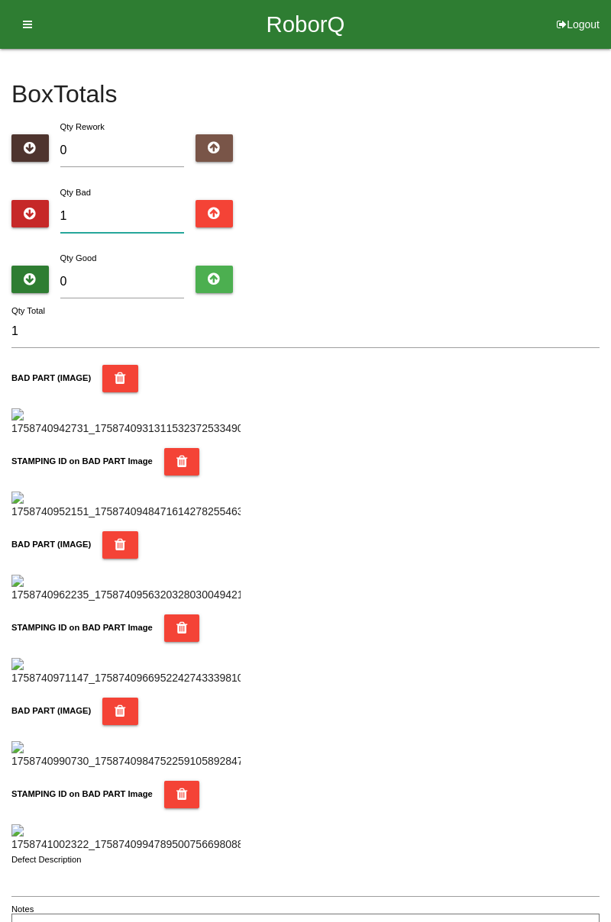
type input "10"
type input "1"
type input "11"
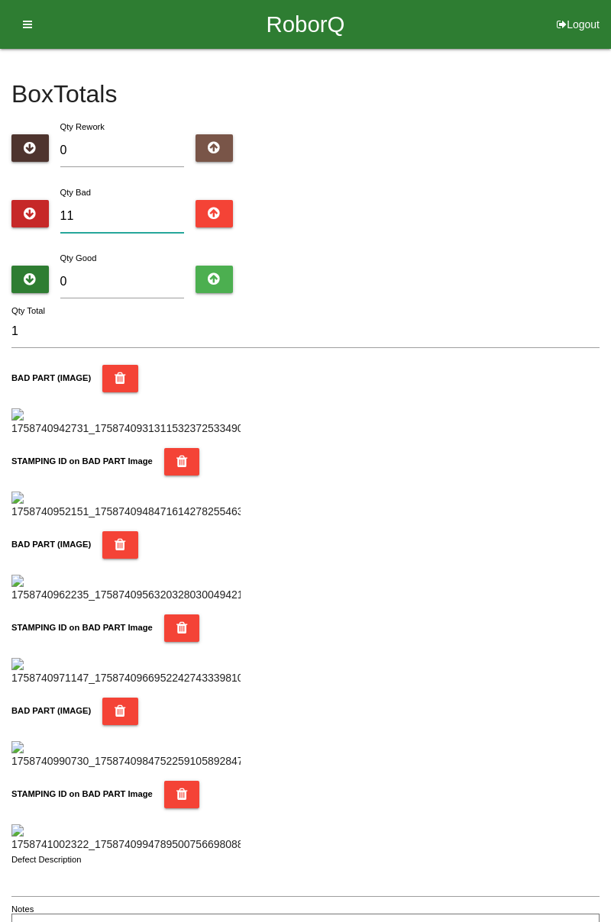
type input "11"
type input "1"
type input "12"
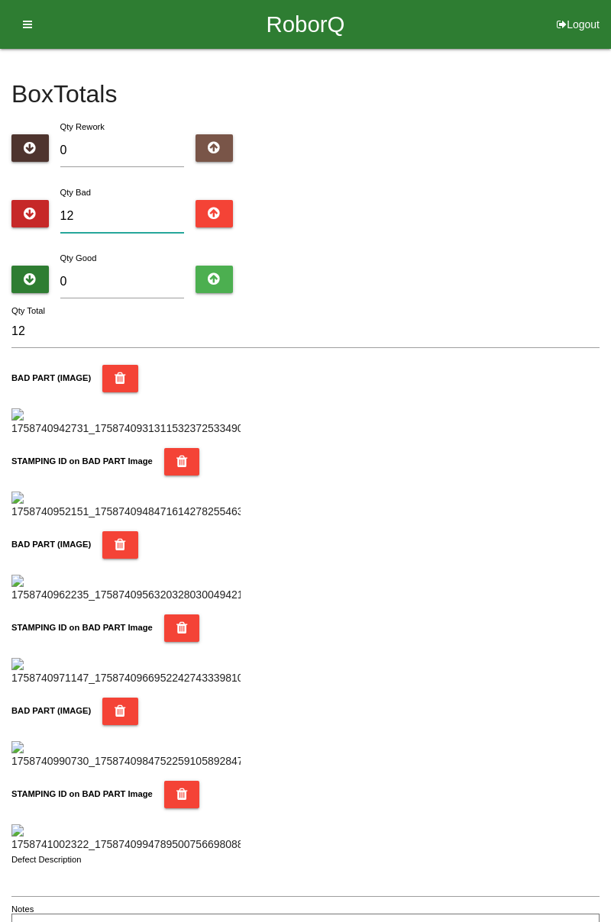
type input "12"
click at [610, 90] on div "Box Totals Translate Weight Weight unit: Rework Weight Bad Weight Good Weight 0…" at bounding box center [305, 498] width 611 height 899
click at [176, 274] on input "0" at bounding box center [122, 282] width 124 height 33
type input "7"
type input "19"
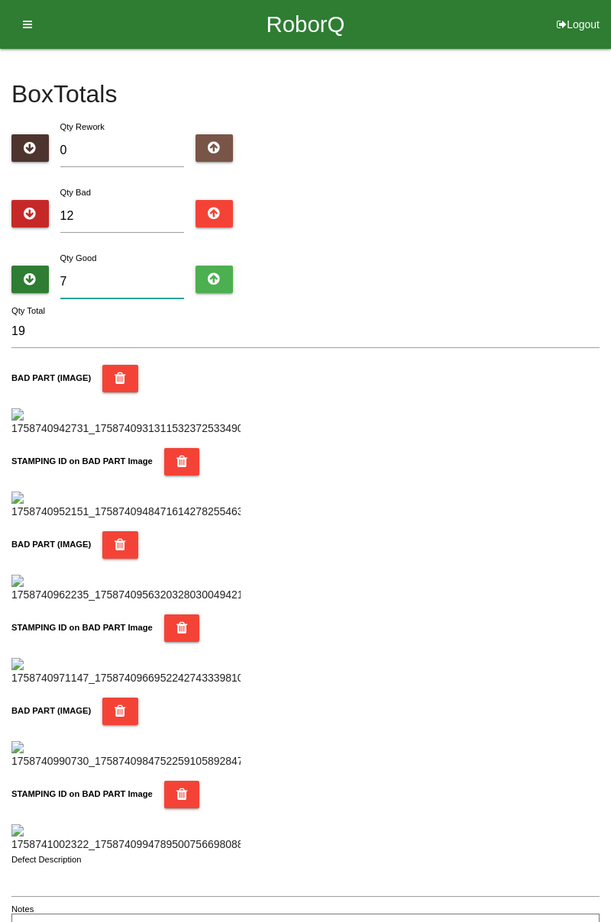
type input "72"
type input "84"
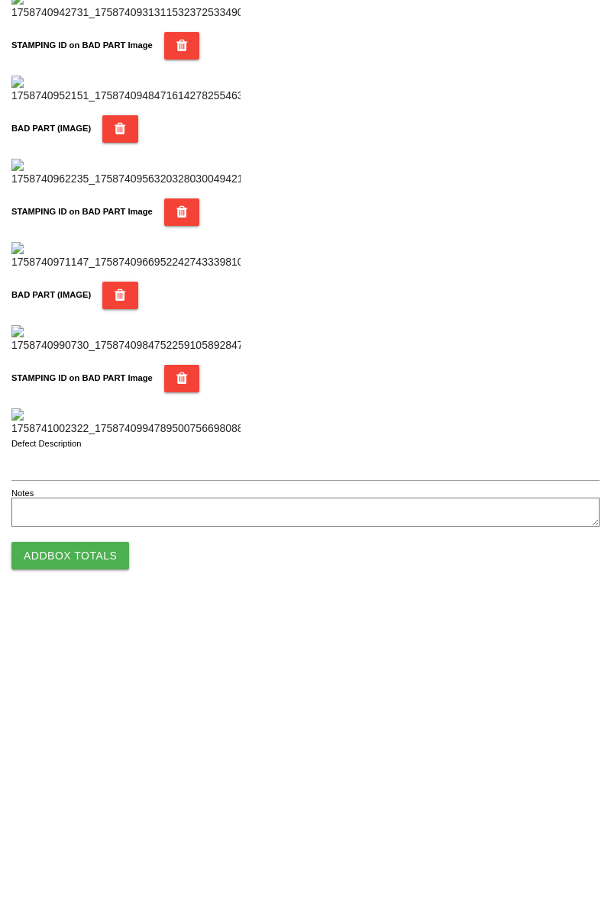
type input "72"
click at [115, 868] on button "Add Box Totals" at bounding box center [70, 870] width 118 height 27
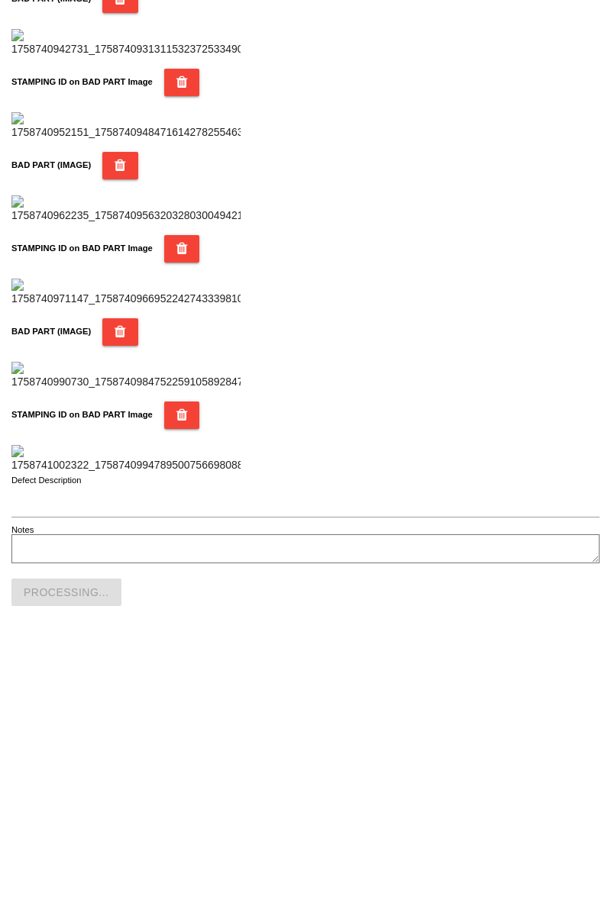
scroll to position [1338, 0]
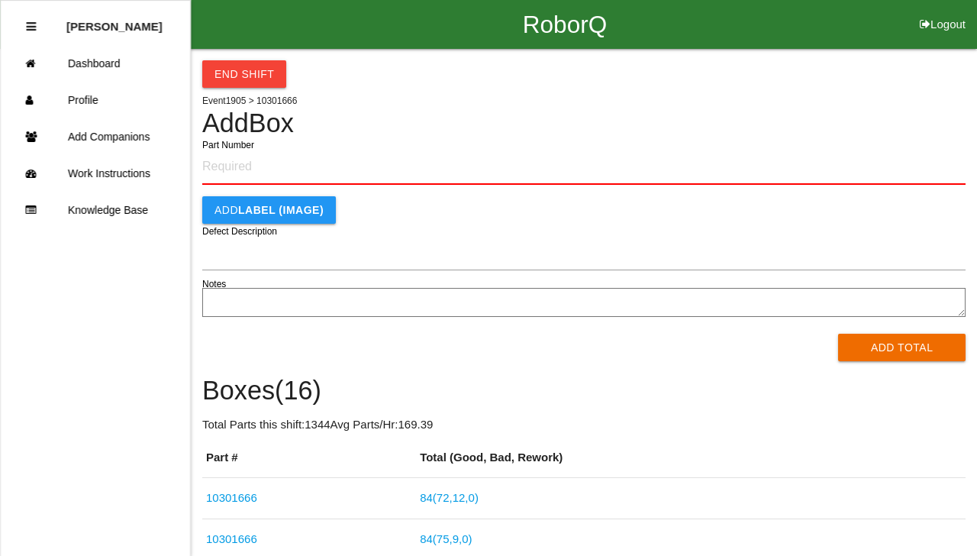
click at [526, 5] on link "RoborQ" at bounding box center [565, 24] width 84 height 49
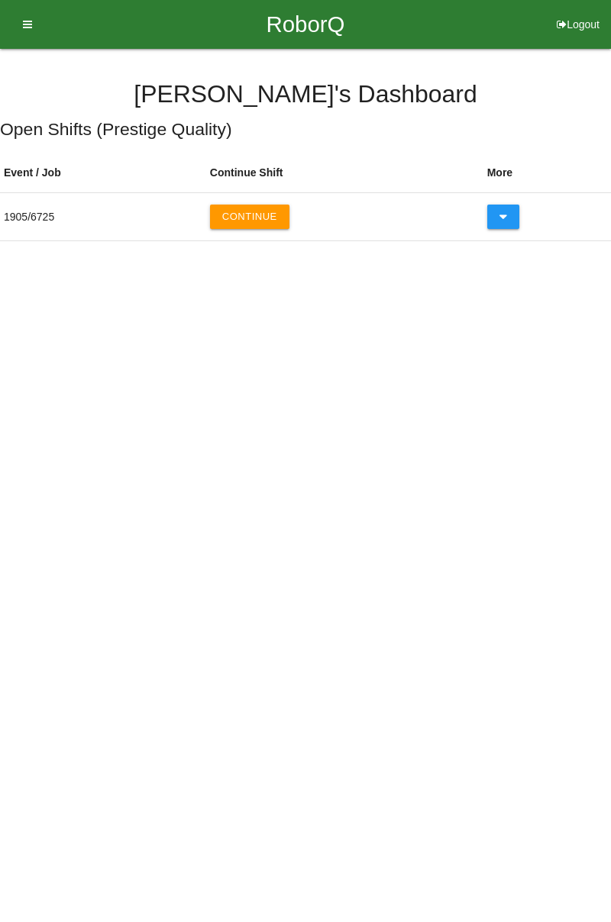
click at [257, 220] on button "Continue" at bounding box center [249, 217] width 79 height 24
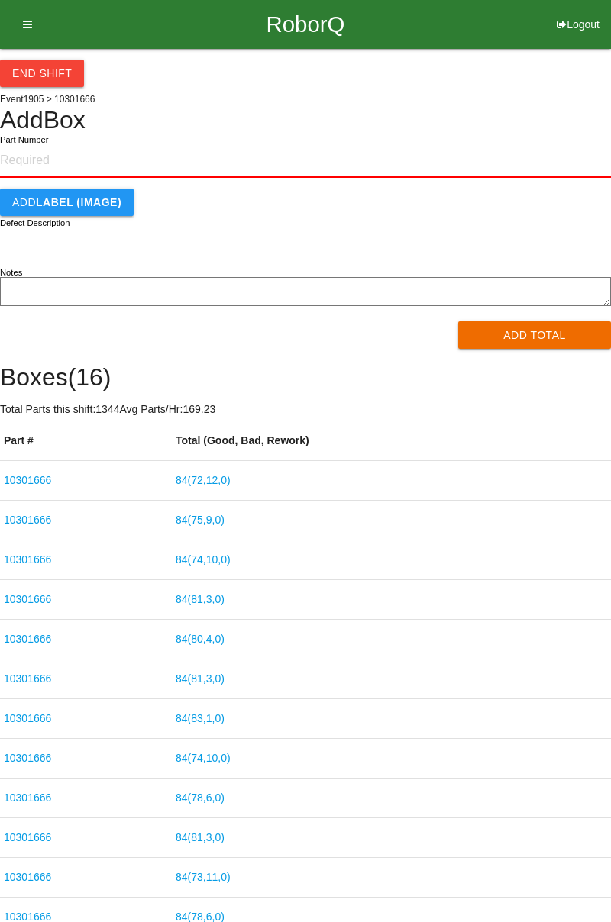
click at [45, 800] on link "10301666" at bounding box center [27, 798] width 47 height 12
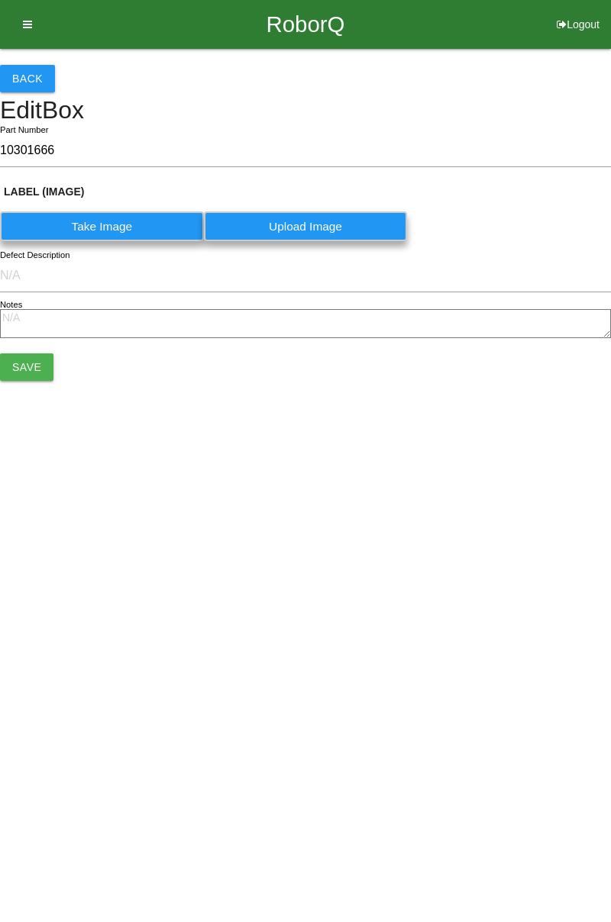
click at [37, 83] on button "Back" at bounding box center [27, 78] width 55 height 27
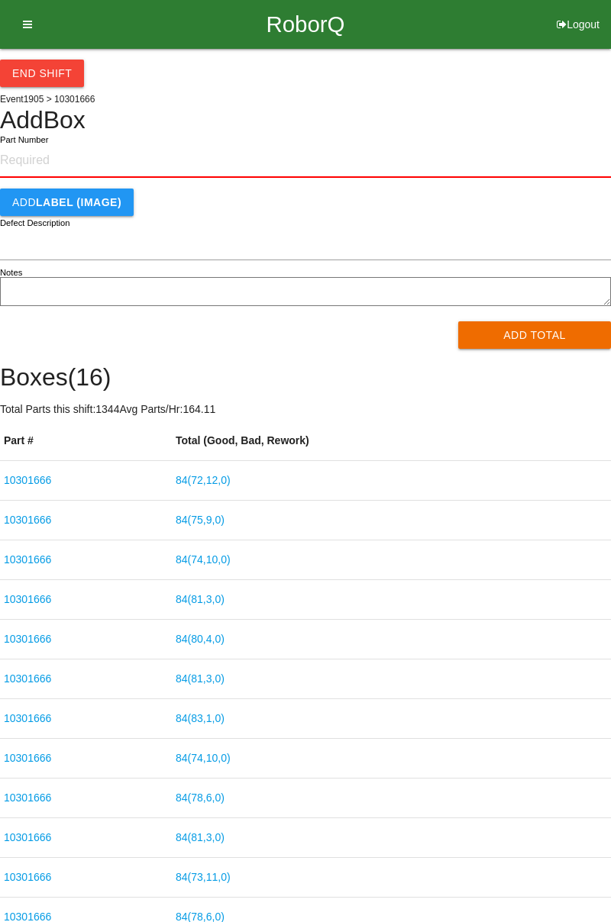
click at [61, 77] on button "End Shift" at bounding box center [42, 73] width 84 height 27
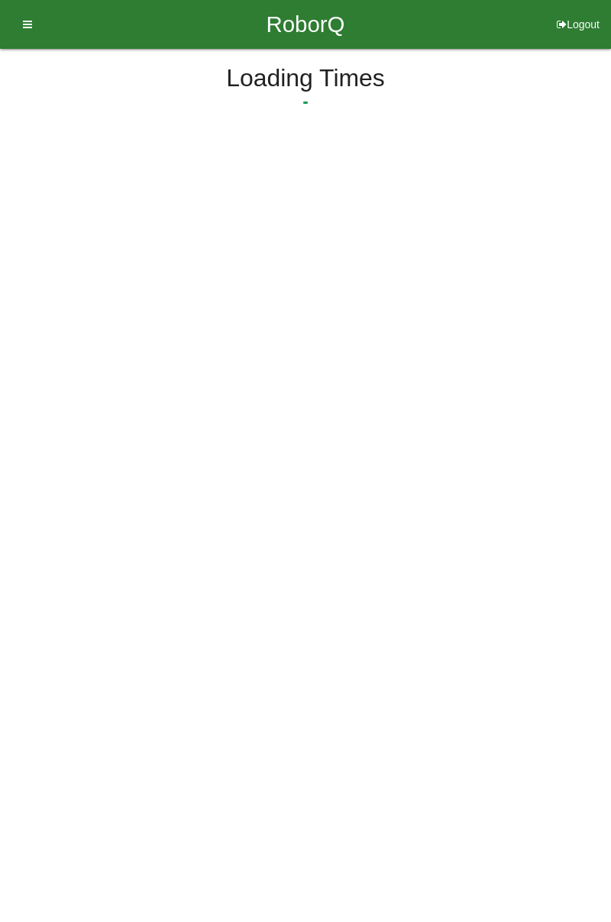
select select "3"
select select "43"
select select "2"
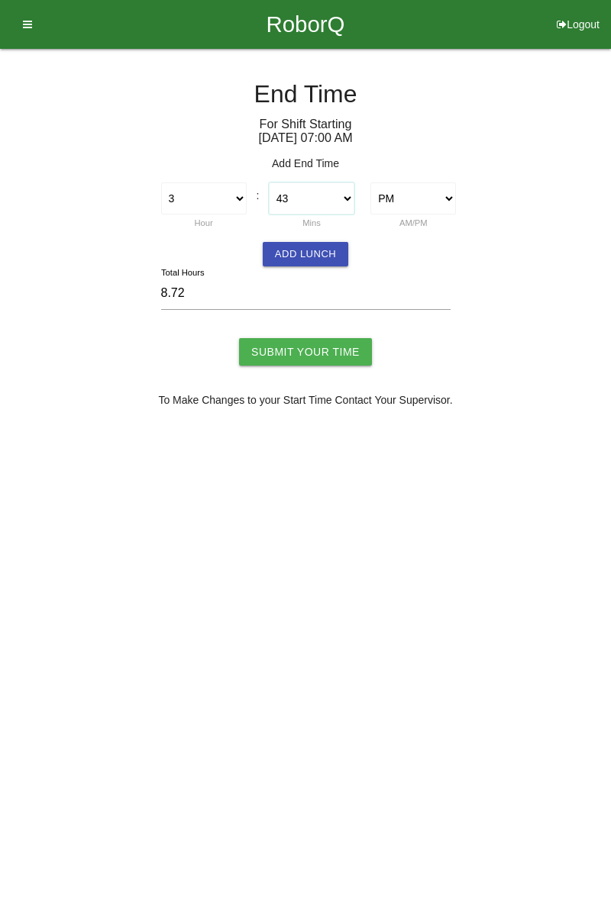
click at [348, 198] on select "00 01 02 03 04 05 06 07 08 09 10 11 12 13 14 15 16 17 18 19 20 21 22 23 24 25 2…" at bounding box center [312, 198] width 86 height 32
select select "30"
click at [269, 182] on select "00 01 02 03 04 05 06 07 08 09 10 11 12 13 14 15 16 17 18 19 20 21 22 23 24 25 2…" at bounding box center [312, 198] width 86 height 32
type input "8.50"
click at [315, 255] on button "Add Lunch" at bounding box center [306, 254] width 86 height 24
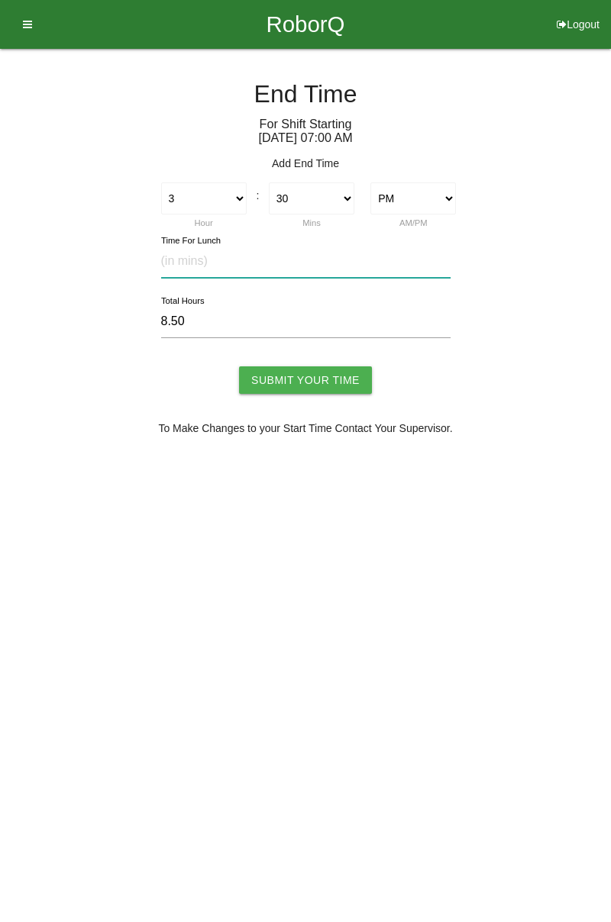
click at [255, 253] on input "text" at bounding box center [305, 261] width 289 height 33
type input "30"
type input "8.00"
click at [325, 374] on input "Submit Your Time" at bounding box center [305, 379] width 133 height 27
type input "Processing..."
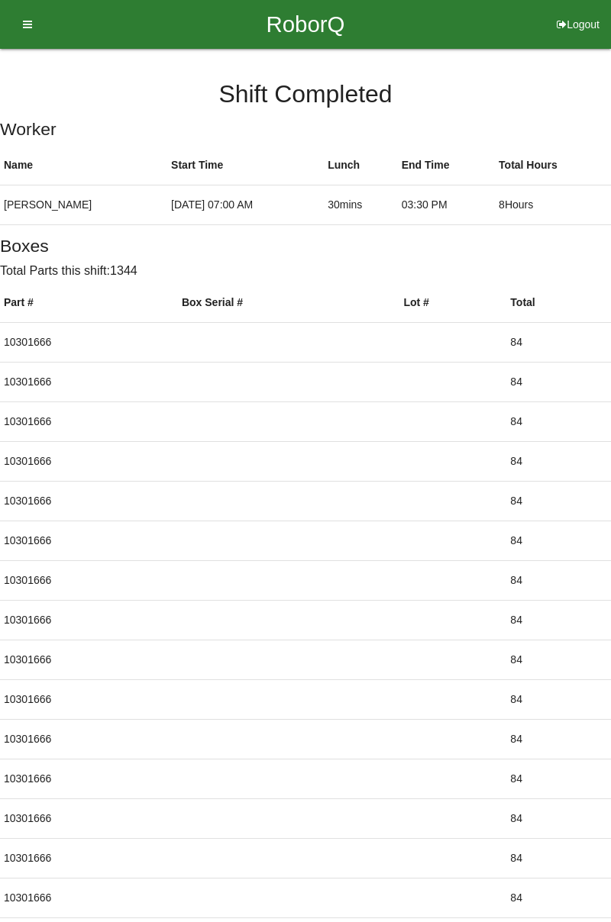
click at [568, 11] on button "Logout" at bounding box center [578, 5] width 66 height 11
select select "Worker"
